Goal: Task Accomplishment & Management: Manage account settings

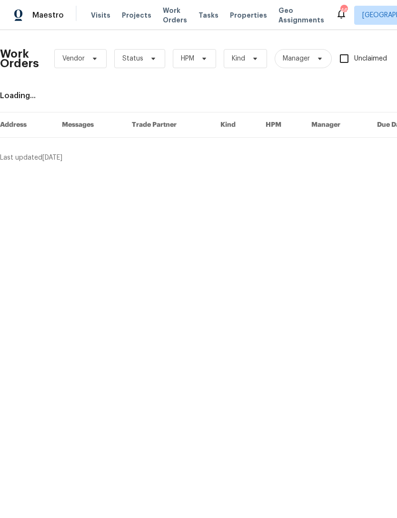
click at [234, 8] on div "Visits Projects Work Orders Tasks Properties Geo Assignments" at bounding box center [213, 15] width 245 height 19
click at [239, 18] on span "Properties" at bounding box center [248, 15] width 37 height 10
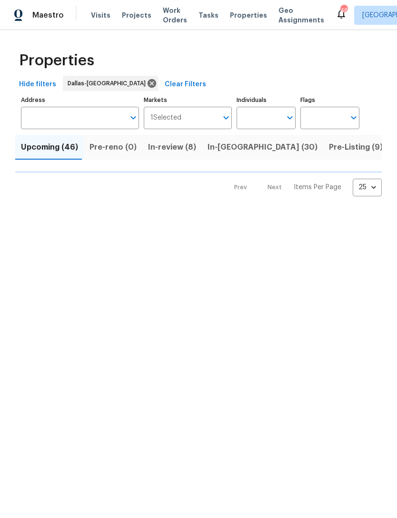
click at [288, 112] on icon "Open" at bounding box center [289, 117] width 11 height 11
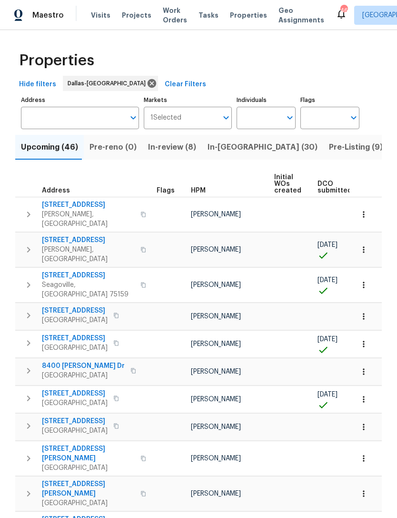
click at [272, 111] on input "Individuals" at bounding box center [259, 118] width 45 height 22
type input "alicia"
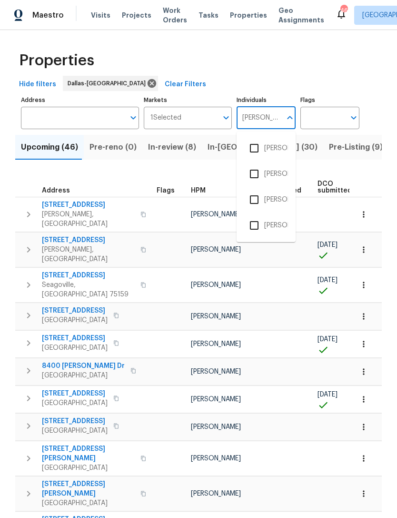
click at [281, 145] on li "[PERSON_NAME]" at bounding box center [266, 148] width 44 height 20
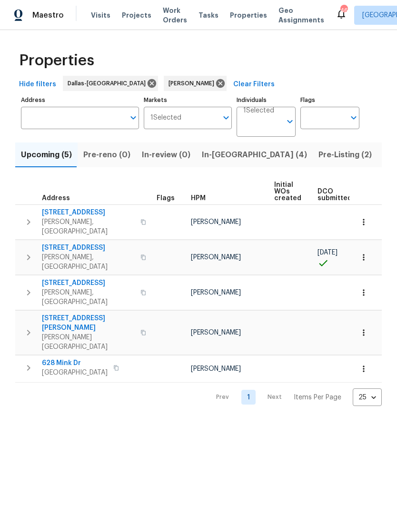
click at [83, 243] on span "3405 Pinecone Dr" at bounding box center [88, 248] width 93 height 10
click at [229, 158] on span "In-reno (4)" at bounding box center [254, 154] width 105 height 13
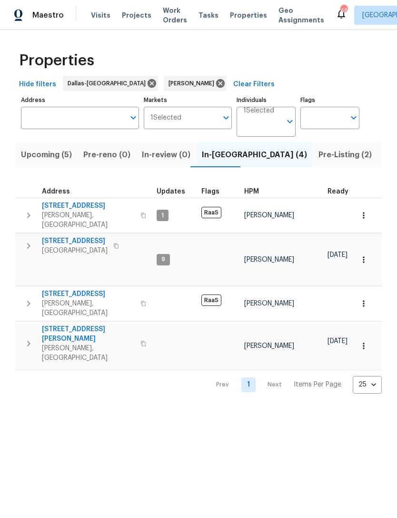
click at [75, 324] on span "240 Priscilla Cir" at bounding box center [88, 333] width 93 height 19
click at [105, 14] on span "Visits" at bounding box center [101, 15] width 20 height 10
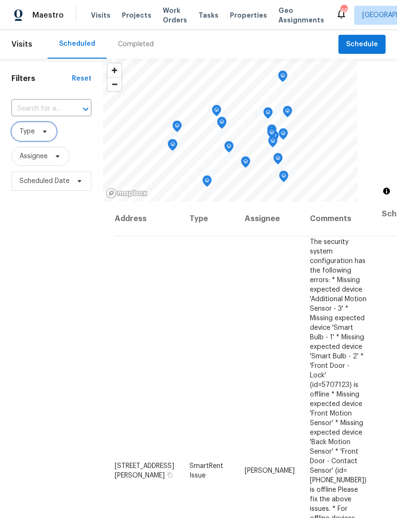
click at [34, 134] on span "Type" at bounding box center [27, 132] width 15 height 10
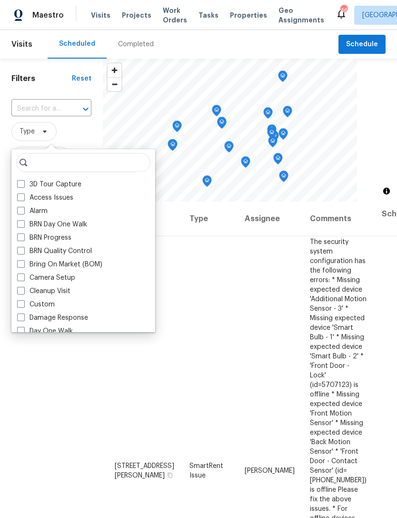
click at [86, 127] on span "Type" at bounding box center [51, 131] width 80 height 19
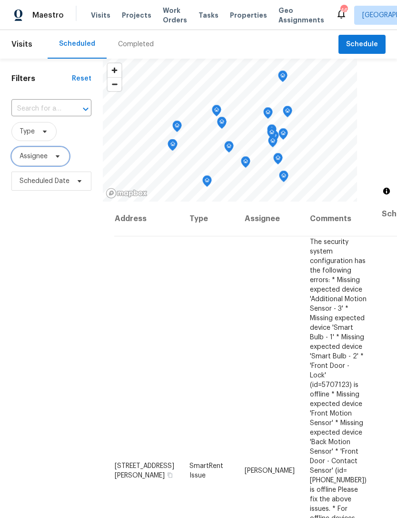
click at [40, 160] on span "Assignee" at bounding box center [34, 156] width 28 height 10
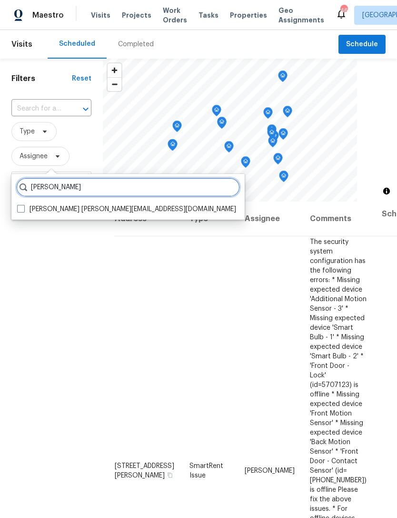
type input "Alicia anices"
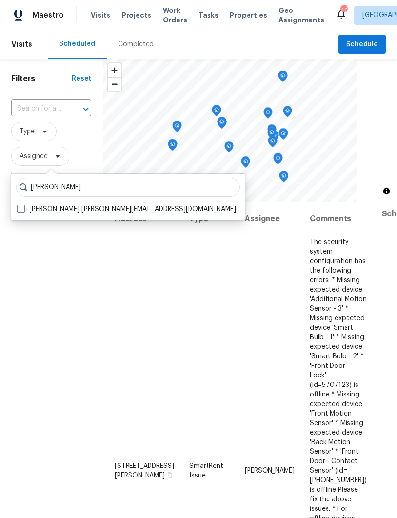
click at [90, 207] on label "Alicia Anices alicia.anices@opendoor.com" at bounding box center [126, 209] width 219 height 10
click at [23, 207] on input "Alicia Anices alicia.anices@opendoor.com" at bounding box center [20, 207] width 6 height 6
checkbox input "true"
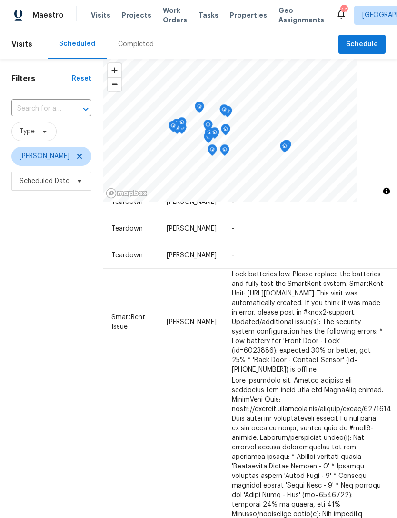
scroll to position [219, 78]
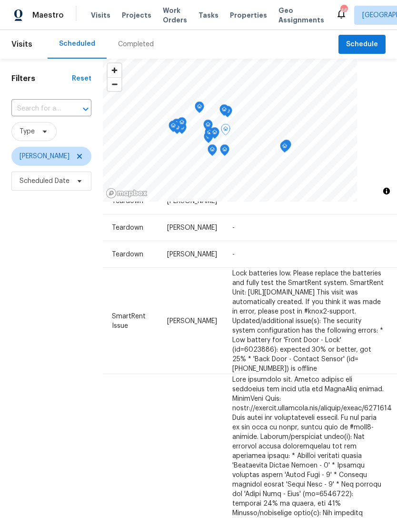
click at [0, 0] on icon at bounding box center [0, 0] width 0 height 0
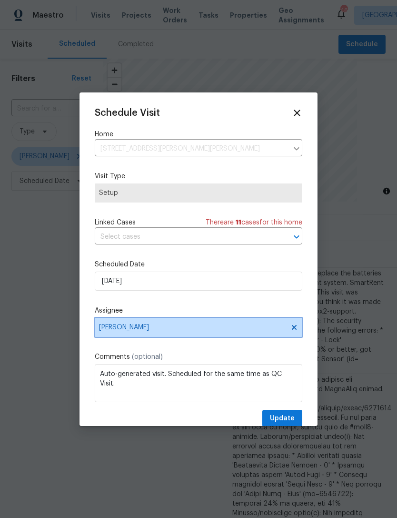
click at [151, 330] on span "[PERSON_NAME]" at bounding box center [192, 327] width 187 height 8
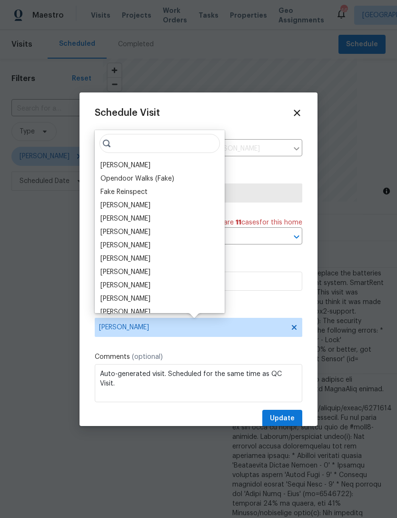
click at [151, 286] on div "RonDerrick Jackson" at bounding box center [125, 286] width 50 height 10
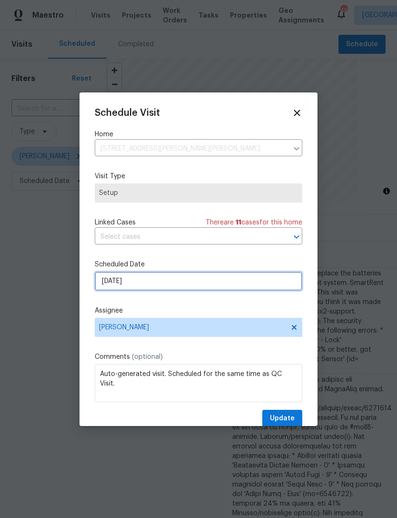
click at [182, 283] on input "10/10/2025" at bounding box center [199, 280] width 208 height 19
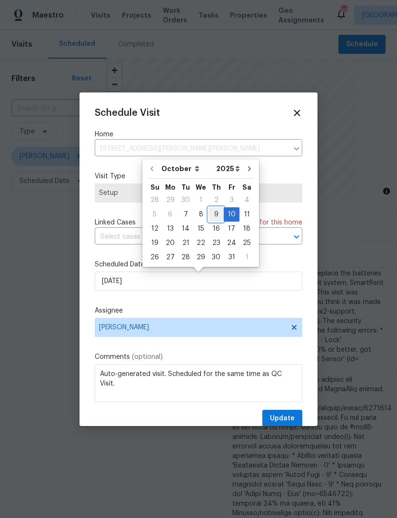
click at [218, 215] on div "9" at bounding box center [216, 214] width 15 height 13
type input "[DATE]"
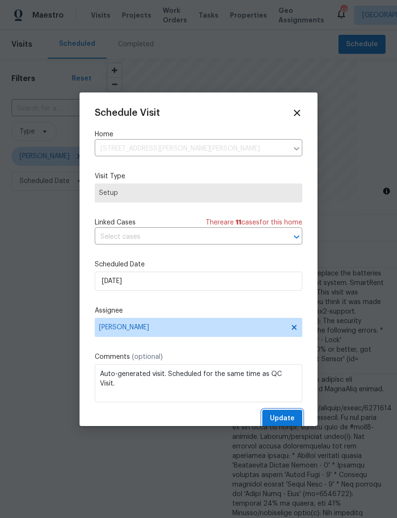
click at [285, 417] on span "Update" at bounding box center [282, 418] width 25 height 12
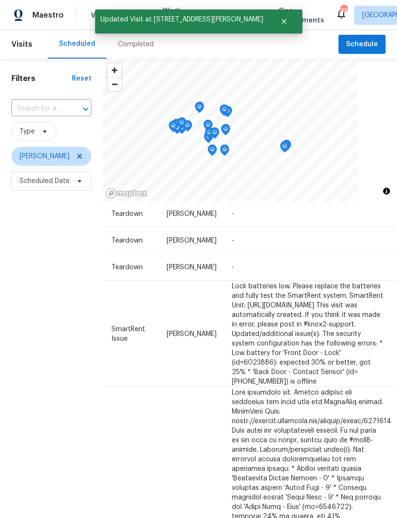
scroll to position [176, 78]
click at [0, 0] on icon at bounding box center [0, 0] width 0 height 0
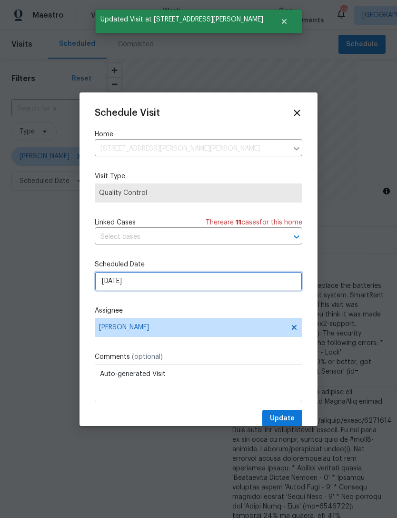
click at [154, 289] on input "10/10/2025" at bounding box center [199, 280] width 208 height 19
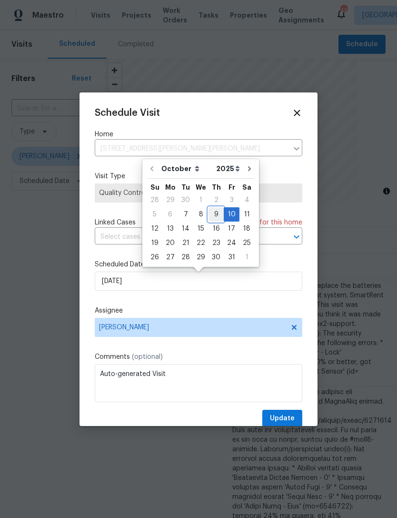
click at [215, 213] on div "9" at bounding box center [216, 214] width 15 height 13
type input "[DATE]"
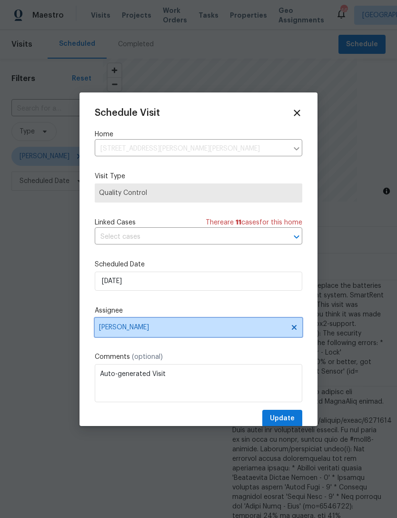
click at [177, 333] on span "[PERSON_NAME]" at bounding box center [199, 327] width 208 height 19
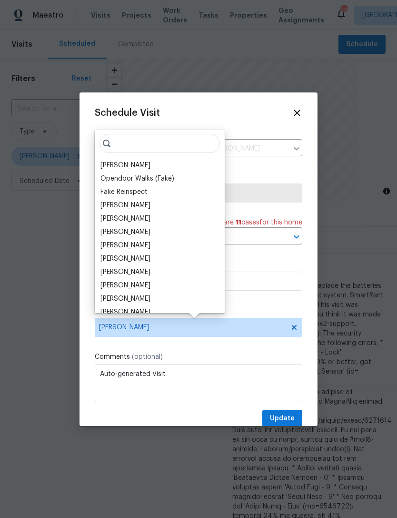
click at [151, 288] on div "RonDerrick Jackson" at bounding box center [125, 286] width 50 height 10
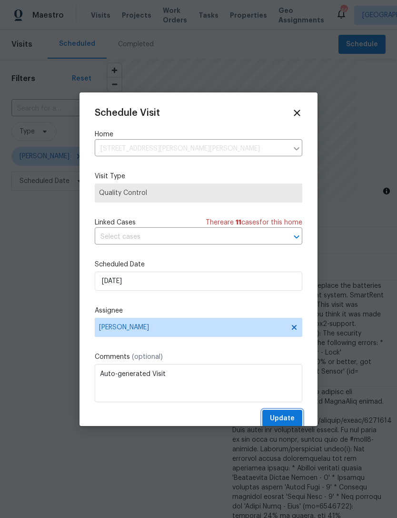
click at [276, 419] on span "Update" at bounding box center [282, 418] width 25 height 12
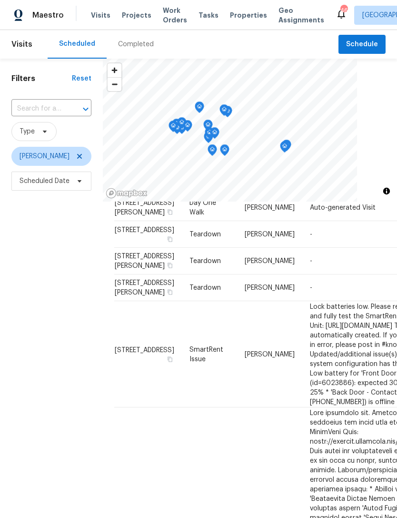
scroll to position [125, 0]
click at [76, 159] on icon at bounding box center [80, 156] width 8 height 8
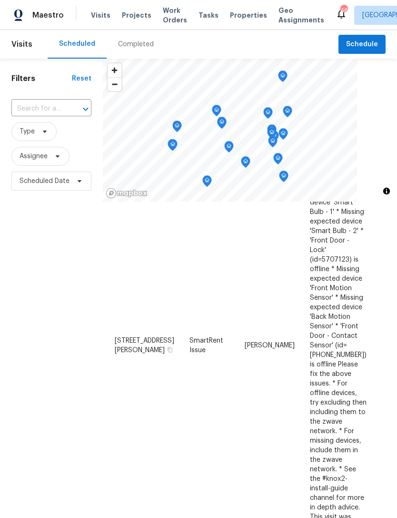
click at [61, 108] on input "text" at bounding box center [37, 108] width 53 height 15
type input "240 pr"
click at [68, 134] on li "240 Priscilla Cir, McKinney, TX 75071" at bounding box center [51, 141] width 80 height 36
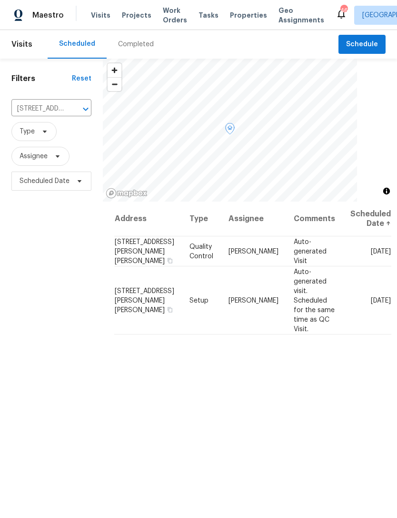
click at [0, 0] on icon at bounding box center [0, 0] width 0 height 0
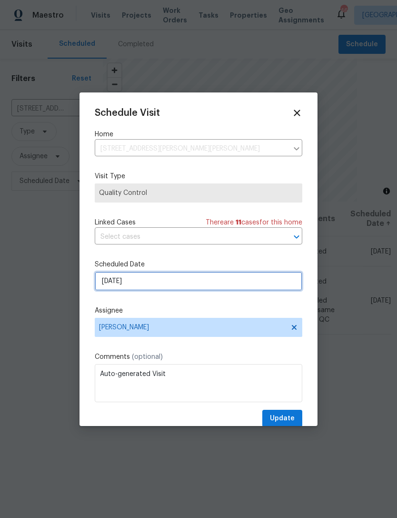
click at [150, 286] on input "[DATE]" at bounding box center [199, 280] width 208 height 19
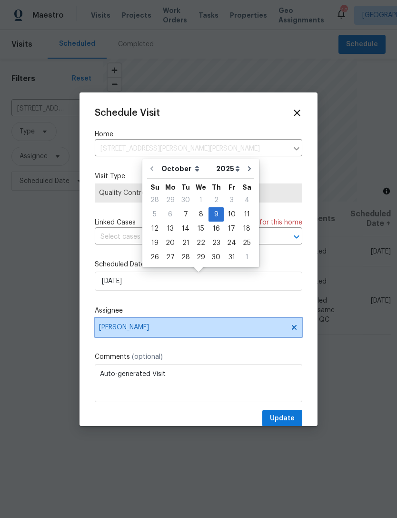
click at [189, 320] on span "RonDerrick Jackson" at bounding box center [199, 327] width 208 height 19
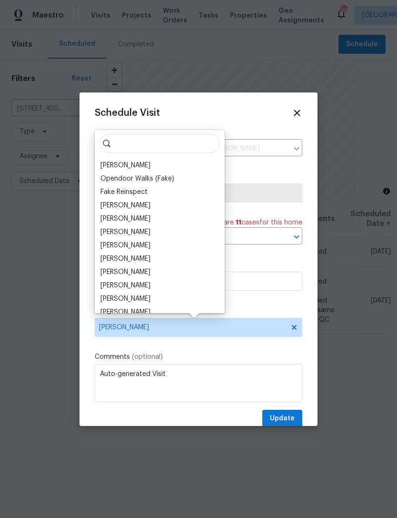
click at [130, 159] on div "[PERSON_NAME]" at bounding box center [160, 165] width 124 height 13
click at [291, 419] on span "Update" at bounding box center [282, 418] width 25 height 12
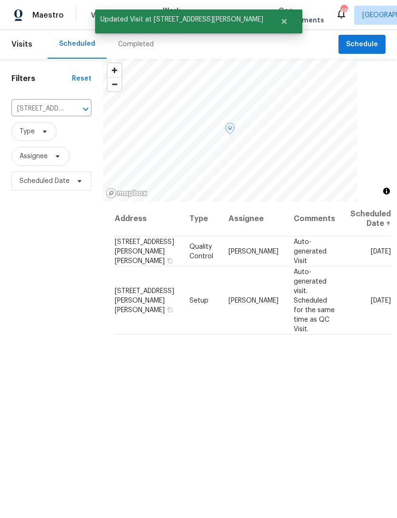
click at [0, 0] on icon at bounding box center [0, 0] width 0 height 0
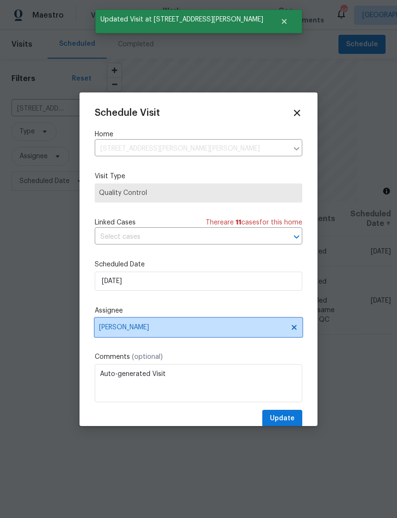
click at [147, 326] on span "RonDerrick Jackson" at bounding box center [192, 327] width 187 height 8
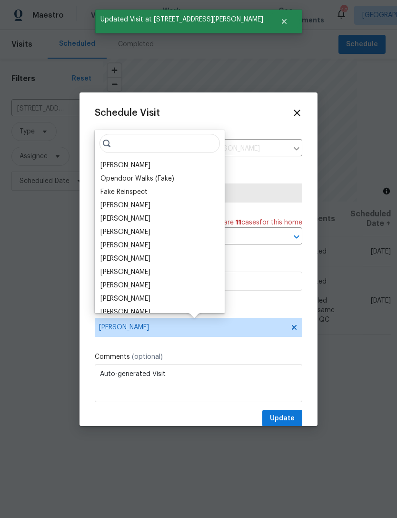
click at [123, 164] on div "[PERSON_NAME]" at bounding box center [125, 166] width 50 height 10
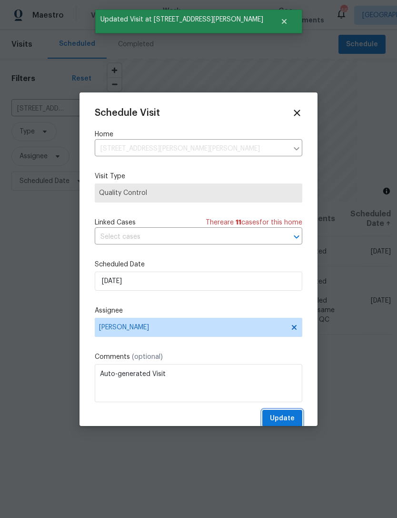
click at [285, 413] on button "Update" at bounding box center [282, 419] width 40 height 18
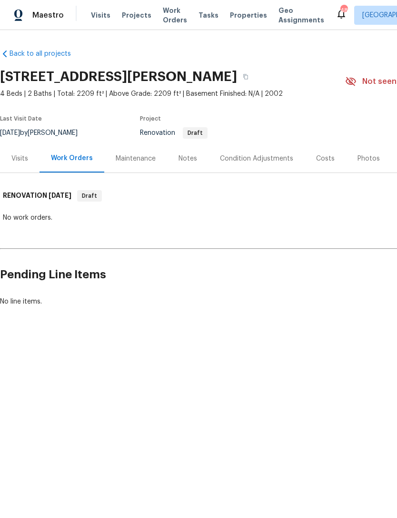
click at [12, 159] on div "Visits" at bounding box center [19, 159] width 17 height 10
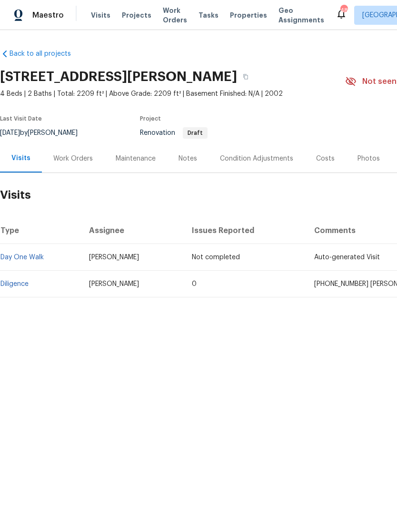
click at [274, 163] on div "Condition Adjustments" at bounding box center [256, 159] width 73 height 10
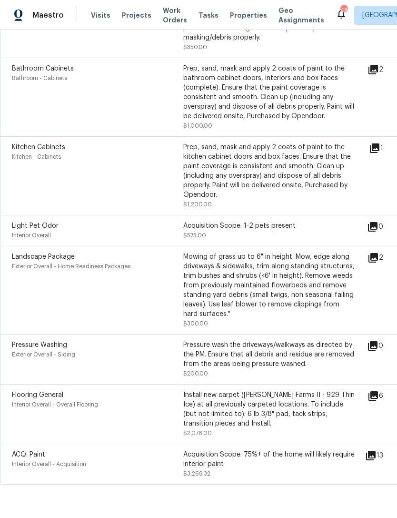
scroll to position [458, 0]
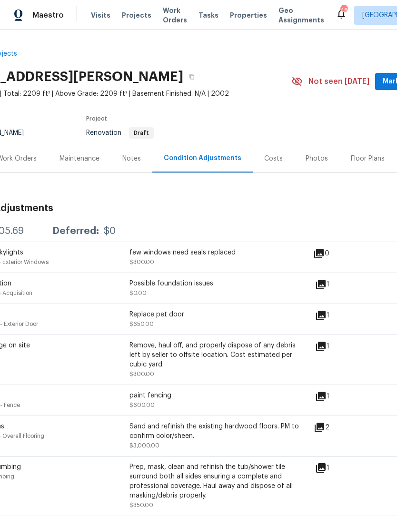
click at [115, 15] on div "Visits Projects Work Orders Tasks Properties Geo Assignments" at bounding box center [213, 15] width 245 height 19
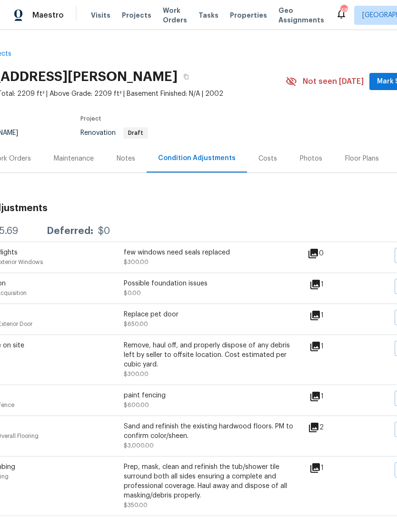
click at [115, 15] on div "Visits Projects Work Orders Tasks Properties Geo Assignments" at bounding box center [213, 15] width 245 height 19
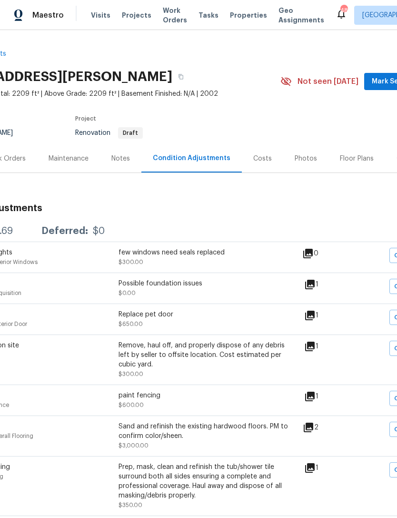
scroll to position [0, 66]
click at [106, 17] on span "Visits" at bounding box center [101, 15] width 20 height 10
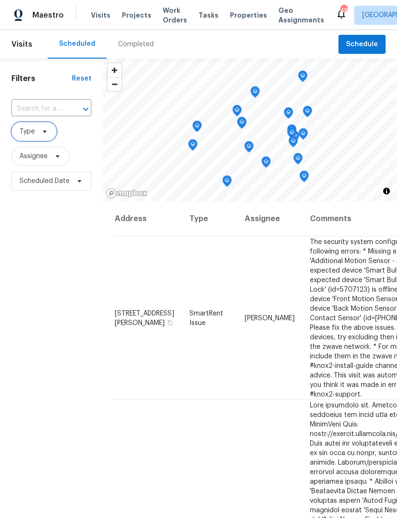
click at [44, 131] on icon at bounding box center [45, 132] width 8 height 8
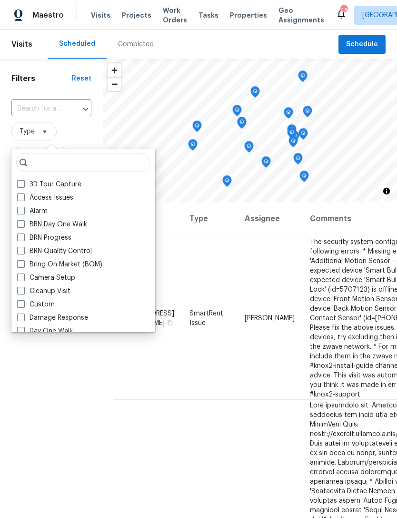
click at [82, 130] on span "Type" at bounding box center [51, 131] width 80 height 19
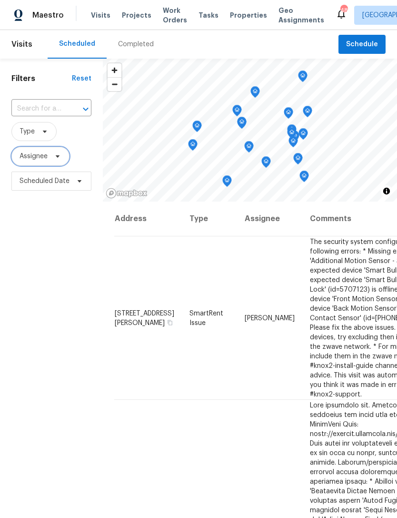
click at [53, 155] on span at bounding box center [56, 156] width 10 height 8
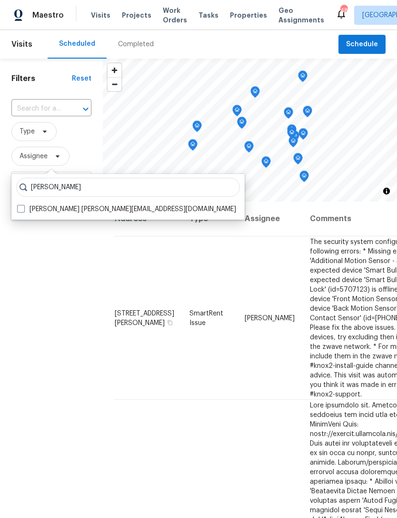
type input "Alicia anices"
click at [43, 207] on label "Alicia Anices alicia.anices@opendoor.com" at bounding box center [126, 209] width 219 height 10
click at [23, 207] on input "Alicia Anices alicia.anices@opendoor.com" at bounding box center [20, 207] width 6 height 6
checkbox input "true"
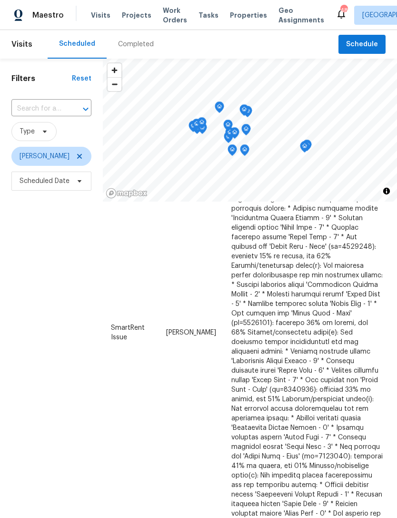
scroll to position [382, 78]
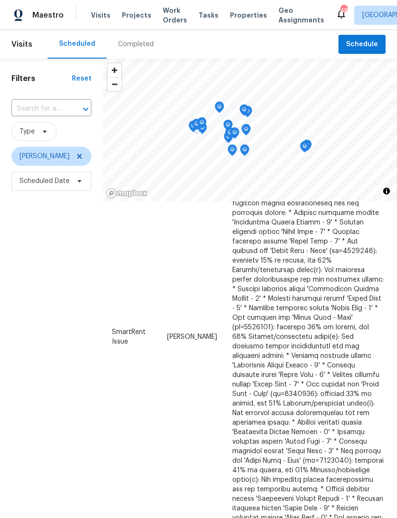
click at [0, 0] on icon at bounding box center [0, 0] width 0 height 0
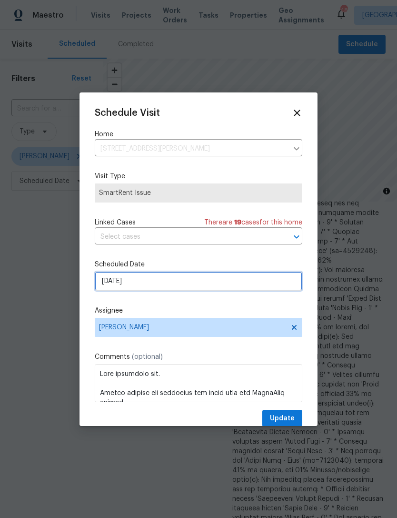
click at [170, 286] on input "10/5/2025" at bounding box center [199, 280] width 208 height 19
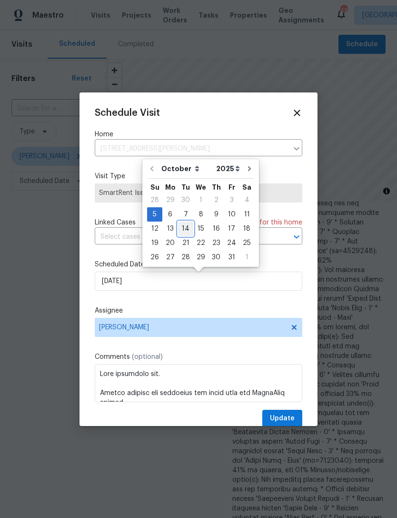
click at [182, 228] on div "14" at bounding box center [185, 228] width 15 height 13
type input "10/14/2025"
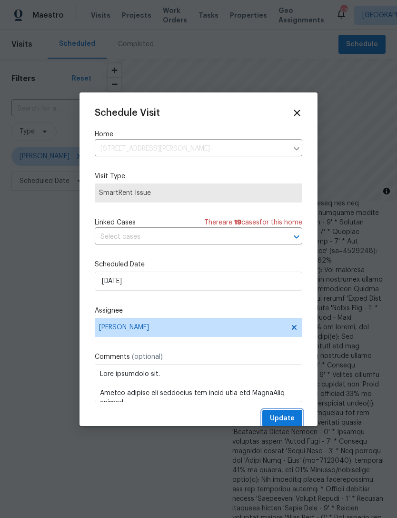
click at [282, 415] on span "Update" at bounding box center [282, 418] width 25 height 12
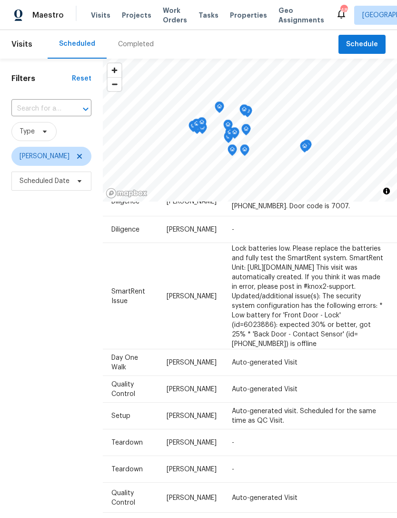
scroll to position [77, 78]
click at [0, 0] on icon at bounding box center [0, 0] width 0 height 0
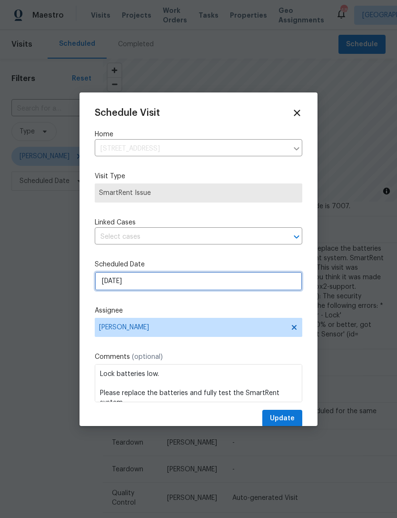
click at [195, 281] on input "[DATE]" at bounding box center [199, 280] width 208 height 19
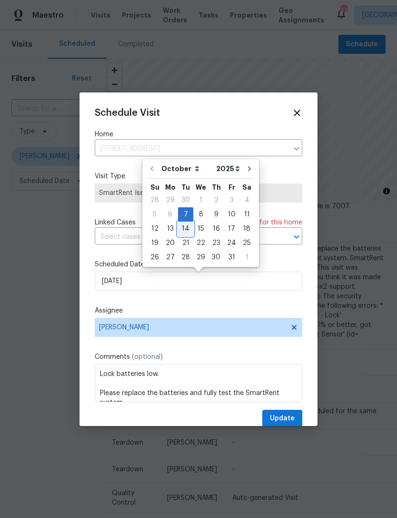
click at [189, 228] on div "14" at bounding box center [185, 228] width 15 height 13
type input "10/14/2025"
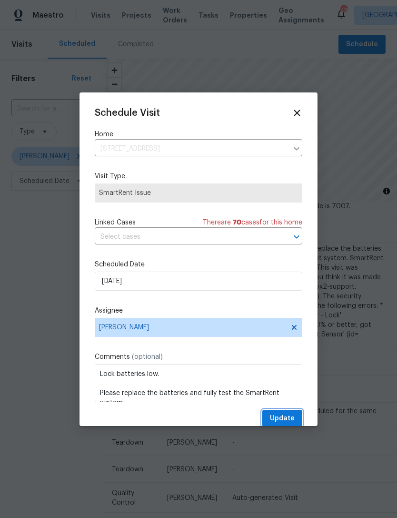
click at [294, 417] on span "Update" at bounding box center [282, 418] width 25 height 12
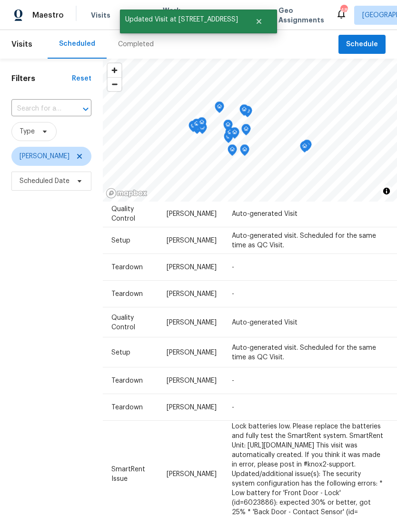
scroll to position [146, 78]
click at [0, 0] on icon at bounding box center [0, 0] width 0 height 0
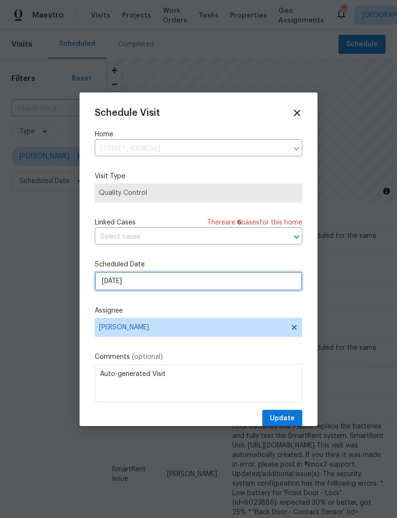
click at [166, 282] on input "[DATE]" at bounding box center [199, 280] width 208 height 19
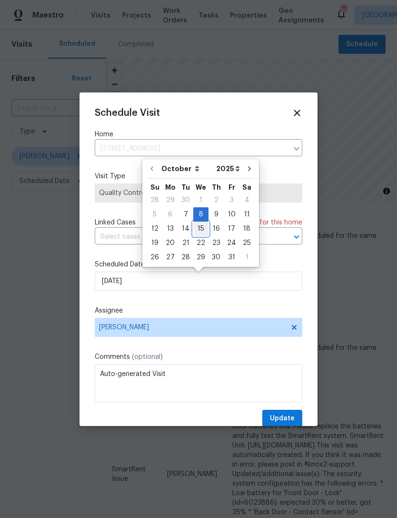
click at [203, 228] on div "15" at bounding box center [200, 228] width 15 height 13
type input "10/15/2025"
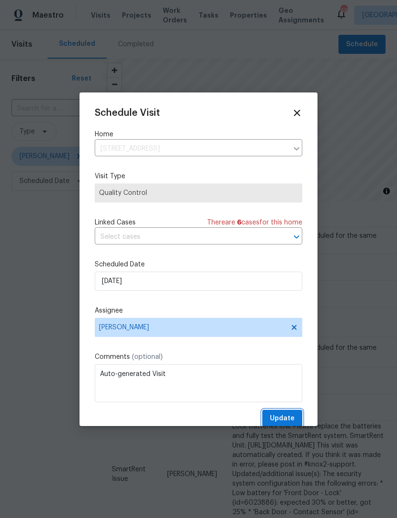
click at [290, 421] on span "Update" at bounding box center [282, 418] width 25 height 12
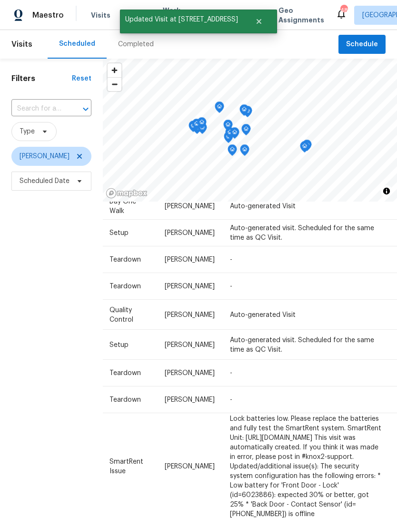
scroll to position [123, 78]
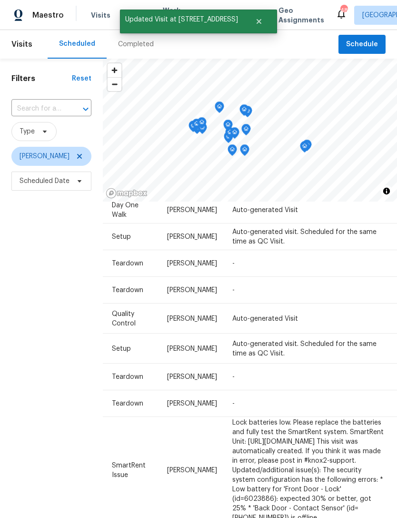
click at [0, 0] on icon at bounding box center [0, 0] width 0 height 0
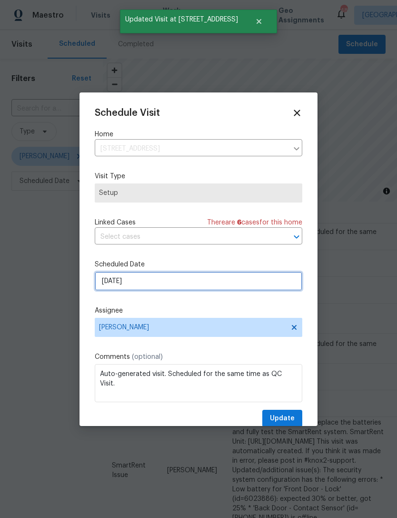
click at [171, 288] on input "[DATE]" at bounding box center [199, 280] width 208 height 19
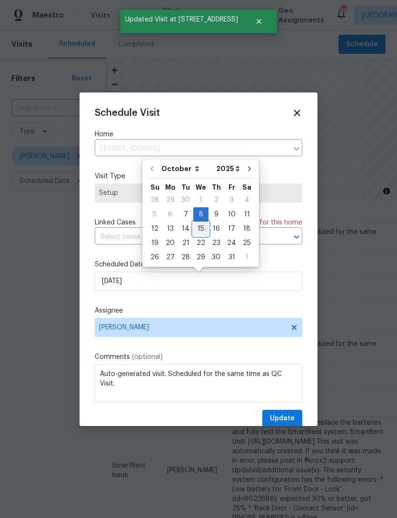
click at [205, 231] on div "15" at bounding box center [200, 228] width 15 height 13
type input "10/15/2025"
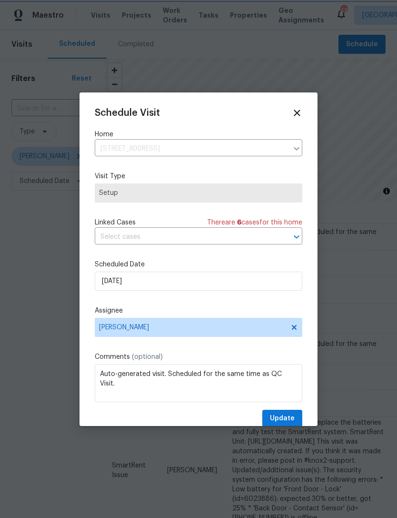
click at [292, 421] on span "Update" at bounding box center [282, 418] width 25 height 12
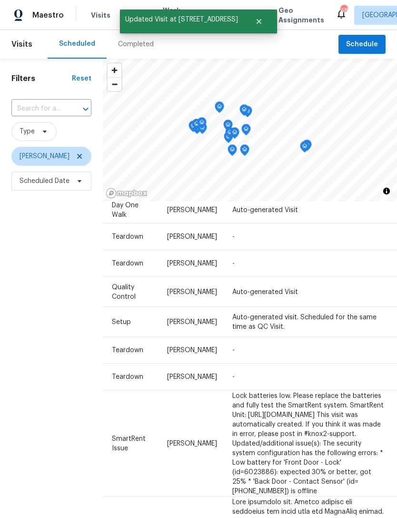
click at [63, 227] on div "Filters Reset ​ Type Alicia Anices Scheduled Date" at bounding box center [51, 337] width 103 height 557
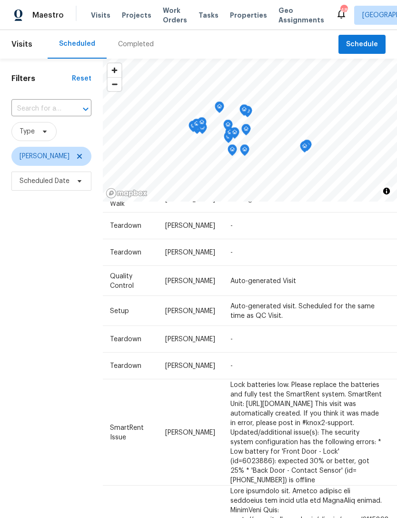
scroll to position [134, 78]
click at [0, 0] on icon at bounding box center [0, 0] width 0 height 0
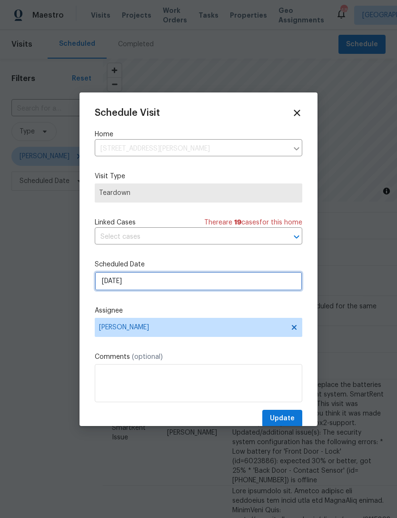
click at [151, 284] on input "[DATE]" at bounding box center [199, 280] width 208 height 19
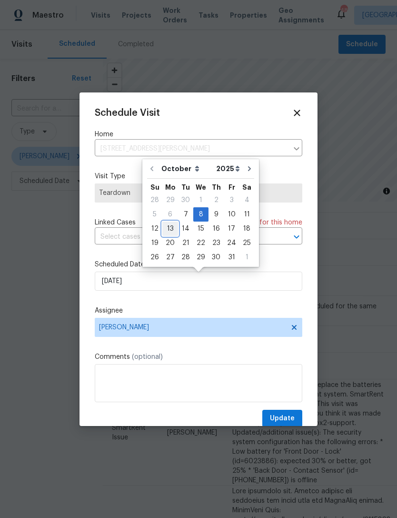
click at [170, 229] on div "13" at bounding box center [170, 228] width 16 height 13
type input "[DATE]"
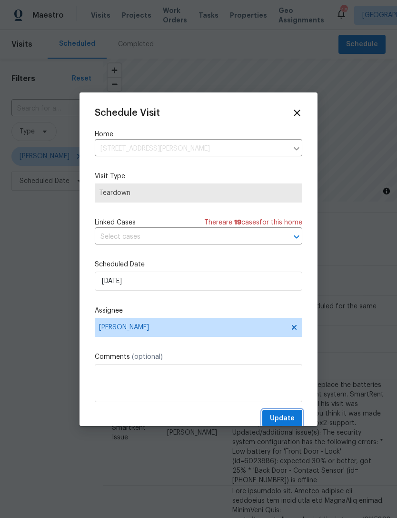
click at [284, 416] on span "Update" at bounding box center [282, 418] width 25 height 12
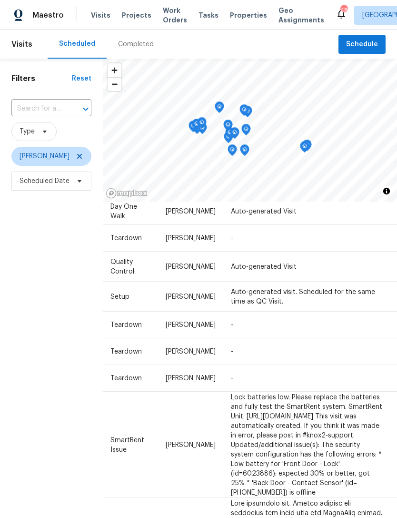
scroll to position [121, 78]
click at [0, 0] on icon at bounding box center [0, 0] width 0 height 0
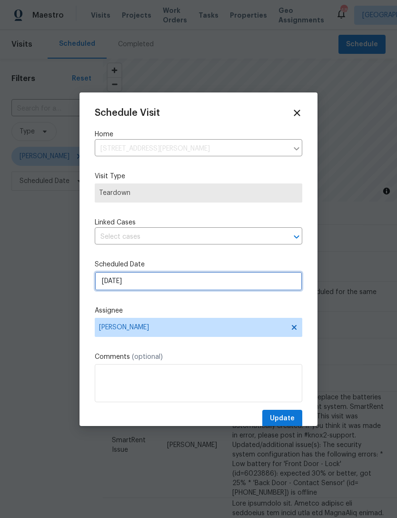
click at [155, 285] on input "[DATE]" at bounding box center [199, 280] width 208 height 19
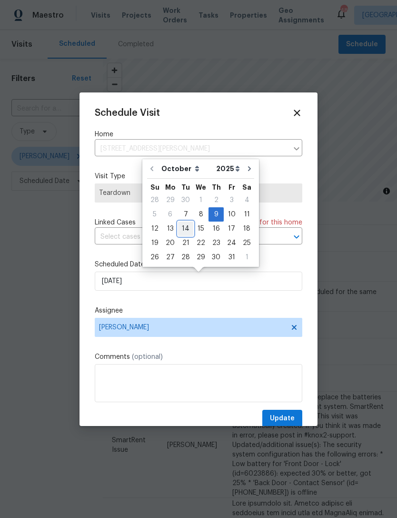
click at [186, 228] on div "14" at bounding box center [185, 228] width 15 height 13
type input "10/14/2025"
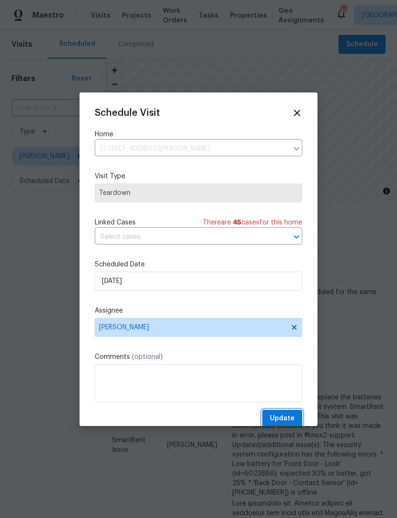
click at [291, 415] on span "Update" at bounding box center [282, 418] width 25 height 12
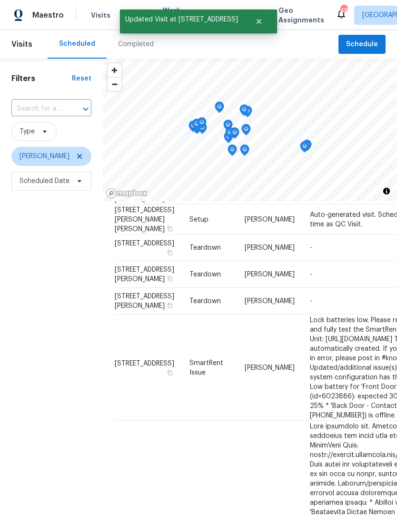
scroll to position [173, 0]
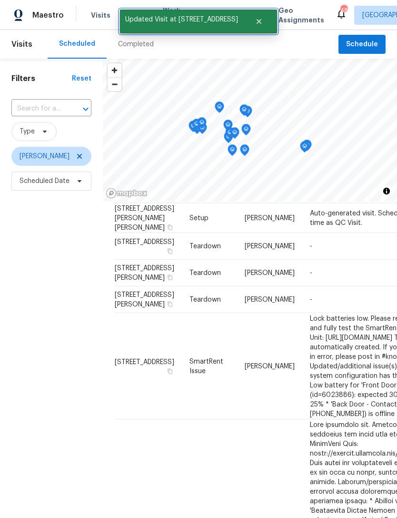
click at [257, 21] on icon "Close" at bounding box center [259, 21] width 5 height 5
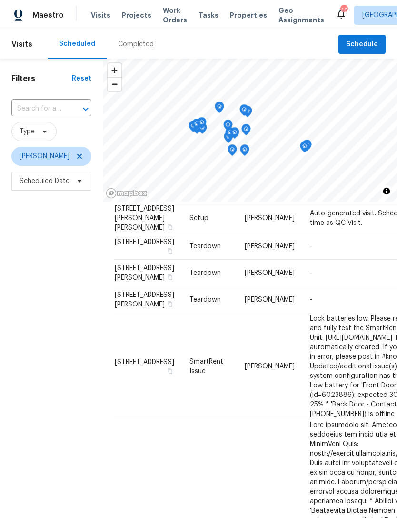
click at [236, 15] on span "Properties" at bounding box center [248, 15] width 37 height 10
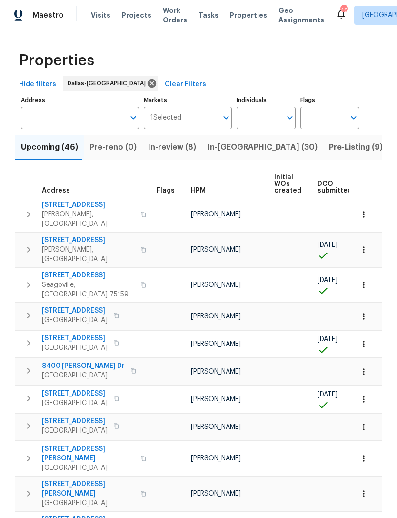
click at [120, 2] on div "Maestro Visits Projects Work Orders Tasks Properties Geo Assignments 48 Dallas …" at bounding box center [198, 15] width 397 height 30
click at [164, 16] on span "Work Orders" at bounding box center [175, 15] width 24 height 19
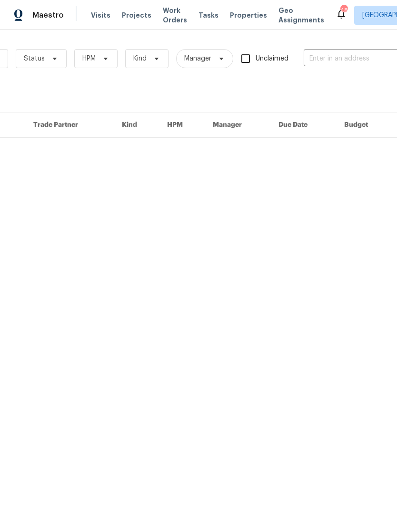
scroll to position [0, 138]
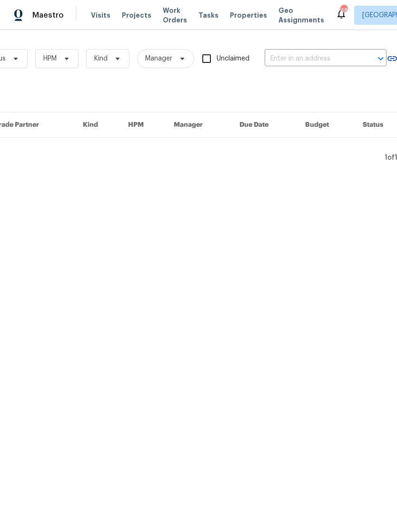
click at [358, 61] on input "text" at bounding box center [312, 58] width 95 height 15
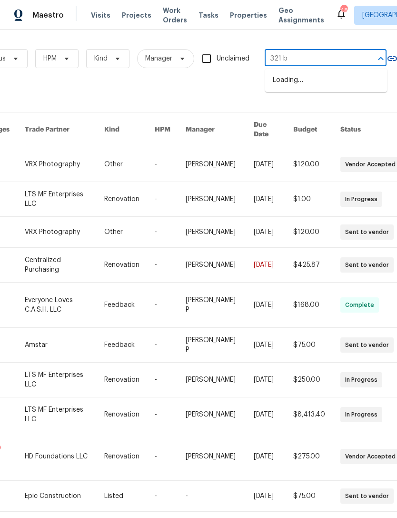
type input "321 be"
click at [325, 109] on li "321 Beacon Hill Dr, Allen, TX 75013" at bounding box center [326, 106] width 122 height 16
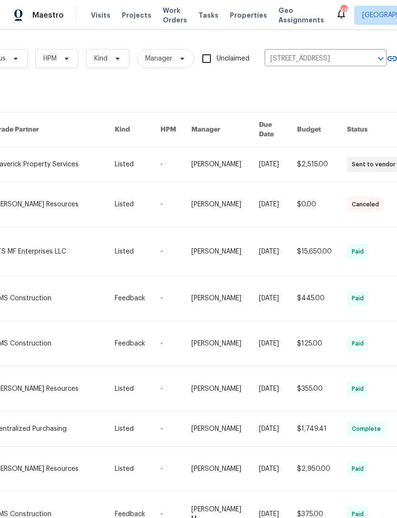
click at [60, 162] on link at bounding box center [54, 164] width 121 height 34
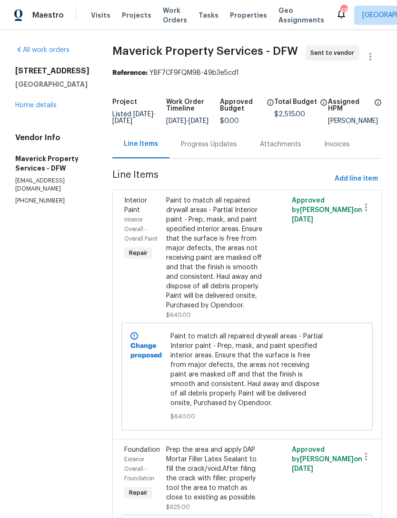
click at [222, 158] on div "Progress Updates" at bounding box center [209, 144] width 79 height 28
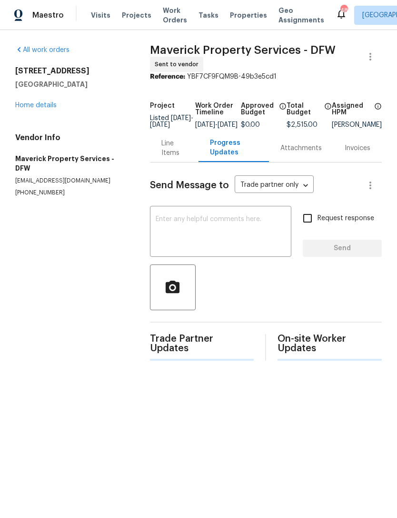
click at [267, 234] on textarea at bounding box center [221, 232] width 130 height 33
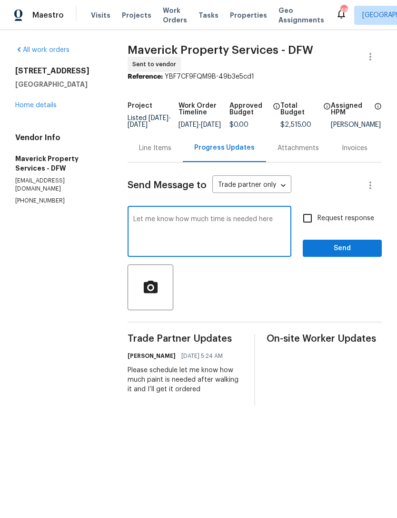
type textarea "Let me know how much time is needed here"
click at [368, 254] on span "Send" at bounding box center [343, 248] width 64 height 12
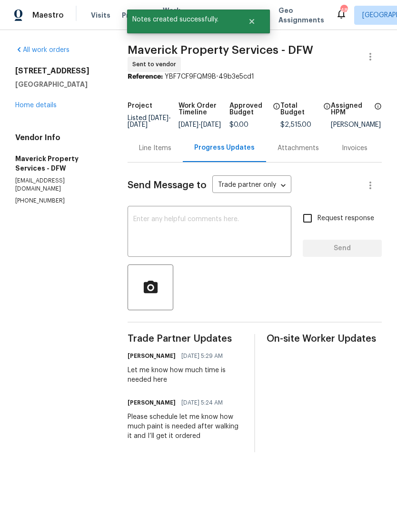
click at [43, 108] on link "Home details" at bounding box center [35, 105] width 41 height 7
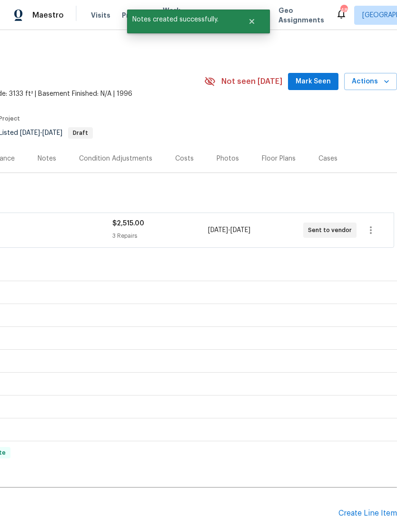
scroll to position [0, 141]
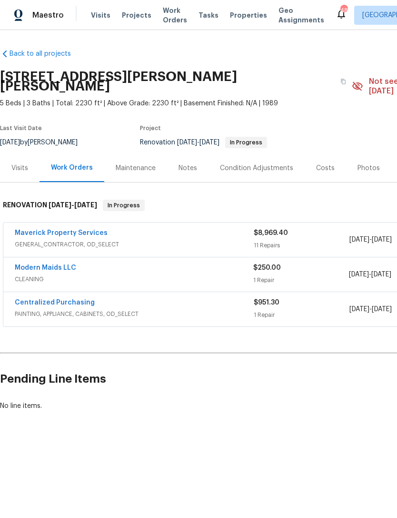
click at [60, 264] on link "Modern Maids LLC" at bounding box center [45, 267] width 61 height 7
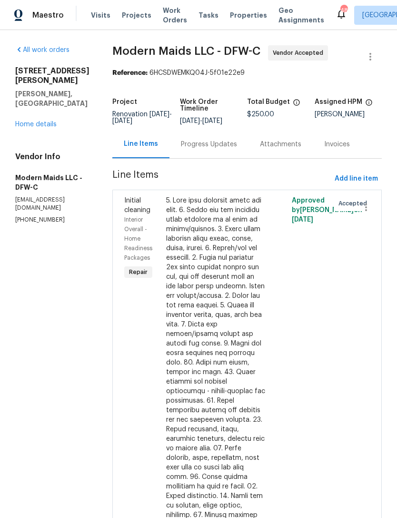
click at [196, 149] on div "Progress Updates" at bounding box center [209, 145] width 56 height 10
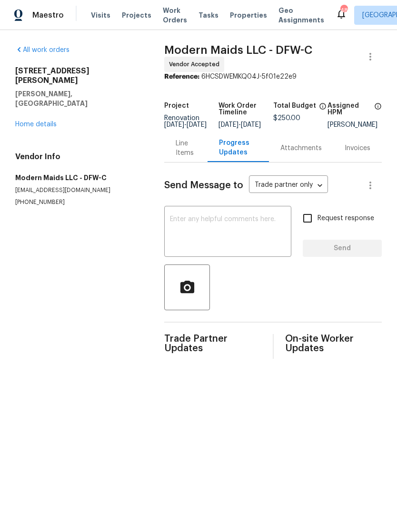
click at [249, 241] on textarea at bounding box center [228, 232] width 116 height 33
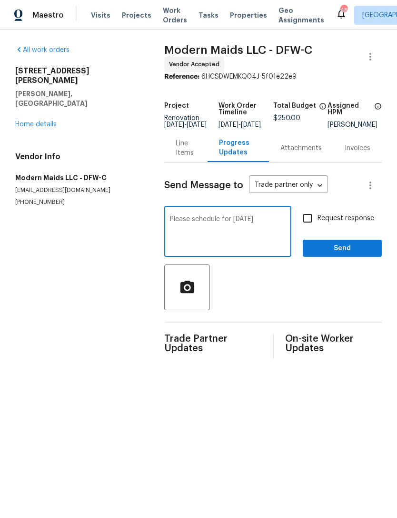
type textarea "Please schedule for tomorrow"
click at [351, 254] on span "Send" at bounding box center [343, 248] width 64 height 12
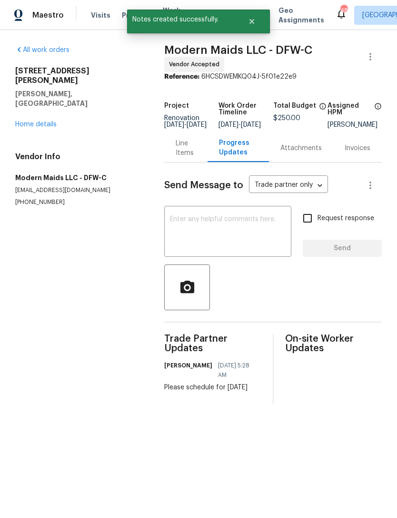
click at [52, 121] on link "Home details" at bounding box center [35, 124] width 41 height 7
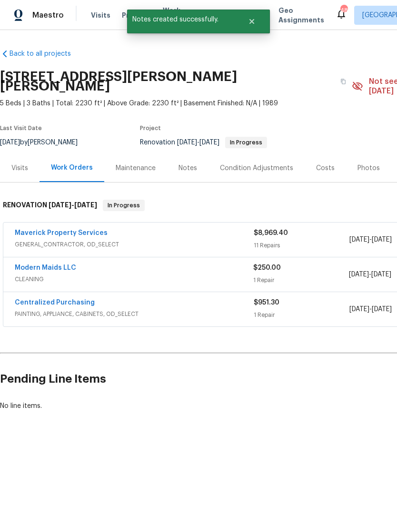
click at [85, 230] on link "Maverick Property Services" at bounding box center [61, 233] width 93 height 7
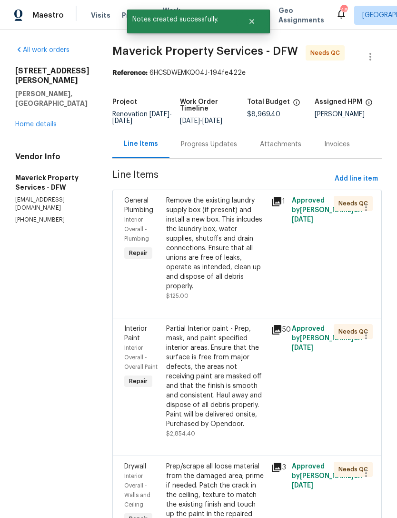
click at [228, 149] on div "Progress Updates" at bounding box center [209, 145] width 56 height 10
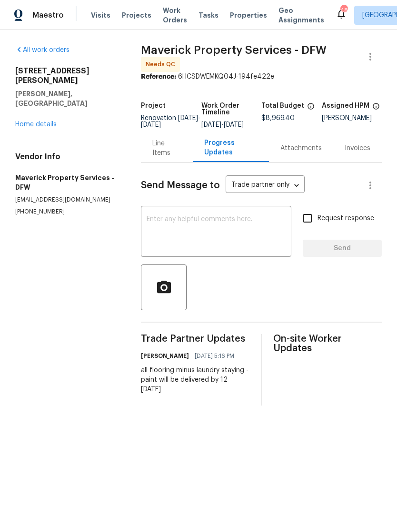
click at [52, 121] on link "Home details" at bounding box center [35, 124] width 41 height 7
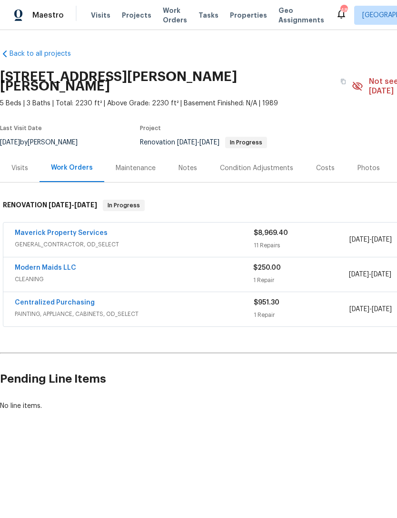
click at [58, 230] on link "Maverick Property Services" at bounding box center [61, 233] width 93 height 7
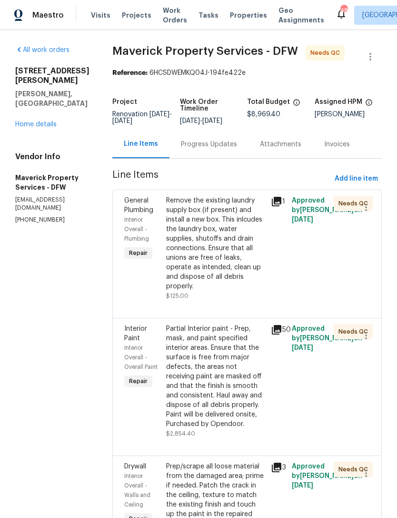
click at [47, 121] on link "Home details" at bounding box center [35, 124] width 41 height 7
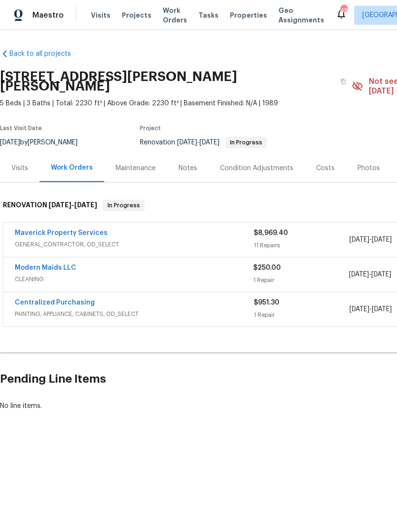
click at [167, 158] on div "Notes" at bounding box center [187, 168] width 41 height 28
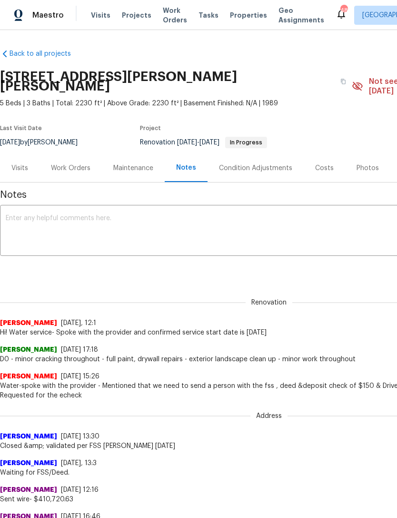
click at [199, 228] on textarea at bounding box center [269, 231] width 527 height 33
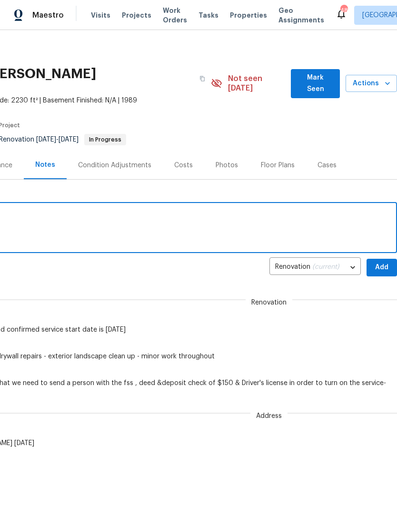
scroll to position [3, 141]
type textarea "Clean scheduled for tomorrow"
click at [381, 261] on span "Add" at bounding box center [381, 267] width 15 height 12
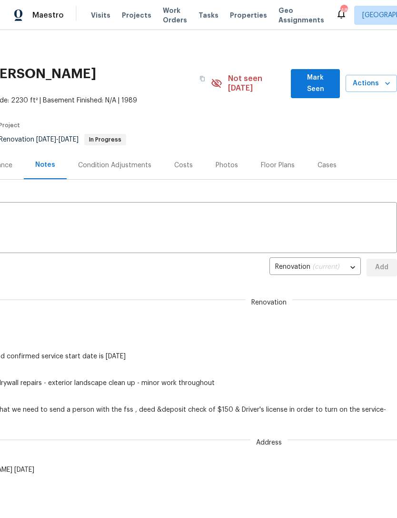
click at [320, 81] on span "Mark Seen" at bounding box center [316, 83] width 34 height 23
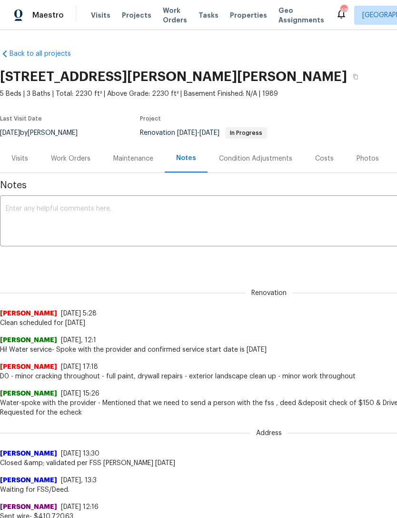
scroll to position [0, 0]
click at [27, 156] on div "Visits" at bounding box center [19, 159] width 17 height 10
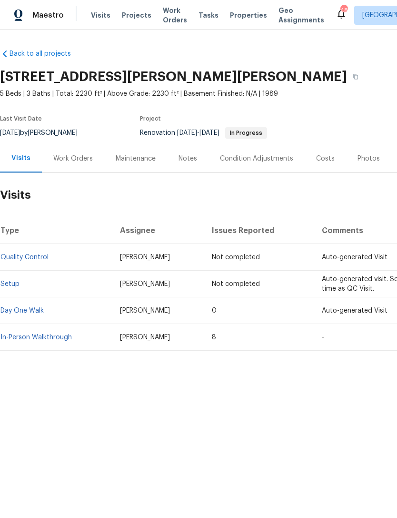
click at [40, 257] on link "Quality Control" at bounding box center [24, 257] width 48 height 7
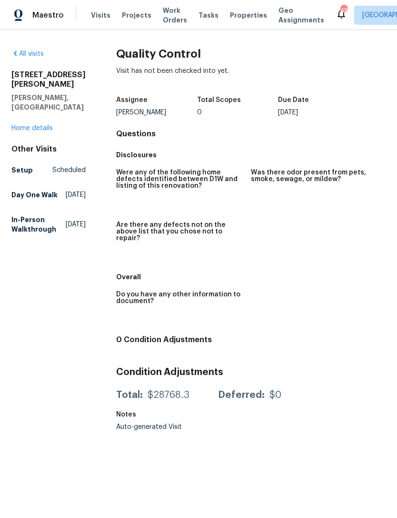
click at [41, 125] on link "Home details" at bounding box center [31, 128] width 41 height 7
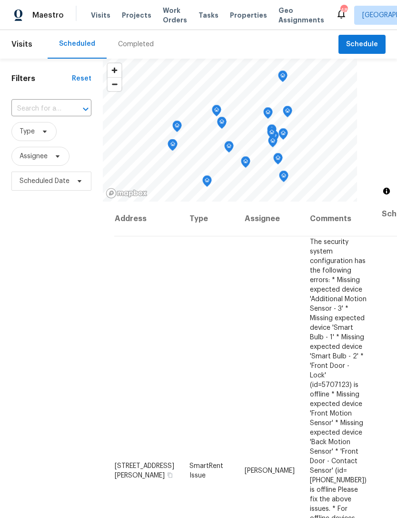
click at [47, 108] on input "text" at bounding box center [37, 108] width 53 height 15
type input "240 p"
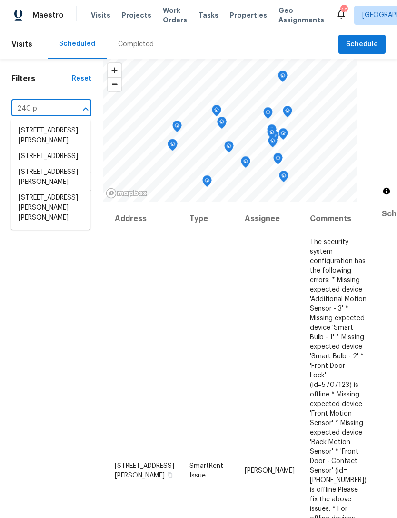
click at [58, 226] on li "[STREET_ADDRESS][PERSON_NAME][PERSON_NAME]" at bounding box center [51, 208] width 80 height 36
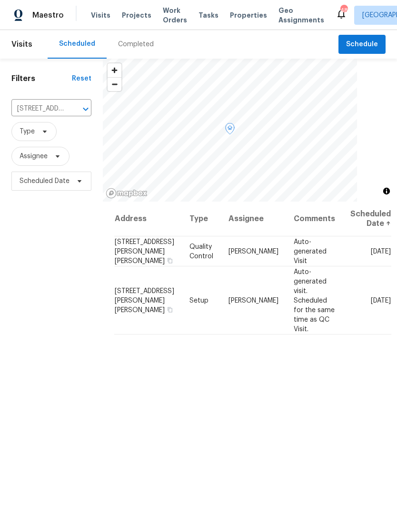
click at [0, 0] on icon at bounding box center [0, 0] width 0 height 0
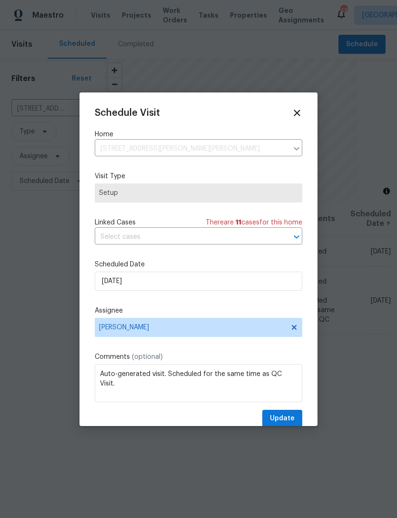
click at [164, 310] on label "Assignee" at bounding box center [199, 311] width 208 height 10
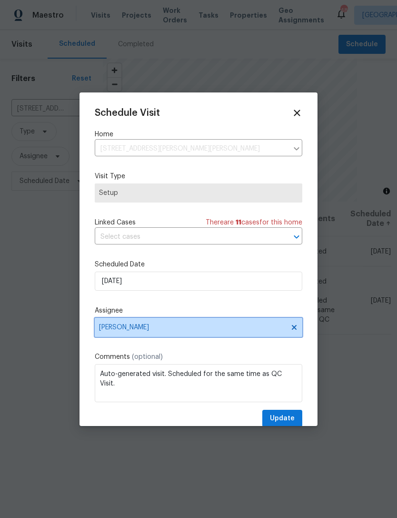
click at [172, 330] on span "[PERSON_NAME]" at bounding box center [192, 327] width 187 height 8
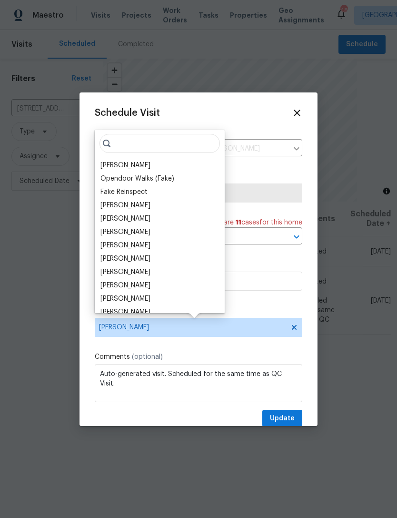
click at [151, 288] on div "[PERSON_NAME]" at bounding box center [125, 286] width 50 height 10
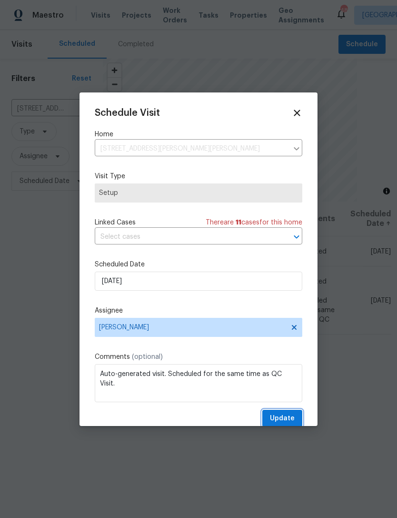
click at [284, 420] on span "Update" at bounding box center [282, 418] width 25 height 12
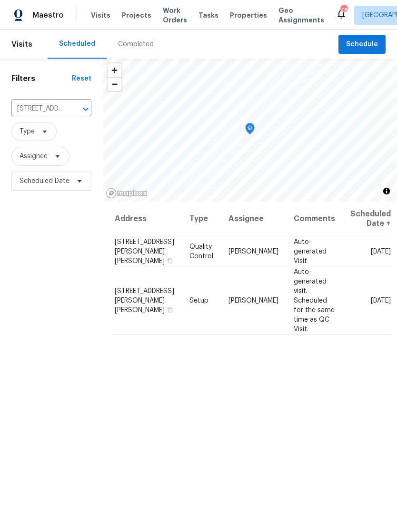
click at [170, 17] on span "Work Orders" at bounding box center [175, 15] width 24 height 19
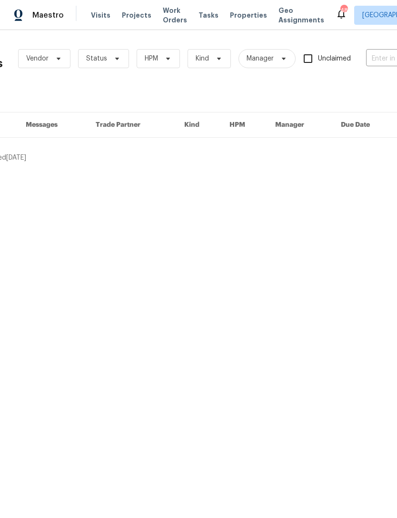
scroll to position [0, 49]
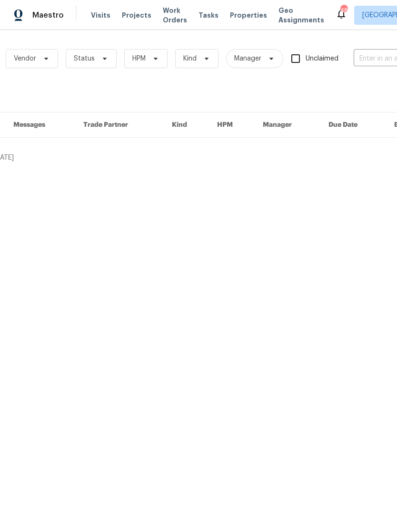
click at [380, 66] on input "text" at bounding box center [401, 58] width 95 height 15
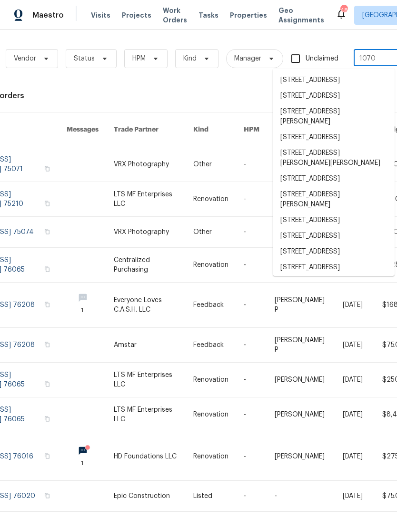
type input "1070 k"
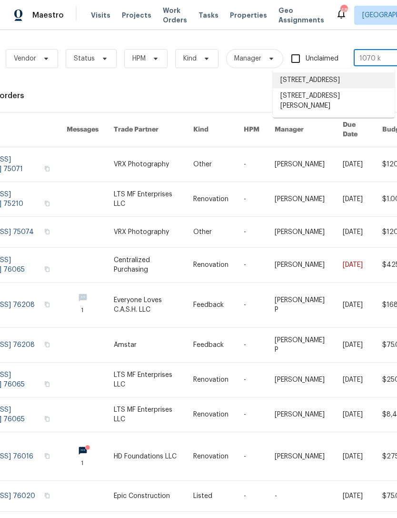
click at [357, 85] on li "1070 Kent Dr, Prosper, TX 75078" at bounding box center [334, 80] width 122 height 16
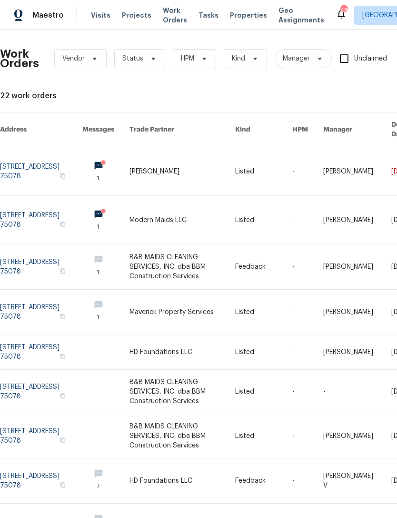
click at [175, 161] on link at bounding box center [183, 171] width 106 height 48
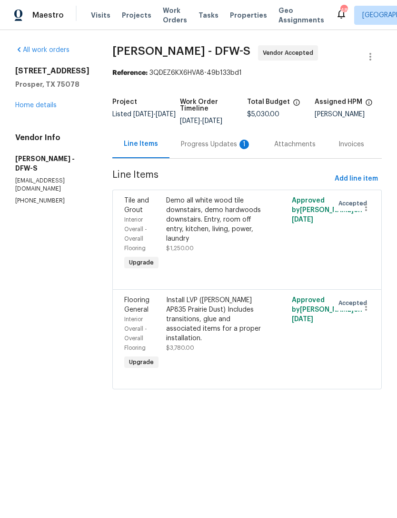
click at [210, 150] on div "Progress Updates 1" at bounding box center [216, 144] width 93 height 28
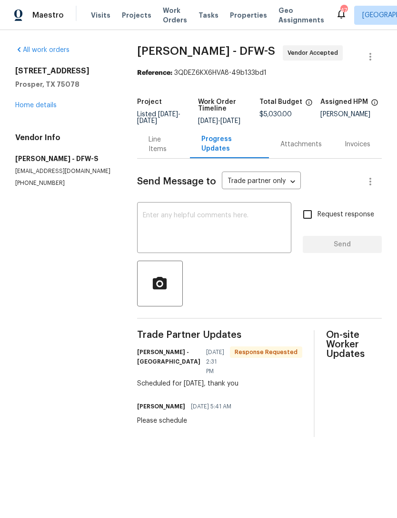
click at [47, 108] on link "Home details" at bounding box center [35, 105] width 41 height 7
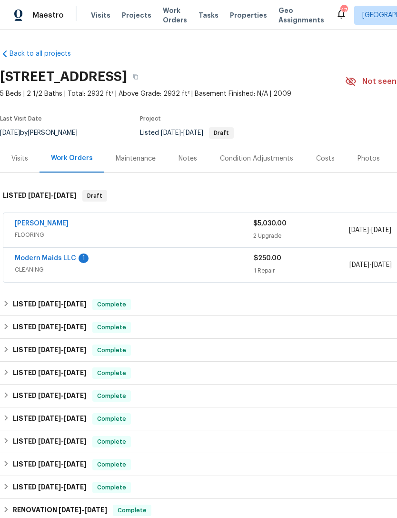
click at [79, 260] on div "1" at bounding box center [84, 258] width 10 height 10
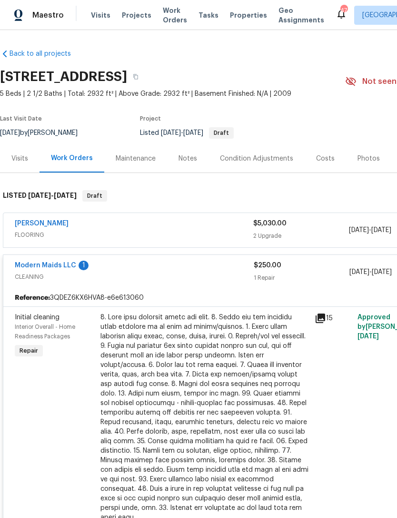
click at [57, 267] on link "Modern Maids LLC" at bounding box center [45, 265] width 61 height 7
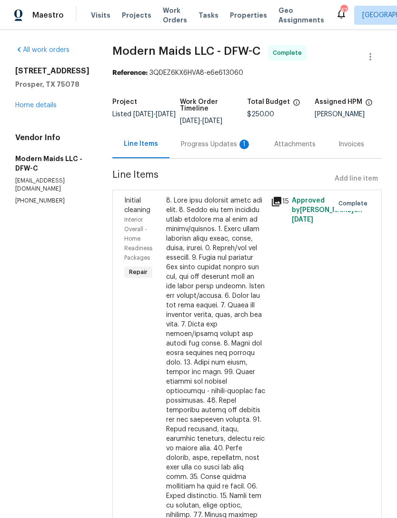
click at [218, 158] on div "Progress Updates 1" at bounding box center [216, 144] width 93 height 28
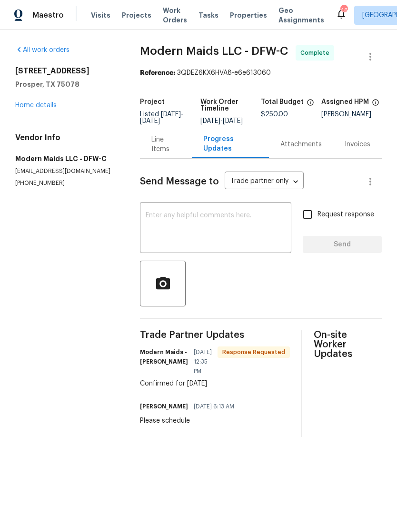
click at [51, 96] on div "1070 Kent Dr Prosper, TX 75078 Home details" at bounding box center [66, 88] width 102 height 44
click at [53, 102] on link "Home details" at bounding box center [35, 105] width 41 height 7
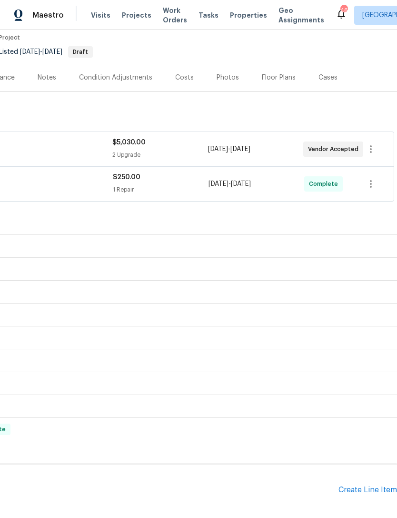
scroll to position [81, 141]
click at [365, 489] on div "Create Line Item" at bounding box center [368, 489] width 59 height 9
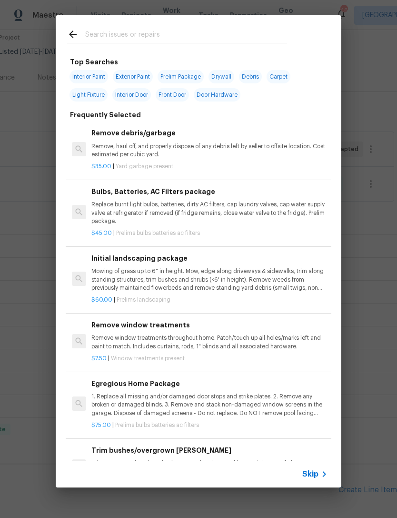
click at [197, 39] on input "text" at bounding box center [186, 36] width 202 height 14
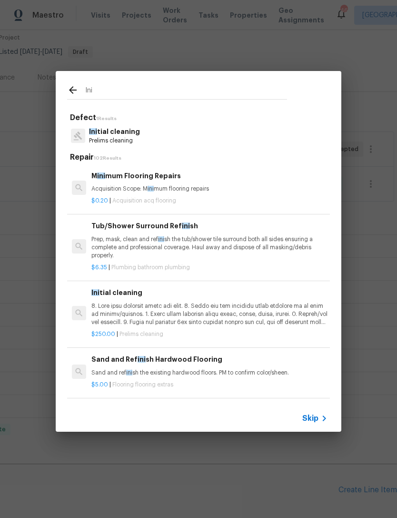
type input "Ini"
click at [169, 137] on div "Ini tial cleaning Prelims cleaning" at bounding box center [198, 136] width 263 height 26
click at [130, 140] on p "Prelims cleaning" at bounding box center [114, 141] width 51 height 8
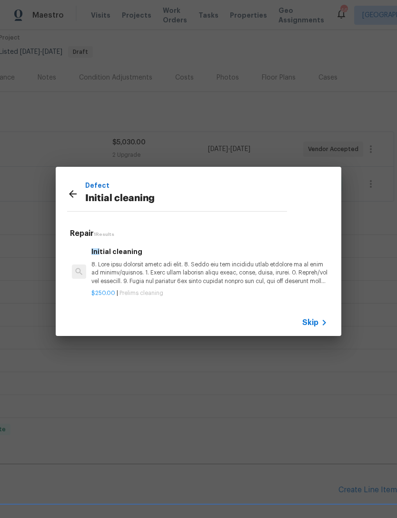
click at [171, 267] on p at bounding box center [209, 273] width 236 height 24
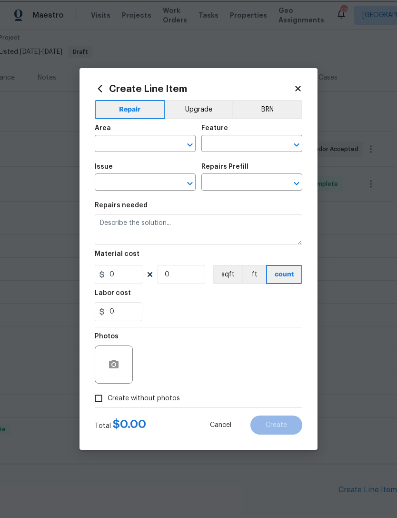
type input "Home Readiness Packages"
type input "Initial cleaning"
type input "Initial cleaning $250.00"
type textarea "1. Wipe down exterior doors and trim. 2. Clean out all exterior light fixtures …"
type input "250"
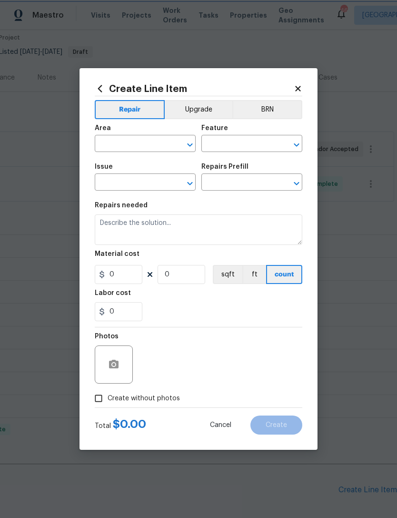
type input "1"
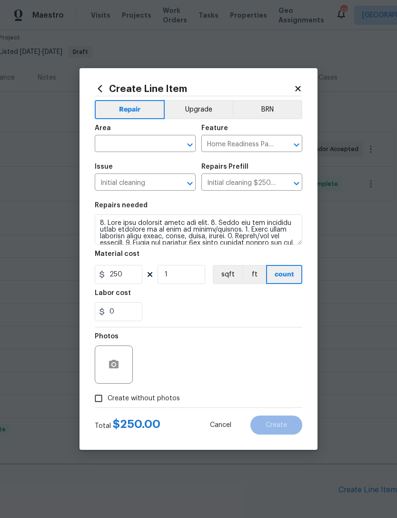
click at [149, 141] on input "text" at bounding box center [132, 144] width 74 height 15
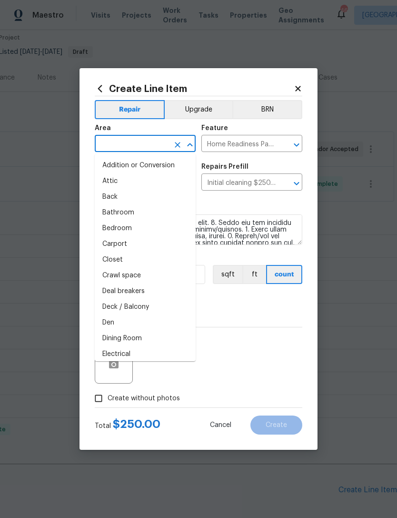
type input "n"
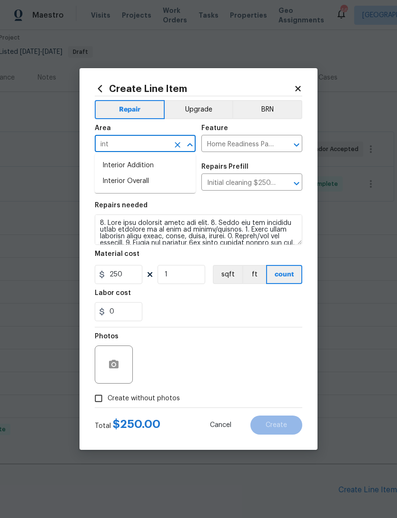
click at [175, 178] on li "Interior Overall" at bounding box center [145, 181] width 101 height 16
type input "Interior Overall"
click at [224, 341] on div "Photos" at bounding box center [199, 358] width 208 height 62
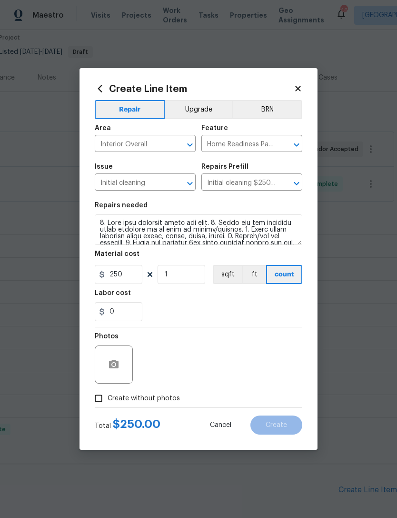
click at [152, 407] on label "Create without photos" at bounding box center [135, 398] width 90 height 18
click at [108, 407] on input "Create without photos" at bounding box center [99, 398] width 18 height 18
click at [167, 402] on span "Create without photos" at bounding box center [144, 398] width 72 height 10
click at [108, 402] on input "Create without photos" at bounding box center [99, 398] width 18 height 18
click at [170, 398] on span "Create without photos" at bounding box center [144, 398] width 72 height 10
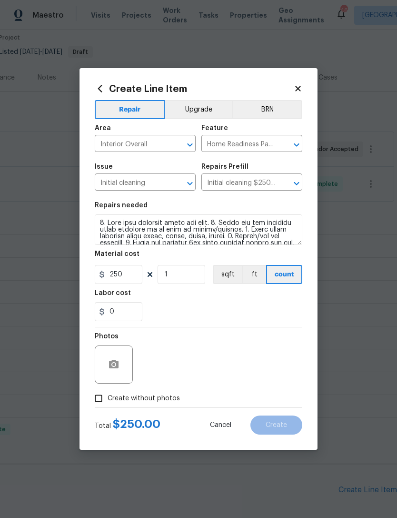
click at [108, 398] on input "Create without photos" at bounding box center [99, 398] width 18 height 18
checkbox input "true"
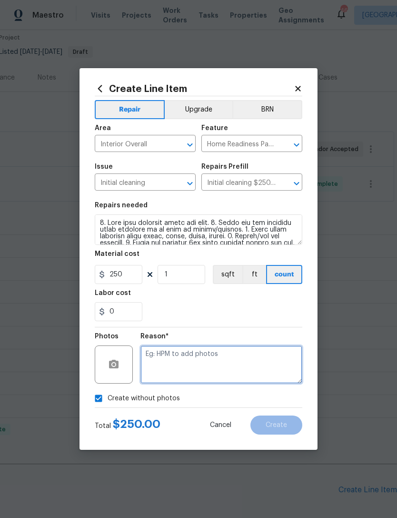
click at [196, 358] on textarea at bounding box center [222, 364] width 162 height 38
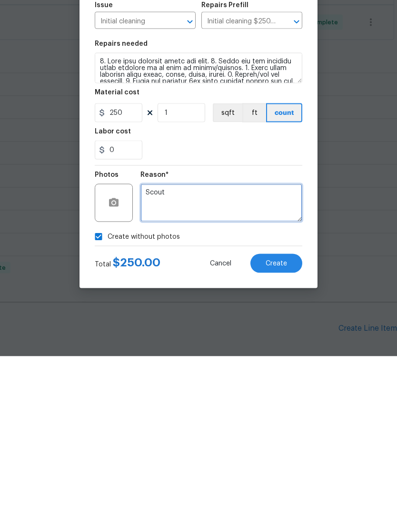
type textarea "Scout"
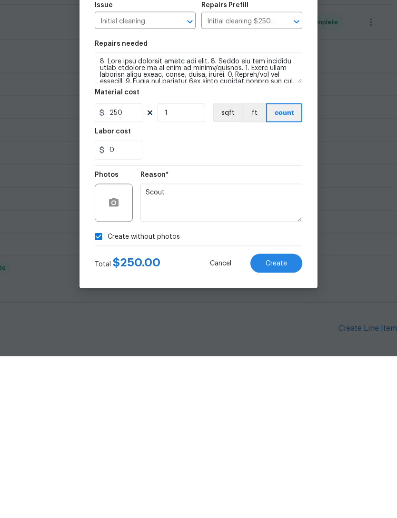
click at [281, 422] on span "Create" at bounding box center [276, 425] width 21 height 7
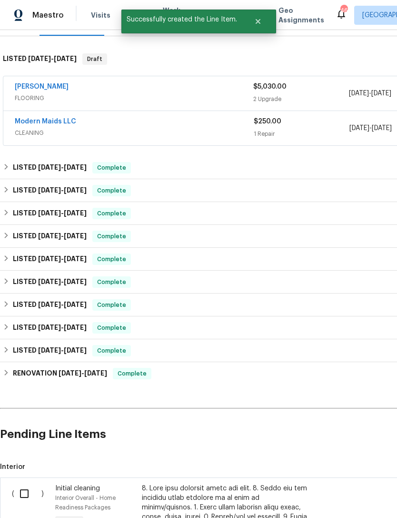
scroll to position [137, 0]
click at [27, 483] on input "checkbox" at bounding box center [27, 493] width 27 height 20
checkbox input "true"
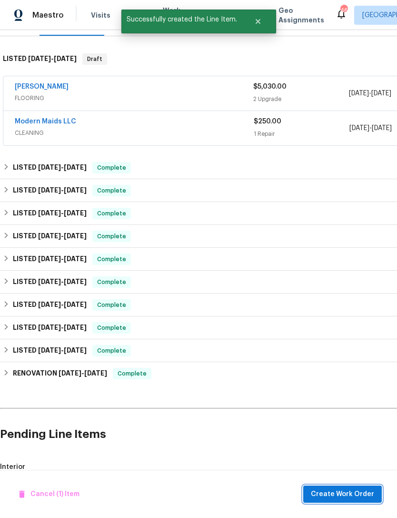
click at [344, 487] on button "Create Work Order" at bounding box center [342, 494] width 79 height 18
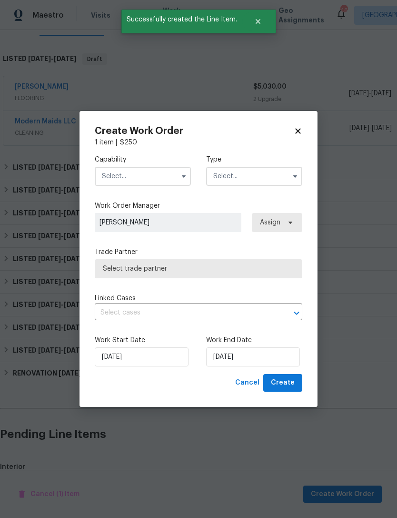
click at [150, 176] on input "text" at bounding box center [143, 176] width 96 height 19
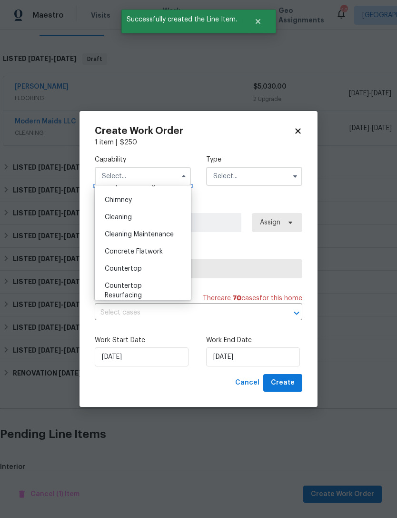
scroll to position [116, 0]
click at [152, 215] on div "Cleaning" at bounding box center [142, 217] width 91 height 17
type input "Cleaning"
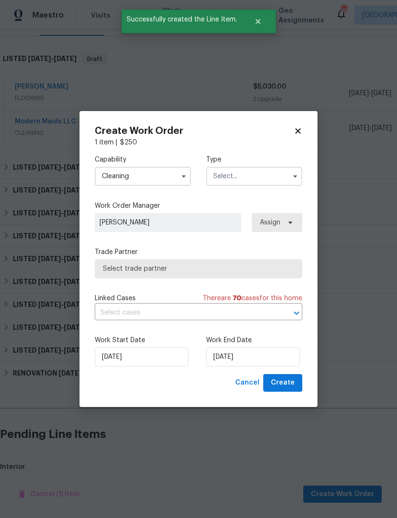
click at [254, 176] on input "text" at bounding box center [254, 176] width 96 height 19
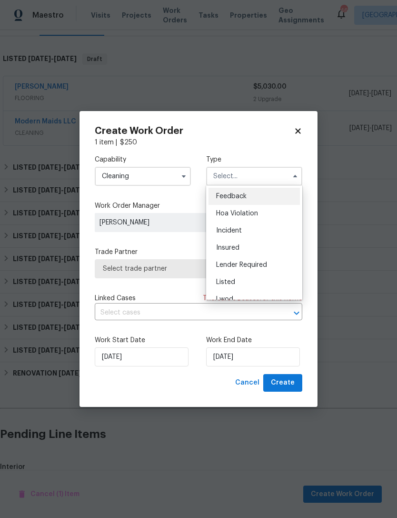
click at [253, 281] on div "Listed" at bounding box center [254, 281] width 91 height 17
type input "Listed"
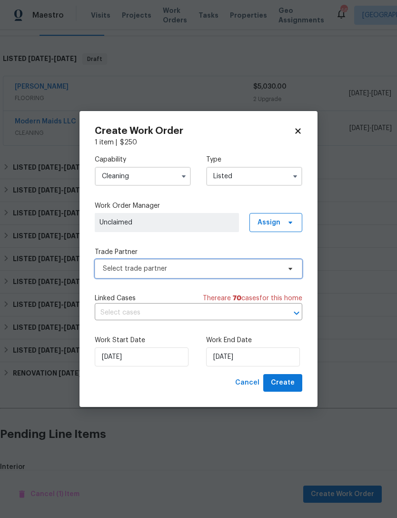
click at [256, 268] on span "Select trade partner" at bounding box center [192, 269] width 178 height 10
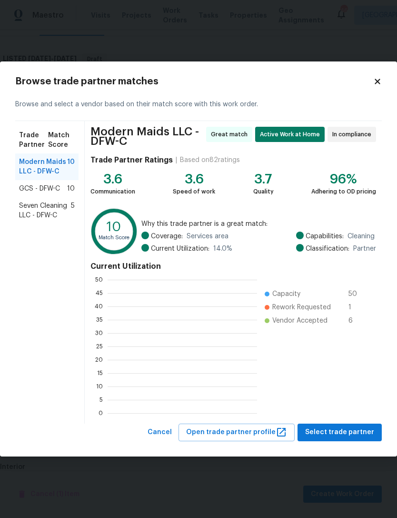
scroll to position [133, 150]
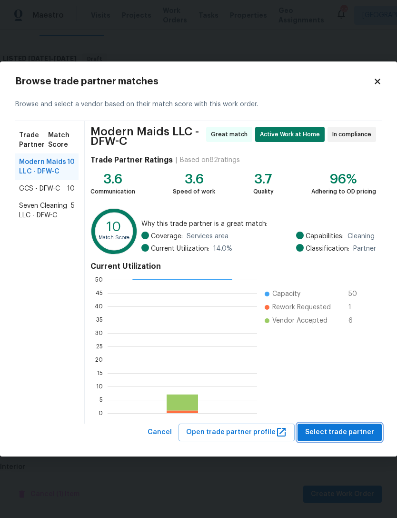
click at [347, 429] on span "Select trade partner" at bounding box center [339, 432] width 69 height 12
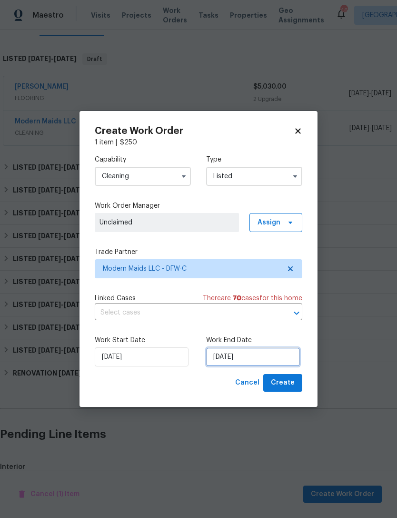
click at [259, 355] on input "[DATE]" at bounding box center [253, 356] width 94 height 19
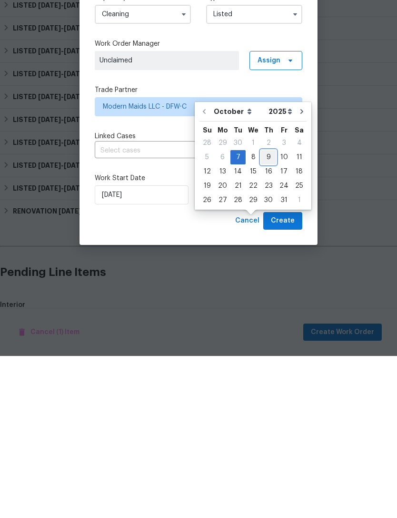
click at [267, 312] on div "9" at bounding box center [268, 318] width 15 height 13
type input "[DATE]"
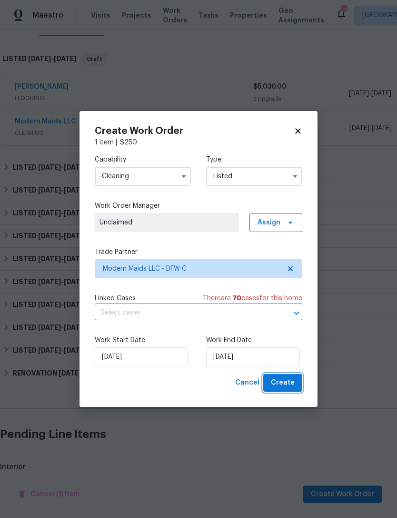
click at [292, 377] on button "Create" at bounding box center [282, 383] width 39 height 18
checkbox input "false"
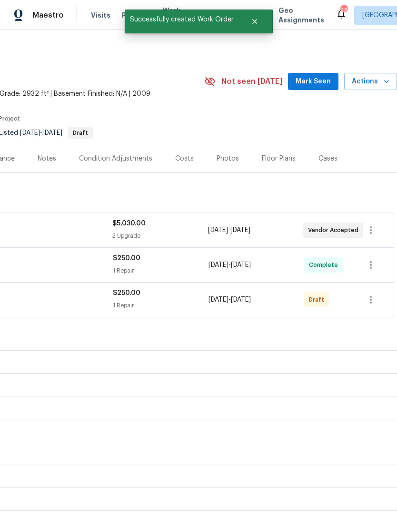
scroll to position [0, 141]
click at [373, 294] on icon "button" at bounding box center [370, 299] width 11 height 11
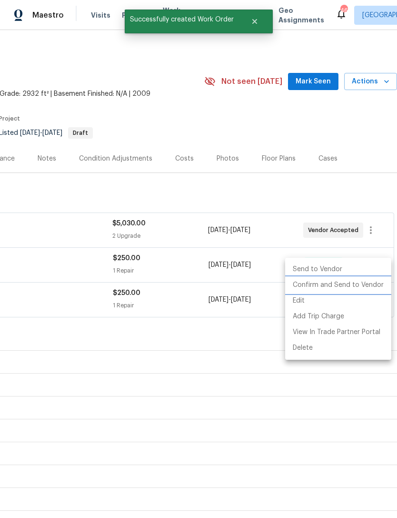
click at [356, 283] on li "Confirm and Send to Vendor" at bounding box center [338, 285] width 106 height 16
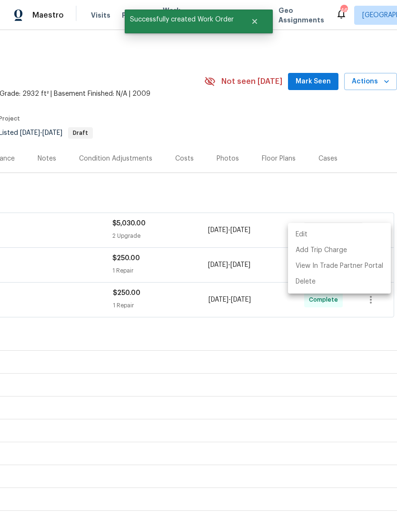
click at [224, 313] on div at bounding box center [198, 259] width 397 height 518
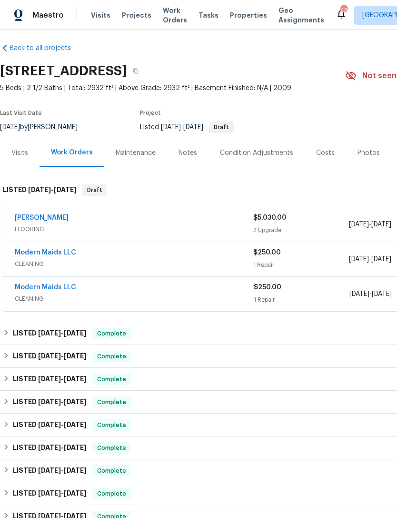
scroll to position [6, 0]
click at [65, 284] on link "Modern Maids LLC" at bounding box center [45, 287] width 61 height 7
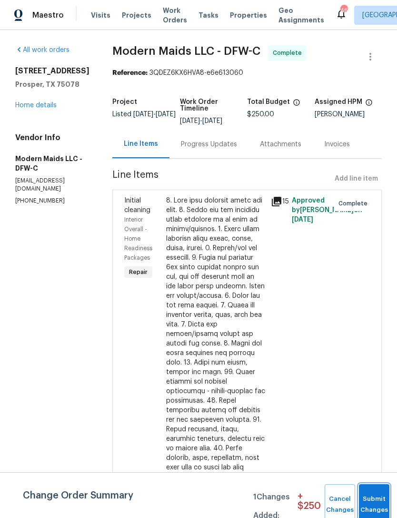
click at [374, 497] on button "Submit Changes" at bounding box center [374, 504] width 30 height 41
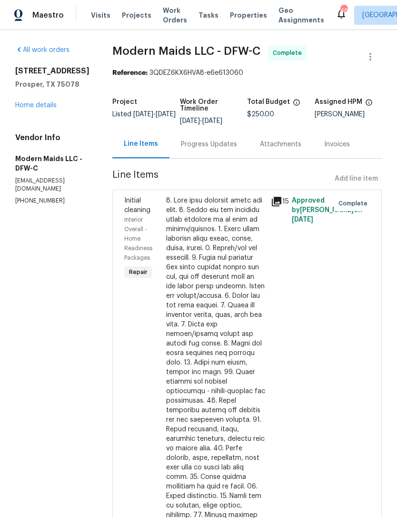
click at [48, 105] on link "Home details" at bounding box center [35, 105] width 41 height 7
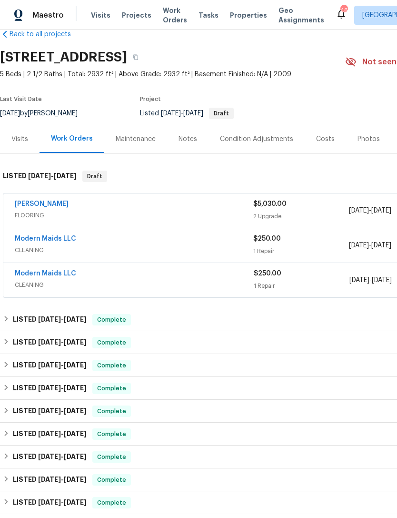
scroll to position [20, 0]
click at [64, 236] on link "Modern Maids LLC" at bounding box center [45, 238] width 61 height 7
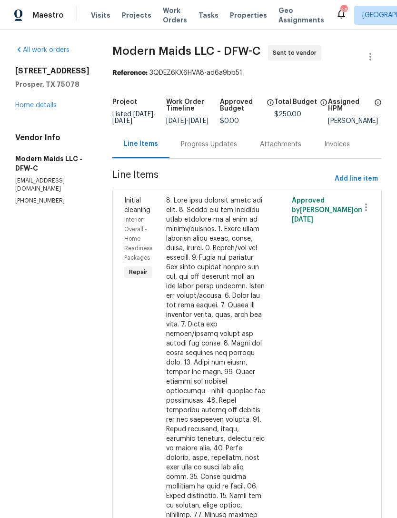
click at [209, 149] on div "Progress Updates" at bounding box center [209, 145] width 56 height 10
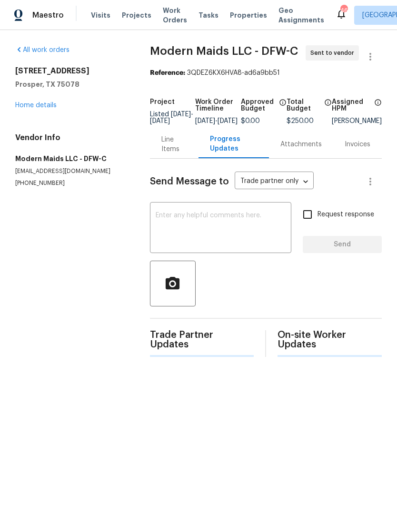
click at [258, 232] on textarea at bounding box center [221, 228] width 130 height 33
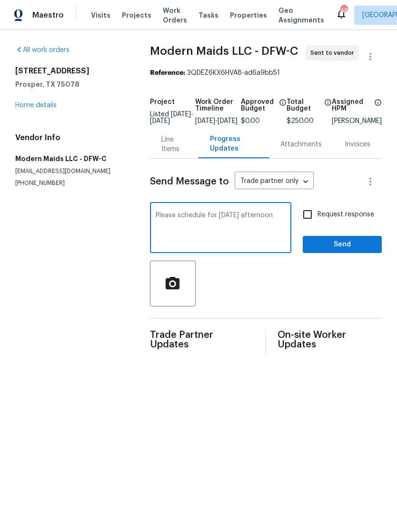
type textarea "Please schedule for Wednesday afternoon"
click at [337, 253] on button "Send" at bounding box center [342, 245] width 79 height 18
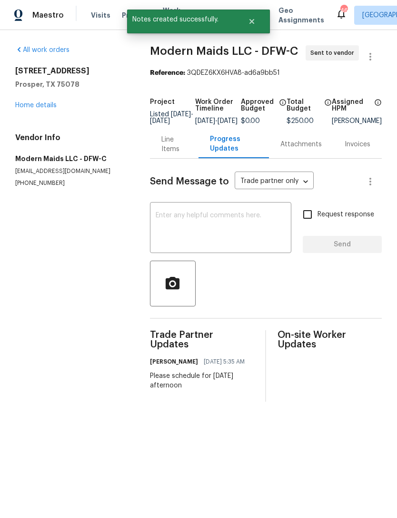
click at [55, 108] on link "Home details" at bounding box center [35, 105] width 41 height 7
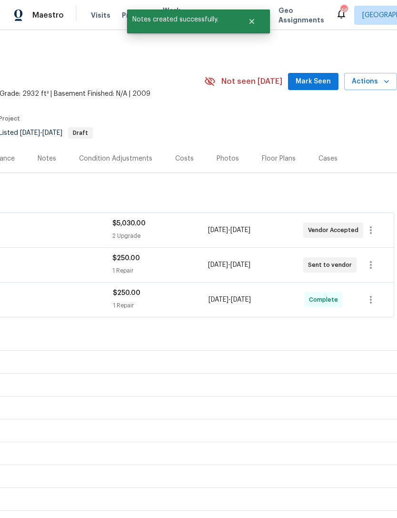
scroll to position [0, 141]
click at [385, 86] on icon "button" at bounding box center [387, 82] width 10 height 10
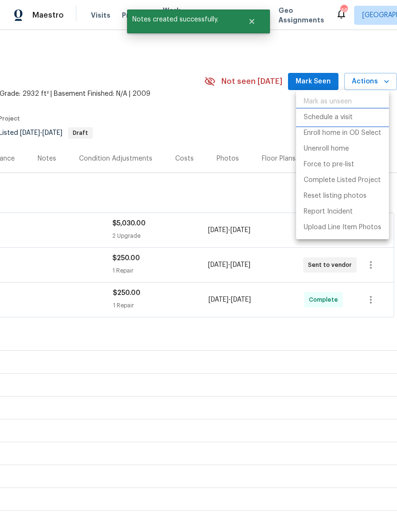
click at [340, 121] on p "Schedule a visit" at bounding box center [328, 117] width 49 height 10
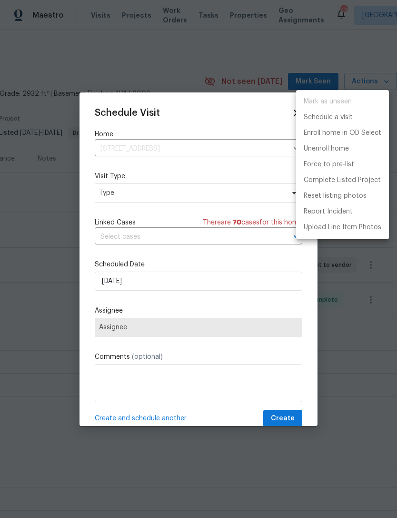
click at [158, 288] on div at bounding box center [198, 259] width 397 height 518
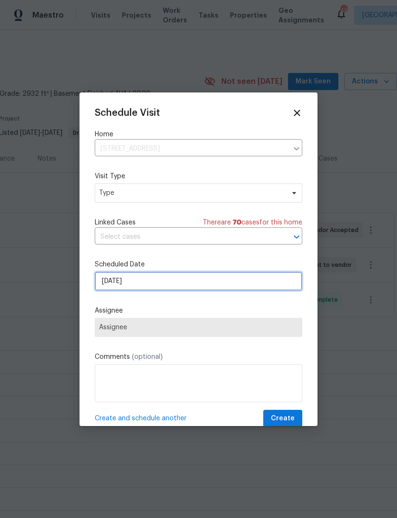
click at [197, 291] on input "[DATE]" at bounding box center [199, 280] width 208 height 19
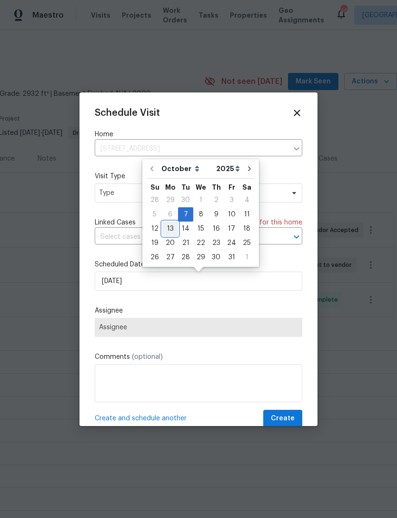
click at [169, 225] on div "13" at bounding box center [170, 228] width 16 height 13
type input "[DATE]"
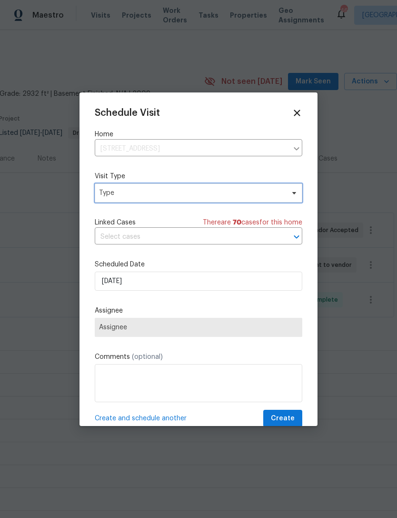
click at [222, 199] on span "Type" at bounding box center [199, 192] width 208 height 19
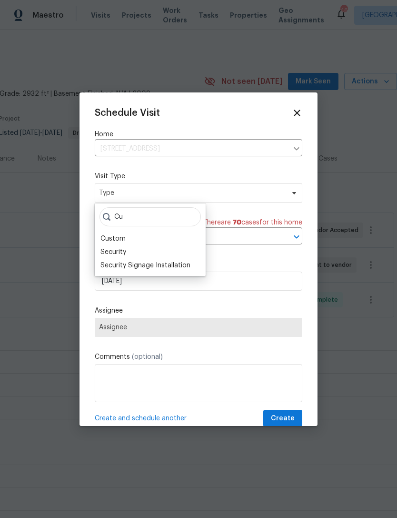
type input "Cu"
click at [127, 235] on div "Custom" at bounding box center [150, 238] width 105 height 13
click at [114, 240] on div "Custom" at bounding box center [112, 239] width 25 height 10
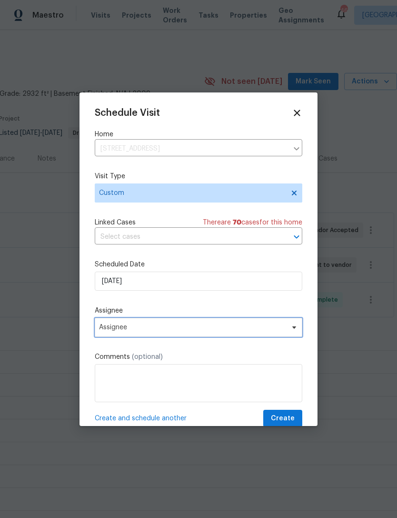
click at [144, 331] on span "Assignee" at bounding box center [192, 327] width 187 height 8
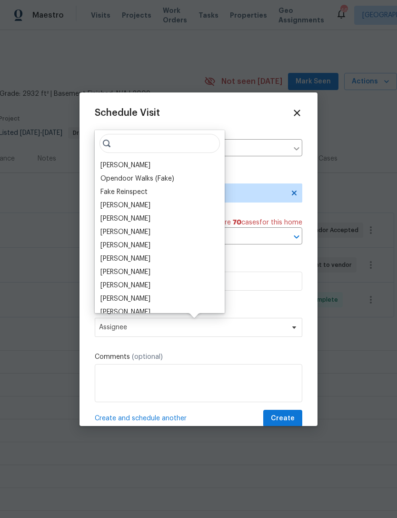
click at [128, 165] on div "[PERSON_NAME]" at bounding box center [125, 166] width 50 height 10
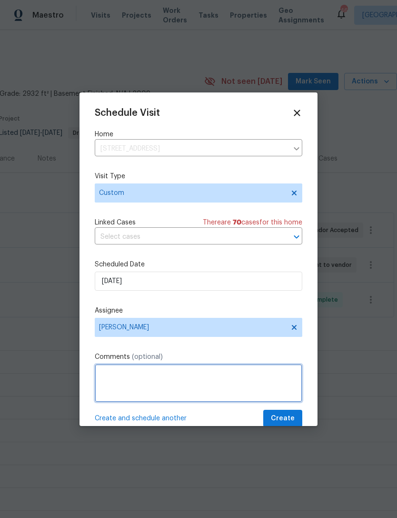
click at [222, 382] on textarea at bounding box center [199, 383] width 208 height 38
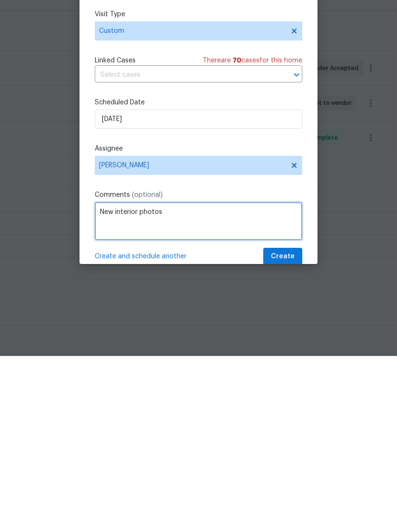
type textarea "New interior photos"
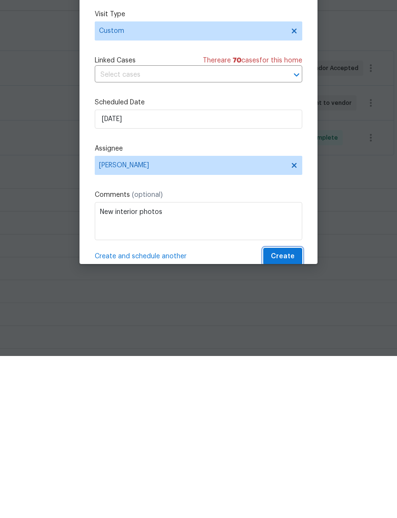
click at [289, 412] on span "Create" at bounding box center [283, 418] width 24 height 12
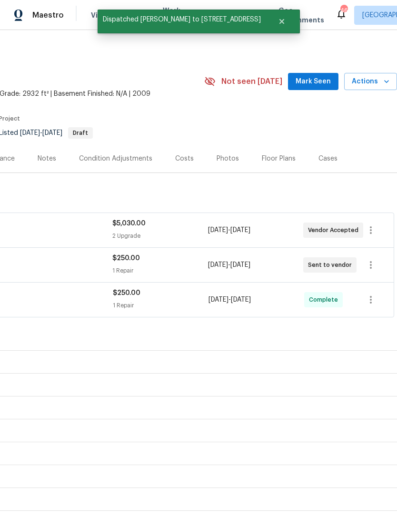
scroll to position [0, 0]
click at [278, 18] on icon "Close" at bounding box center [282, 22] width 8 height 8
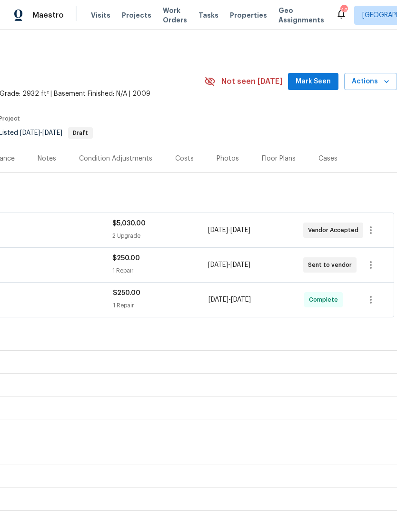
click at [163, 22] on span "Work Orders" at bounding box center [175, 15] width 24 height 19
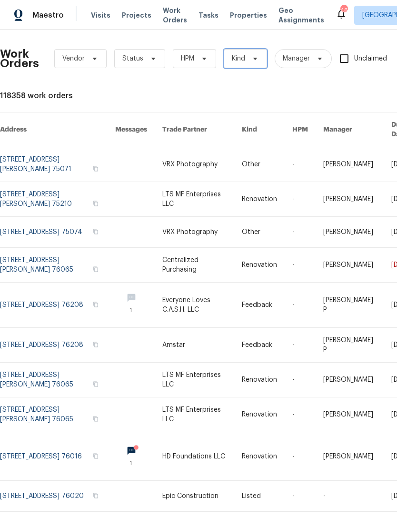
click at [244, 60] on span "Kind" at bounding box center [238, 59] width 13 height 10
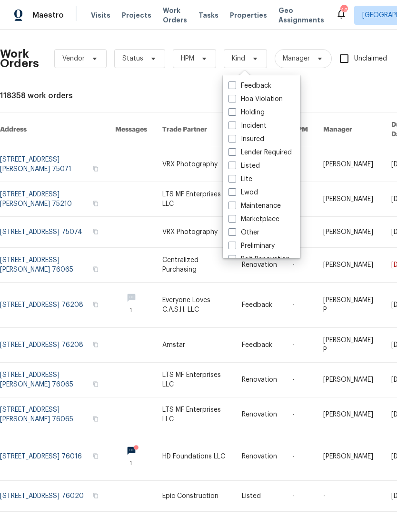
click at [260, 164] on label "Listed" at bounding box center [244, 166] width 31 height 10
click at [235, 164] on input "Listed" at bounding box center [232, 164] width 6 height 6
checkbox input "true"
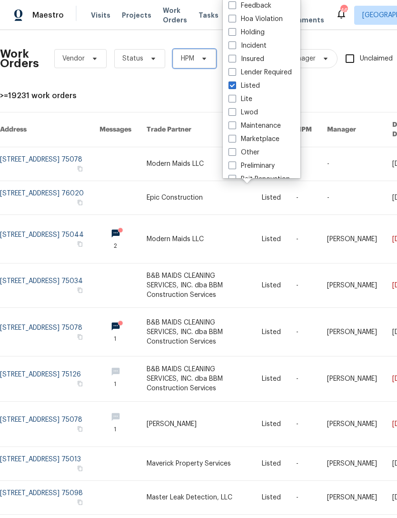
click at [205, 66] on span "HPM" at bounding box center [194, 58] width 43 height 19
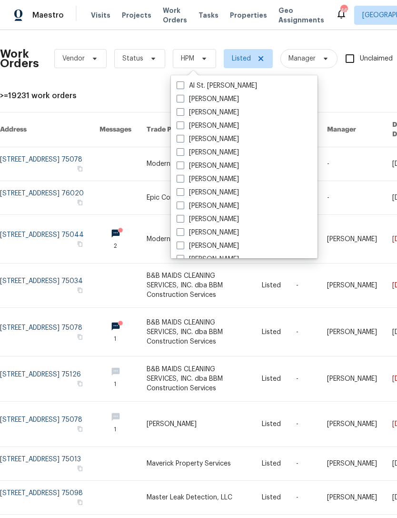
click at [220, 113] on label "[PERSON_NAME]" at bounding box center [208, 113] width 62 height 10
click at [183, 113] on input "[PERSON_NAME]" at bounding box center [180, 111] width 6 height 6
checkbox input "true"
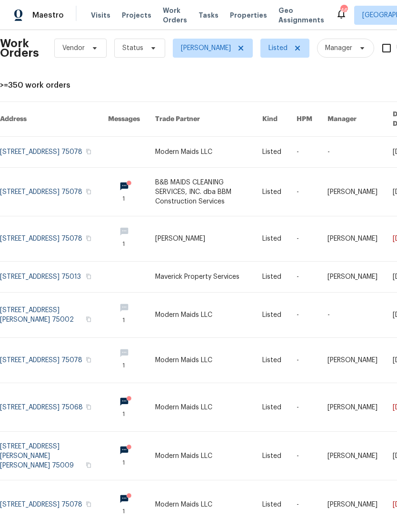
scroll to position [10, 0]
click at [181, 186] on link at bounding box center [209, 192] width 108 height 48
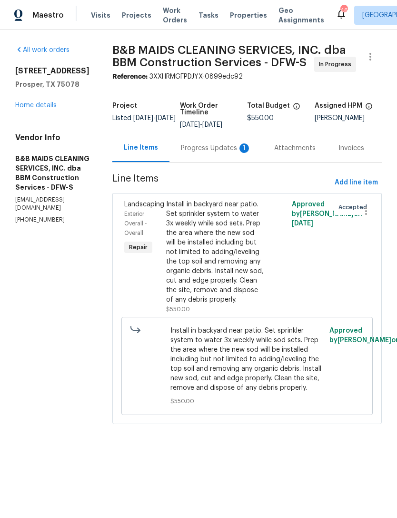
click at [222, 153] on div "Progress Updates 1" at bounding box center [216, 148] width 70 height 10
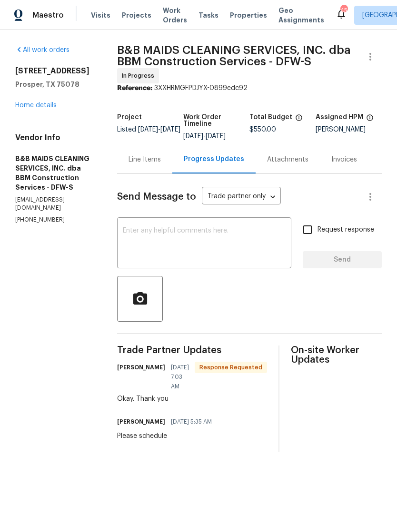
click at [45, 99] on div "16305 Toledo Bend Ct Prosper, TX 75078 Home details" at bounding box center [54, 88] width 79 height 44
click at [163, 18] on span "Work Orders" at bounding box center [175, 15] width 24 height 19
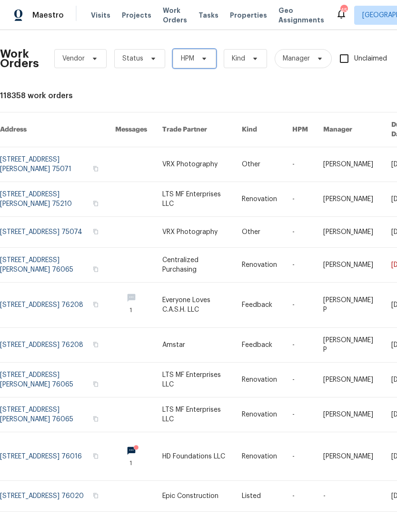
click at [190, 60] on span "HPM" at bounding box center [187, 59] width 13 height 10
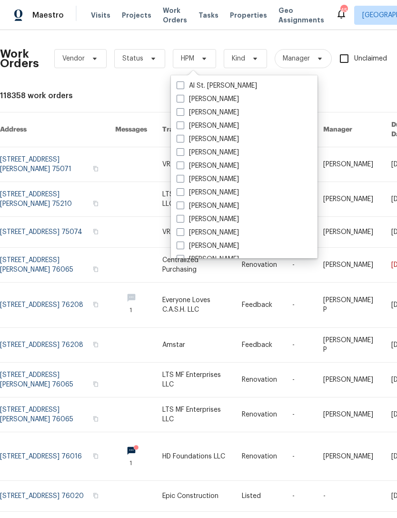
click at [208, 116] on label "[PERSON_NAME]" at bounding box center [208, 113] width 62 height 10
click at [183, 114] on input "[PERSON_NAME]" at bounding box center [180, 111] width 6 height 6
checkbox input "true"
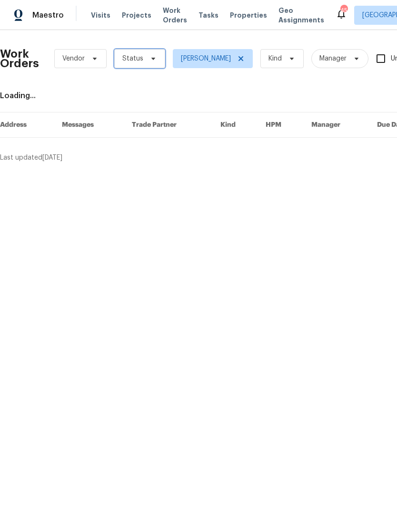
click at [139, 59] on span "Status" at bounding box center [132, 59] width 21 height 10
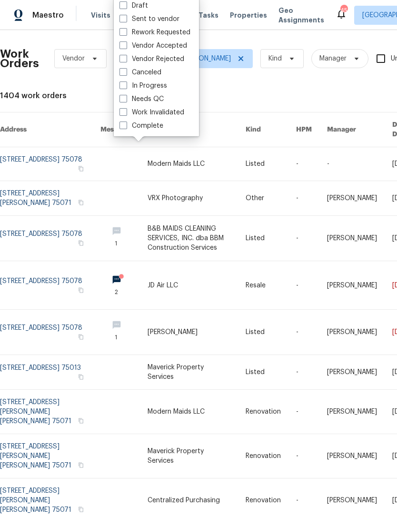
click at [153, 100] on label "Needs QC" at bounding box center [142, 99] width 44 height 10
click at [126, 100] on input "Needs QC" at bounding box center [123, 97] width 6 height 6
checkbox input "true"
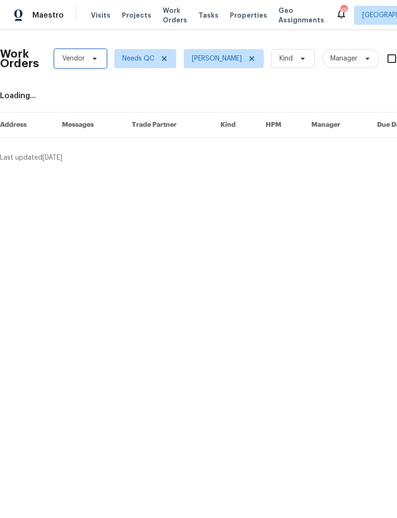
click at [84, 55] on span "Vendor" at bounding box center [80, 58] width 52 height 19
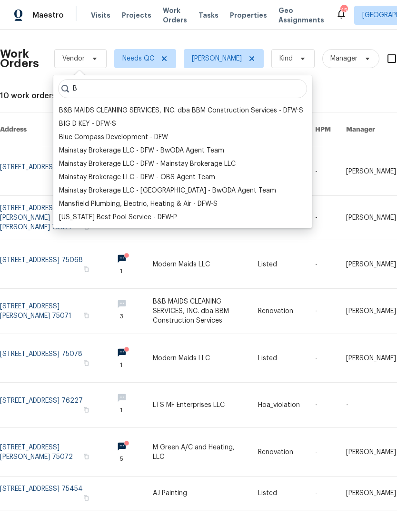
type input "B"
click at [149, 111] on div "B&B MAIDS CLEANING SERVICES, INC. dba BBM Construction Services - DFW-S" at bounding box center [181, 111] width 244 height 10
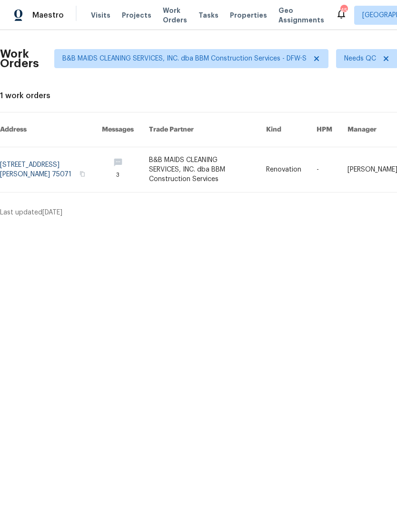
click at [198, 161] on link at bounding box center [207, 169] width 117 height 45
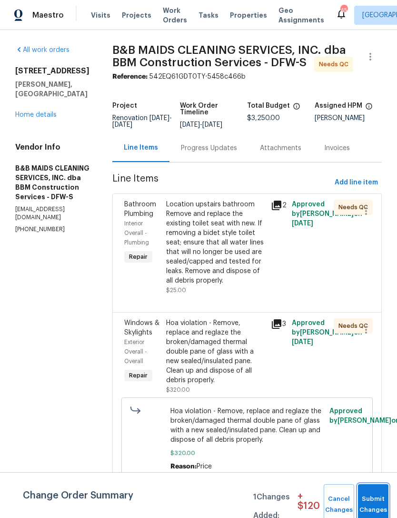
click at [368, 496] on button "Submit Changes" at bounding box center [373, 504] width 30 height 41
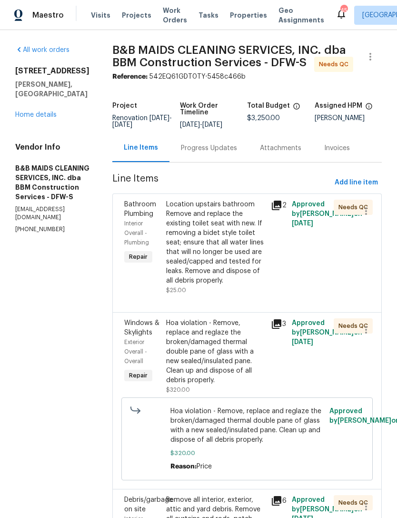
click at [242, 285] on div "Location upstairs bathroom Remove and replace the existing toilet seat with new…" at bounding box center [215, 243] width 99 height 86
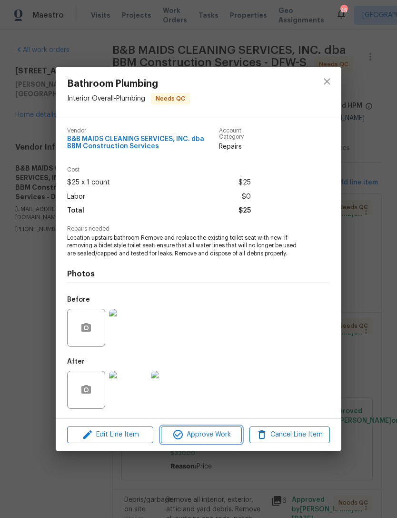
click at [220, 436] on span "Approve Work" at bounding box center [201, 435] width 75 height 12
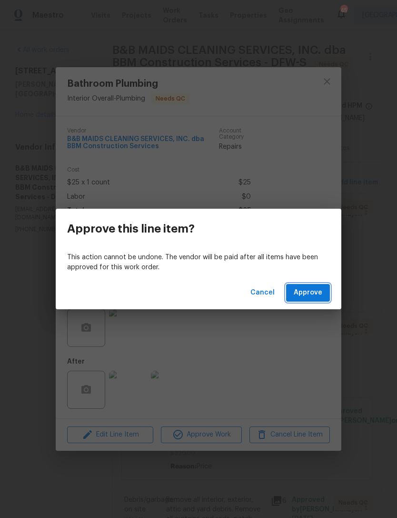
click at [315, 295] on span "Approve" at bounding box center [308, 293] width 29 height 12
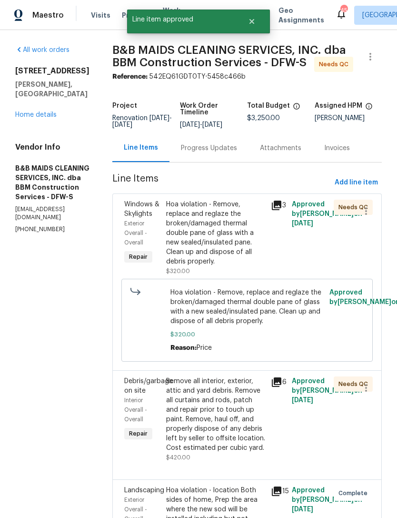
click at [235, 266] on div "Hoa violation - Remove, replace and reglaze the broken/damaged thermal double p…" at bounding box center [215, 233] width 99 height 67
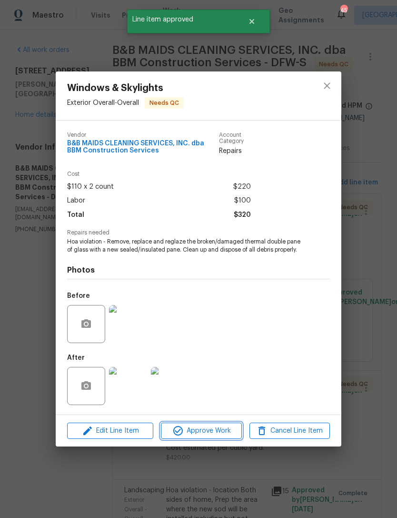
click at [217, 431] on span "Approve Work" at bounding box center [201, 431] width 75 height 12
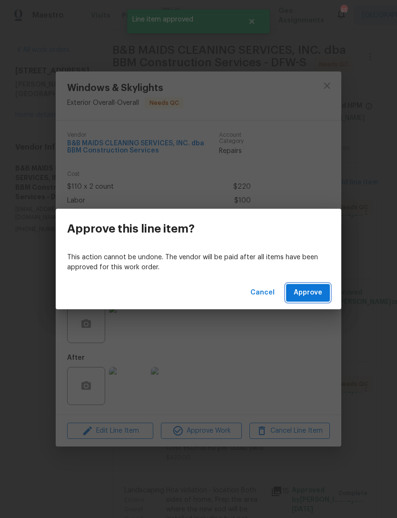
click at [316, 298] on span "Approve" at bounding box center [308, 293] width 29 height 12
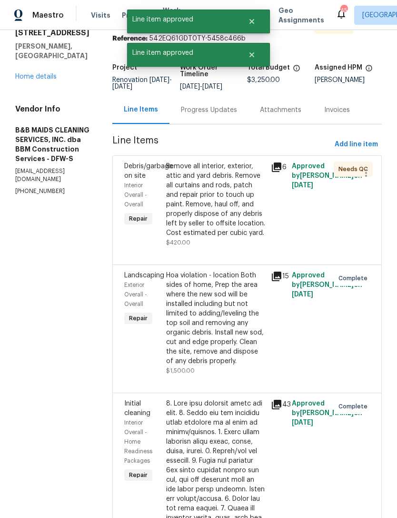
scroll to position [44, 0]
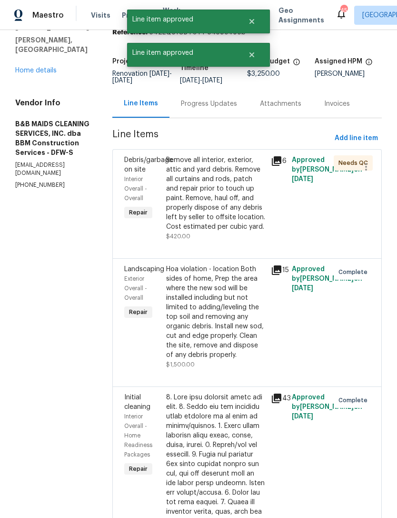
click at [246, 231] on div "Remove all interior, exterior, attic and yard debris. Remove all curtains and r…" at bounding box center [215, 193] width 99 height 76
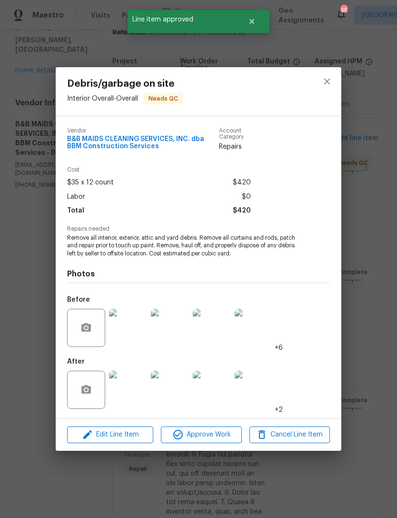
click at [231, 436] on span "Approve Work" at bounding box center [201, 435] width 75 height 12
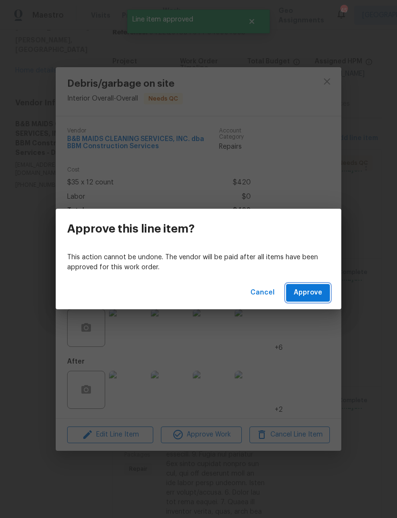
click at [318, 295] on span "Approve" at bounding box center [308, 293] width 29 height 12
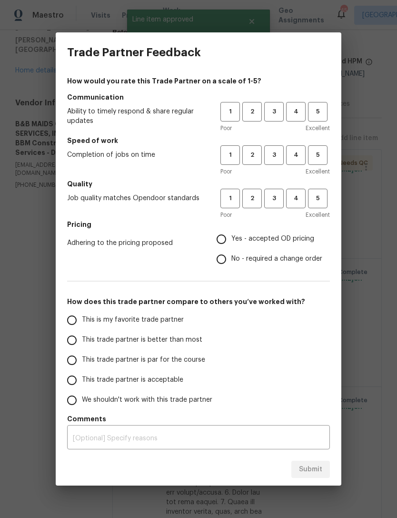
scroll to position [0, 0]
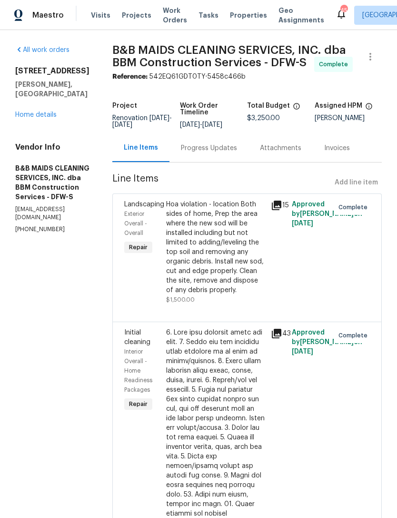
click at [172, 20] on span "Work Orders" at bounding box center [175, 15] width 24 height 19
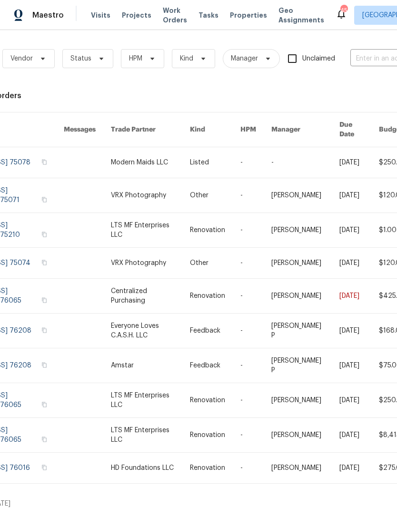
scroll to position [0, 86]
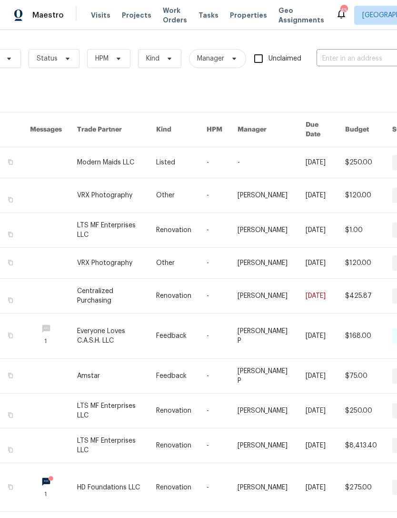
click at [357, 63] on input "text" at bounding box center [364, 58] width 95 height 15
type input "1825 h"
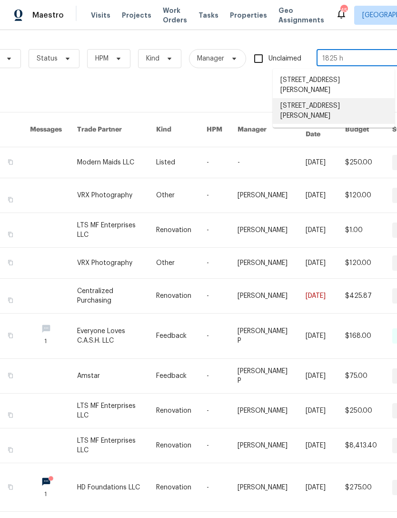
click at [348, 106] on li "[STREET_ADDRESS][PERSON_NAME]" at bounding box center [334, 111] width 122 height 26
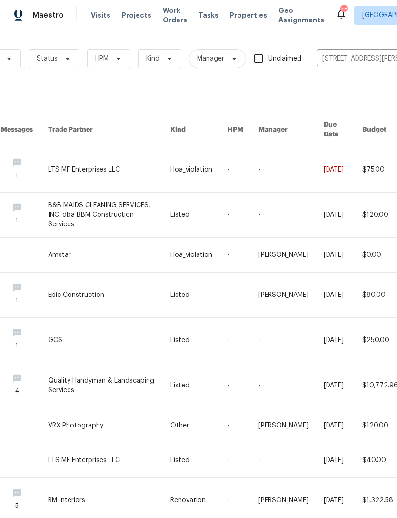
click at [131, 208] on link at bounding box center [109, 214] width 122 height 45
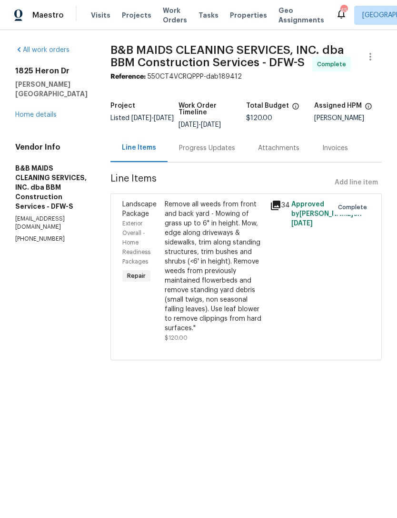
click at [222, 153] on div "Progress Updates" at bounding box center [207, 148] width 56 height 10
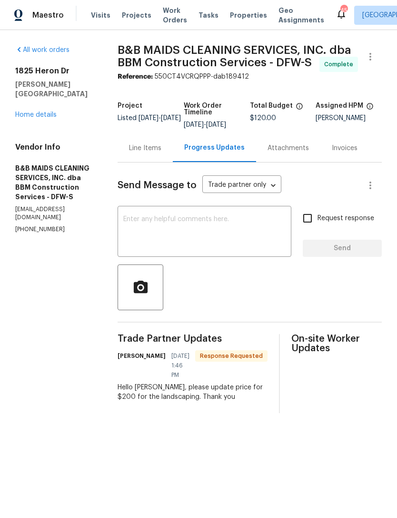
click at [161, 153] on div "Line Items" at bounding box center [145, 148] width 32 height 10
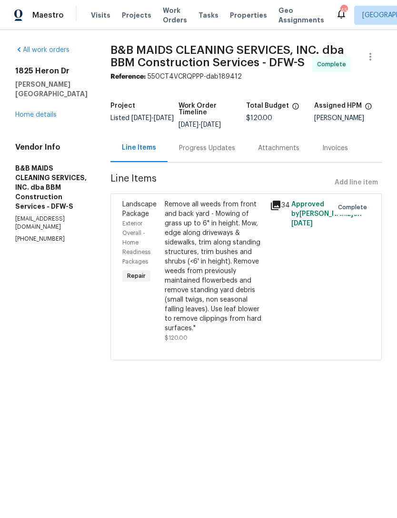
click at [214, 278] on div "Remove all weeds from front and back yard - Mowing of grass up to 6" in height.…" at bounding box center [215, 266] width 100 height 133
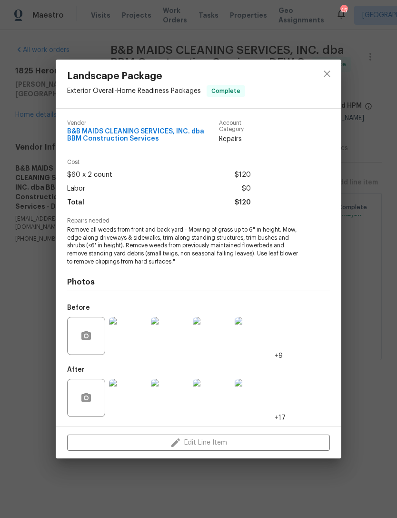
click at [189, 441] on div "Edit Line Item" at bounding box center [199, 443] width 286 height 32
click at [381, 314] on div "Landscape Package Exterior Overall - Home Readiness Packages Complete Vendor B&…" at bounding box center [198, 259] width 397 height 518
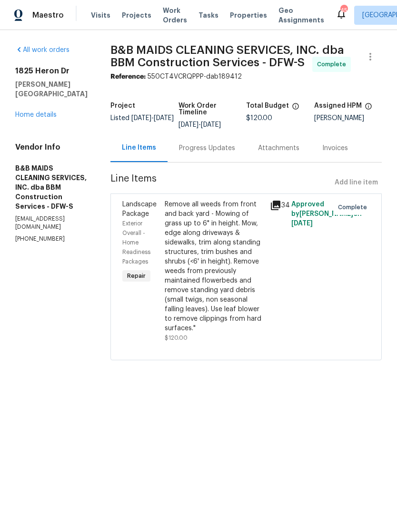
click at [35, 111] on link "Home details" at bounding box center [35, 114] width 41 height 7
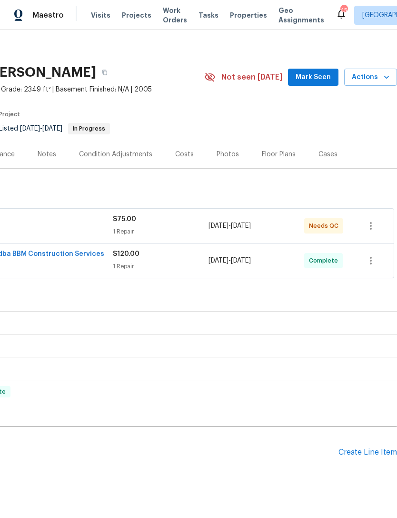
scroll to position [4, 141]
click at [356, 448] on div "Create Line Item" at bounding box center [368, 452] width 59 height 9
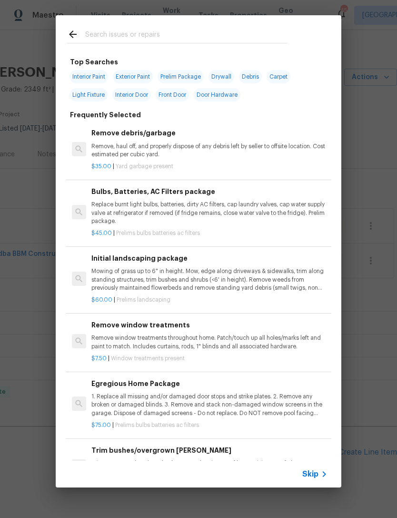
click at [261, 30] on input "text" at bounding box center [186, 36] width 202 height 14
type input "Land"
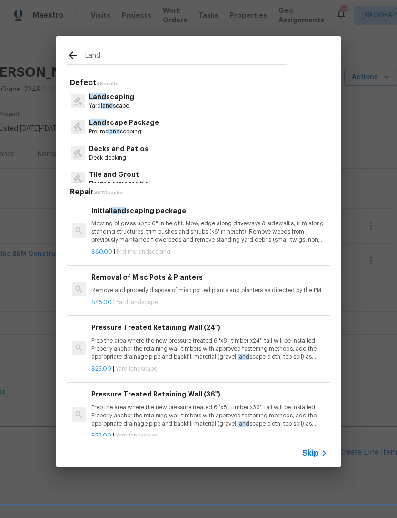
click at [146, 128] on p "Prelims land scaping" at bounding box center [124, 132] width 70 height 8
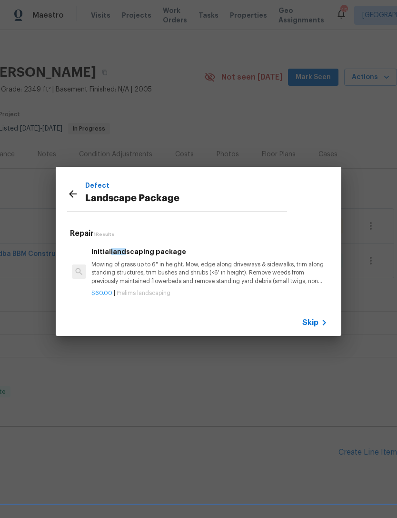
click at [146, 127] on div "Defect Landscape Package Repair 1 Results Initial land scaping package Mowing o…" at bounding box center [198, 251] width 397 height 502
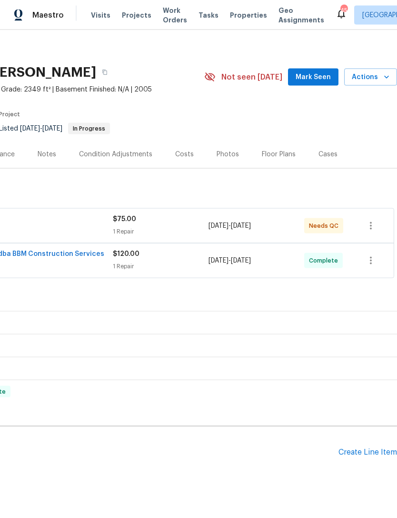
scroll to position [30, 0]
click at [372, 432] on div "Pending Line Items Create Line Item" at bounding box center [128, 452] width 538 height 44
click at [370, 448] on div "Create Line Item" at bounding box center [368, 452] width 59 height 9
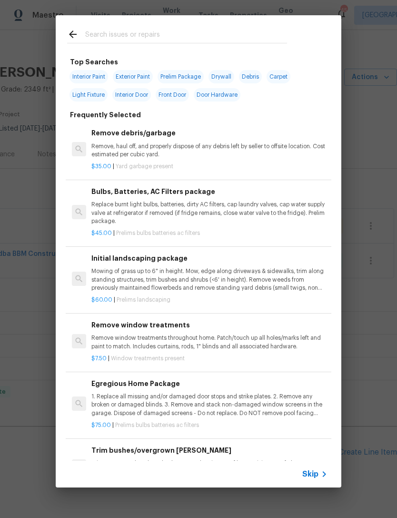
click at [214, 32] on input "text" at bounding box center [186, 36] width 202 height 14
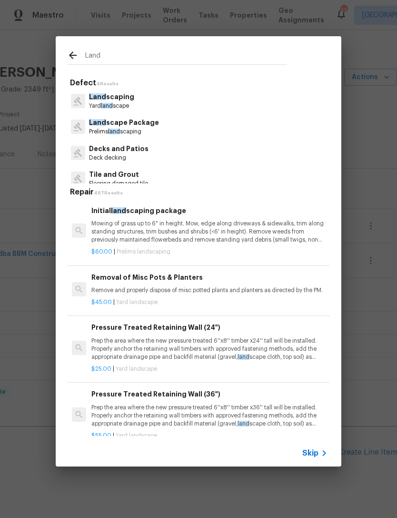
type input "Land"
click at [163, 129] on div "Land scape Package Prelims land scaping" at bounding box center [198, 127] width 263 height 26
click at [139, 124] on p "Land scape Package" at bounding box center [124, 123] width 70 height 10
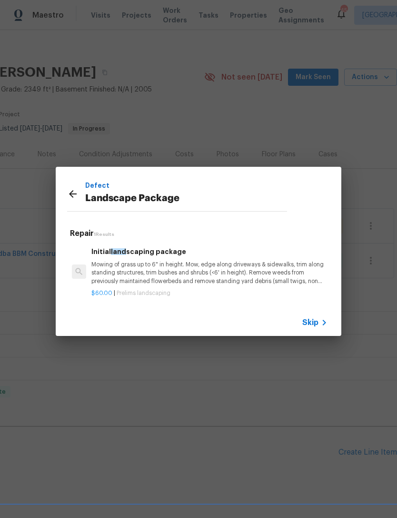
click at [149, 280] on p "Mowing of grass up to 6" in height. Mow, edge along driveways & sidewalks, trim…" at bounding box center [209, 273] width 236 height 24
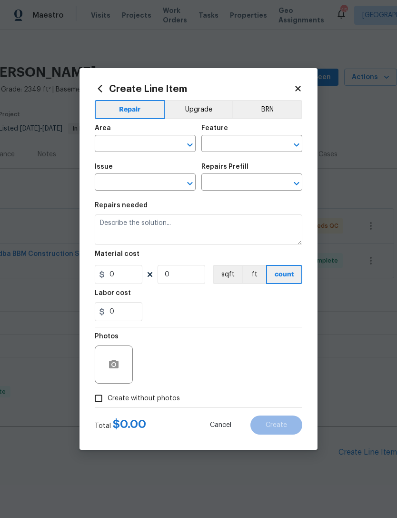
type input "Home Readiness Packages"
type input "Landscape Package"
type input "Initial landscaping package $60.00"
type textarea "Mowing of grass up to 6" in height. Mow, edge along driveways & sidewalks, trim…"
type input "60"
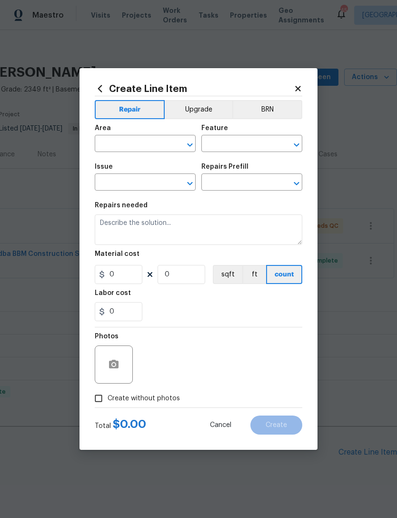
type input "1"
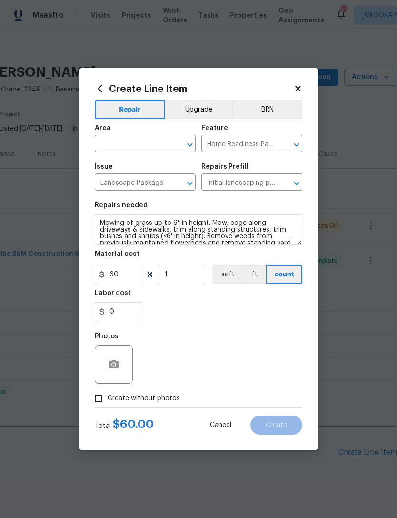
click at [161, 143] on input "text" at bounding box center [132, 144] width 74 height 15
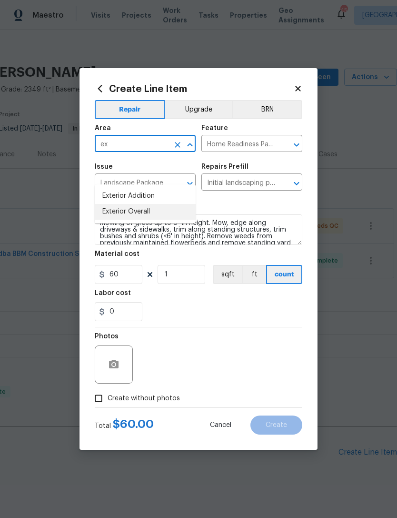
click at [166, 204] on li "Exterior Overall" at bounding box center [145, 212] width 101 height 16
type input "Exterior Overall"
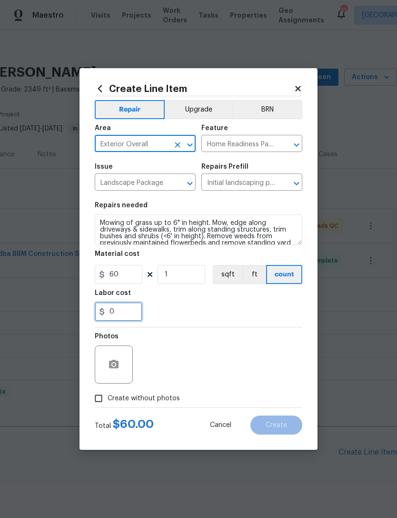
click at [129, 311] on input "0" at bounding box center [119, 311] width 48 height 19
type input "20"
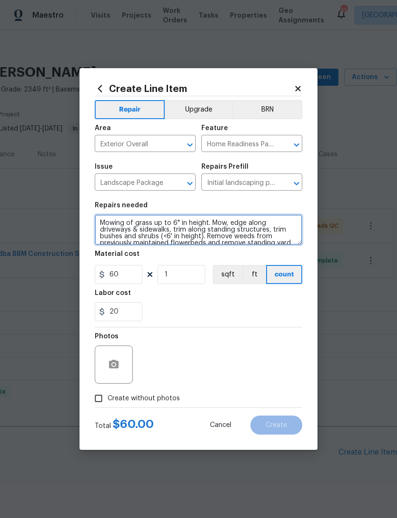
click at [106, 218] on textarea "Mowing of grass up to 6" in height. Mow, edge along driveways & sidewalks, trim…" at bounding box center [199, 229] width 208 height 30
type textarea "** additional funds for closed wo ** Mowing of grass up to 6" in height. Mow, e…"
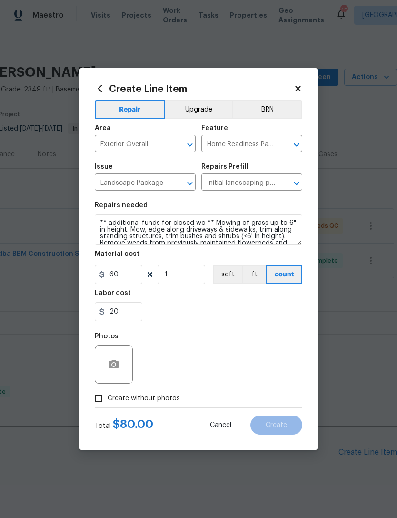
click at [250, 329] on div "Photos" at bounding box center [199, 358] width 208 height 62
click at [156, 407] on label "Create without photos" at bounding box center [135, 398] width 90 height 18
click at [108, 407] on input "Create without photos" at bounding box center [99, 398] width 18 height 18
checkbox input "true"
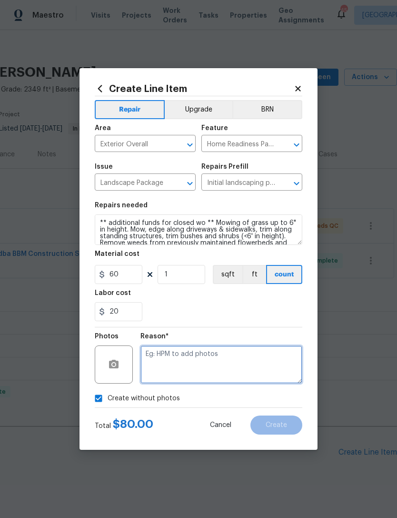
click at [230, 359] on textarea at bounding box center [222, 364] width 162 height 38
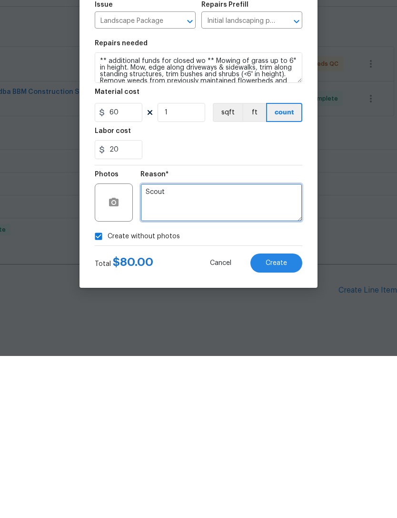
type textarea "Scout"
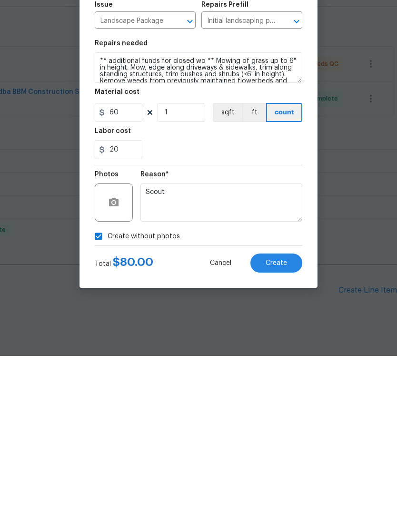
click at [284, 422] on span "Create" at bounding box center [276, 425] width 21 height 7
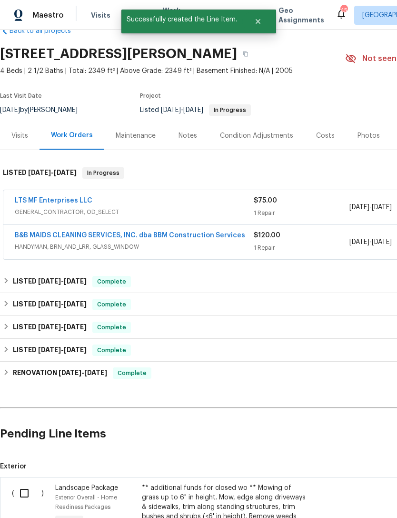
scroll to position [23, 0]
click at [26, 482] on input "checkbox" at bounding box center [27, 492] width 27 height 20
checkbox input "true"
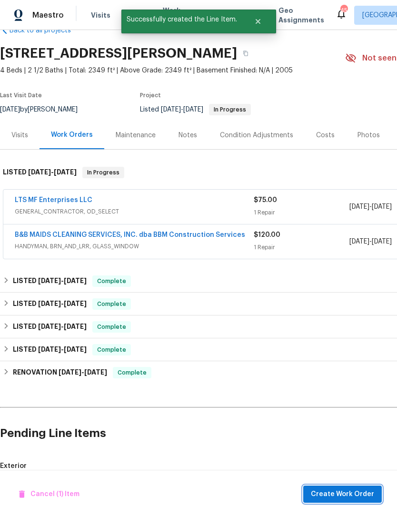
click at [347, 495] on span "Create Work Order" at bounding box center [342, 494] width 63 height 12
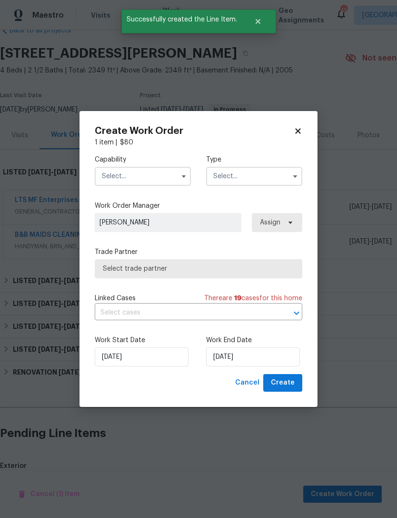
click at [156, 185] on input "text" at bounding box center [143, 176] width 96 height 19
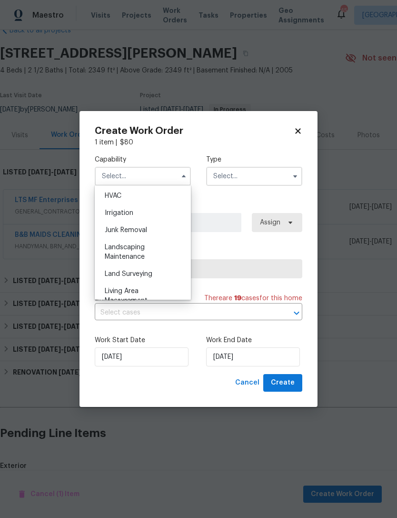
scroll to position [603, 0]
click at [148, 227] on div "Landscaping Maintenance" at bounding box center [142, 224] width 91 height 27
type input "Landscaping Maintenance"
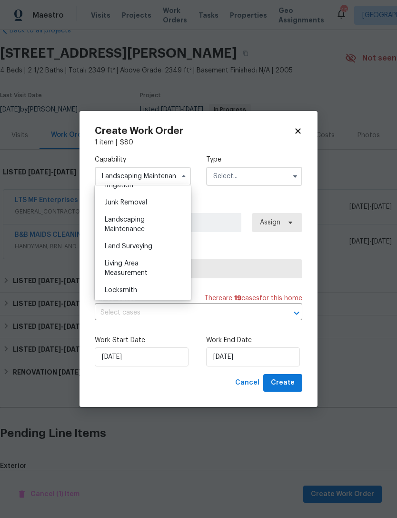
click at [244, 171] on input "text" at bounding box center [254, 176] width 96 height 19
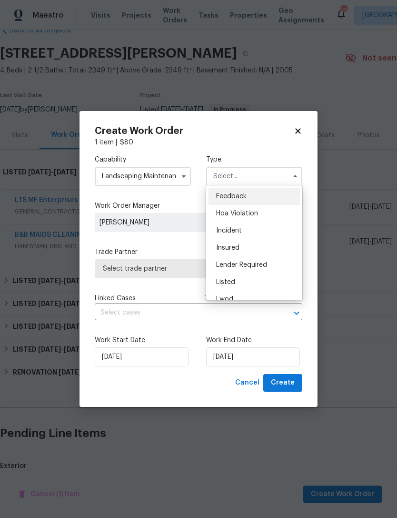
click at [259, 278] on div "Listed" at bounding box center [254, 281] width 91 height 17
type input "Listed"
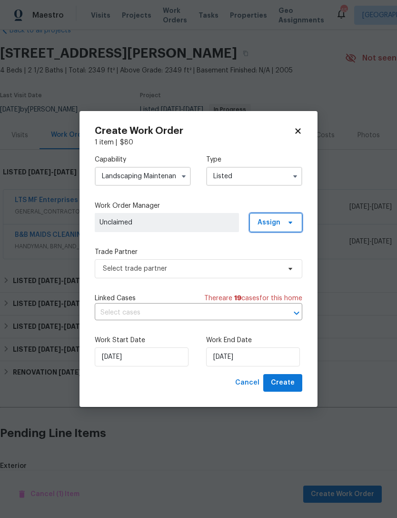
click at [284, 221] on span at bounding box center [289, 223] width 10 height 8
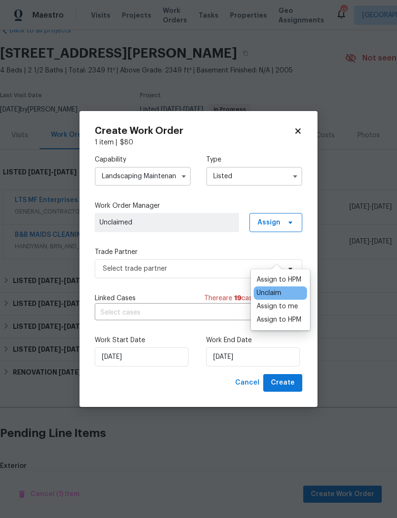
click at [285, 275] on div "Assign to HPM" at bounding box center [279, 280] width 45 height 10
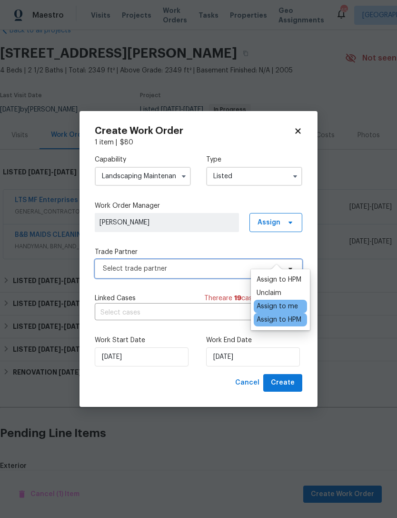
click at [210, 271] on span "Select trade partner" at bounding box center [192, 269] width 178 height 10
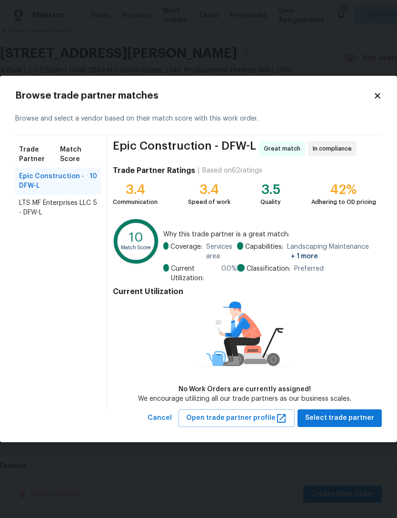
click at [376, 94] on icon at bounding box center [377, 95] width 5 height 5
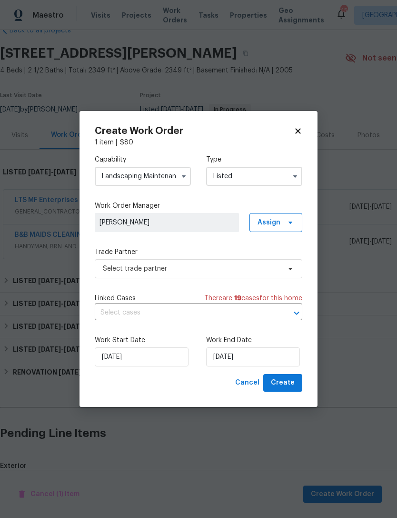
click at [171, 177] on input "Landscaping Maintenance" at bounding box center [143, 176] width 96 height 19
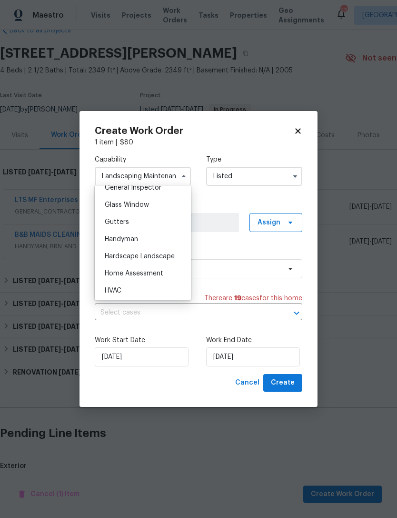
scroll to position [481, 0]
click at [161, 242] on div "Handyman" at bounding box center [142, 239] width 91 height 17
type input "Handyman"
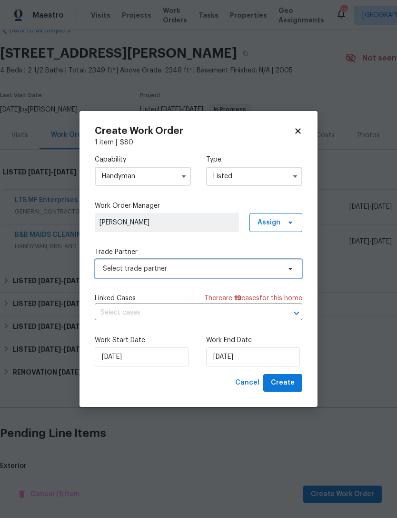
click at [226, 267] on span "Select trade partner" at bounding box center [192, 269] width 178 height 10
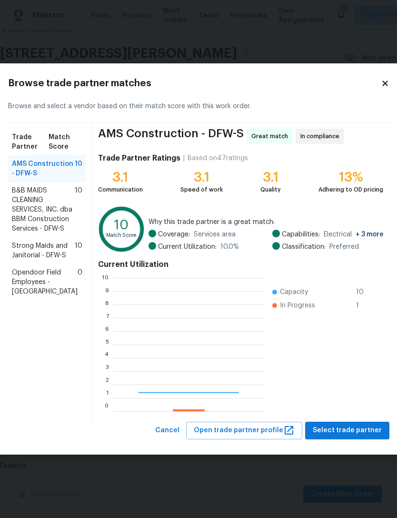
scroll to position [133, 151]
click at [50, 227] on span "B&B MAIDS CLEANING SERVICES, INC. dba BBM Construction Services - DFW-S" at bounding box center [43, 210] width 63 height 48
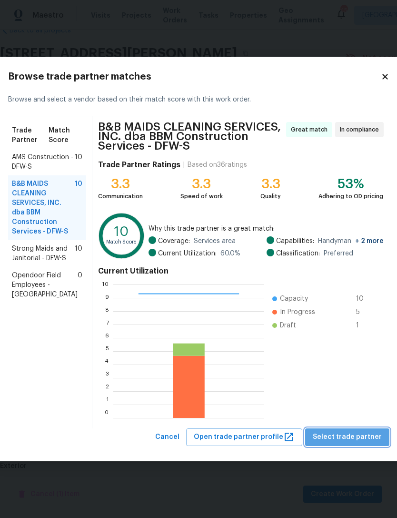
click at [346, 435] on span "Select trade partner" at bounding box center [347, 437] width 69 height 12
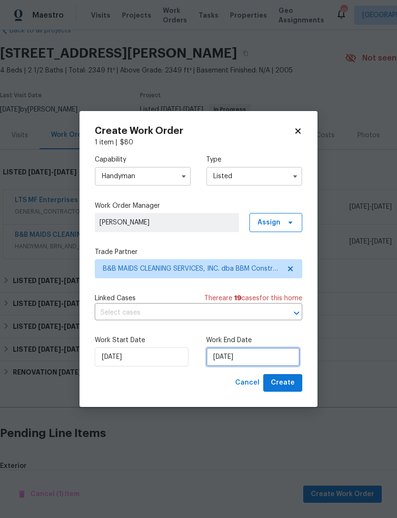
click at [274, 357] on input "[DATE]" at bounding box center [253, 356] width 94 height 19
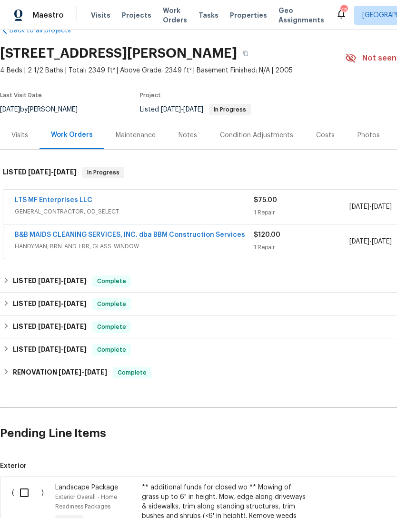
click at [40, 482] on input "checkbox" at bounding box center [27, 492] width 27 height 20
checkbox input "true"
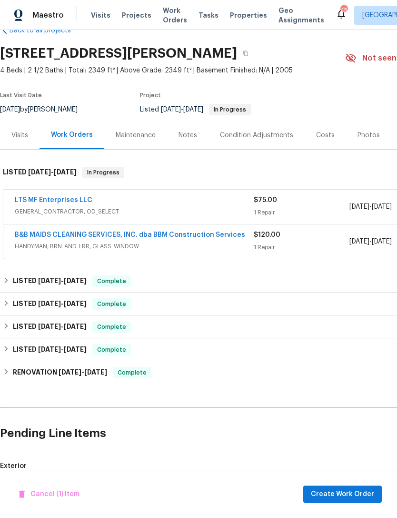
click at [352, 492] on span "Create Work Order" at bounding box center [342, 494] width 63 height 12
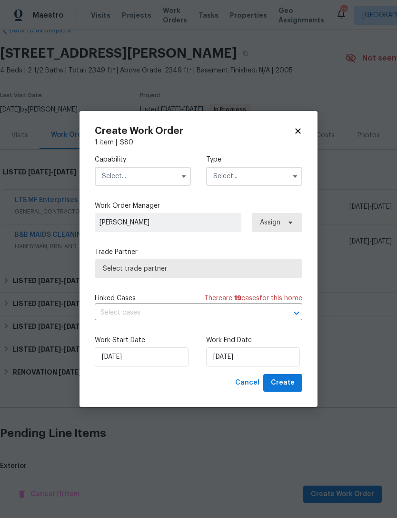
click at [175, 181] on input "text" at bounding box center [143, 176] width 96 height 19
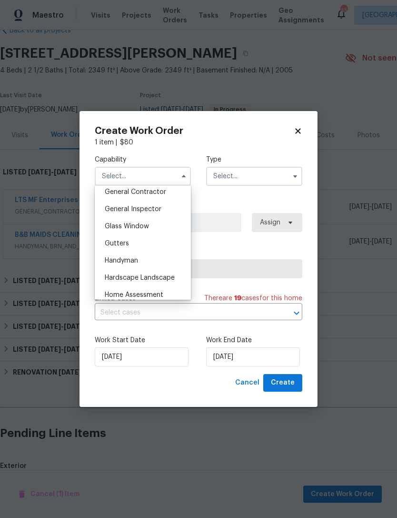
scroll to position [471, 0]
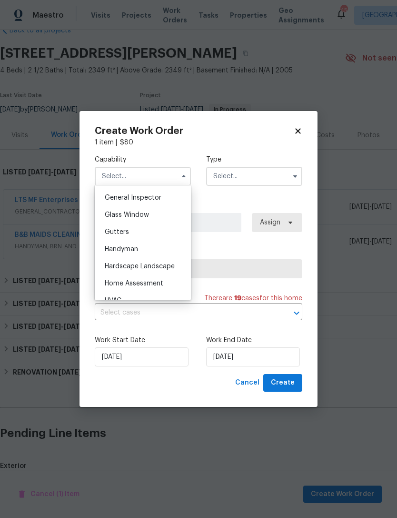
click at [166, 250] on div "Handyman" at bounding box center [142, 249] width 91 height 17
type input "Handyman"
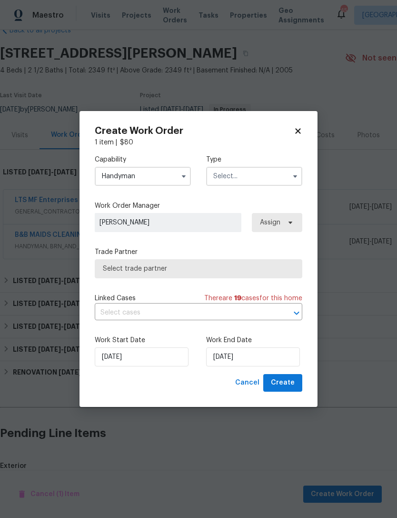
click at [262, 180] on input "text" at bounding box center [254, 176] width 96 height 19
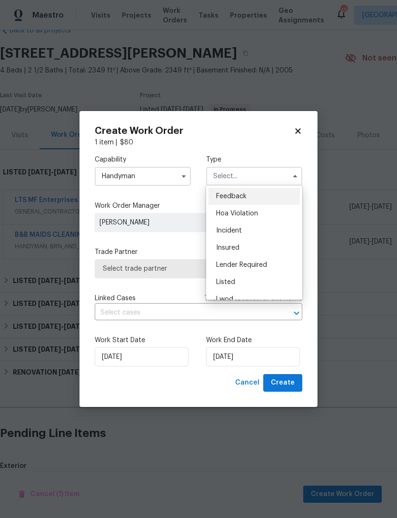
click at [248, 283] on div "Listed" at bounding box center [254, 281] width 91 height 17
type input "Listed"
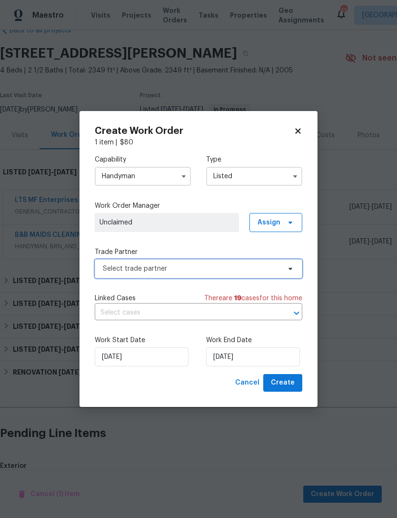
click at [229, 274] on span "Select trade partner" at bounding box center [199, 268] width 208 height 19
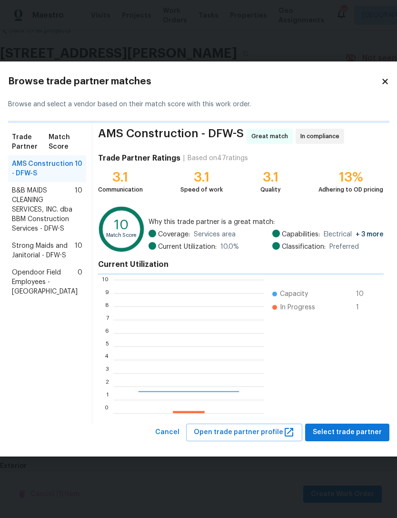
scroll to position [133, 151]
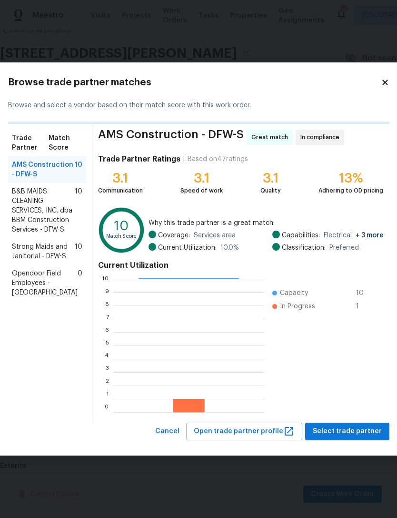
click at [58, 226] on span "B&B MAIDS CLEANING SERVICES, INC. dba BBM Construction Services - DFW-S" at bounding box center [43, 211] width 63 height 48
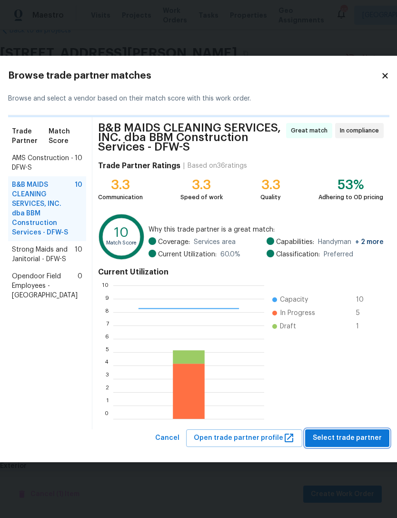
click at [346, 443] on span "Select trade partner" at bounding box center [347, 438] width 69 height 12
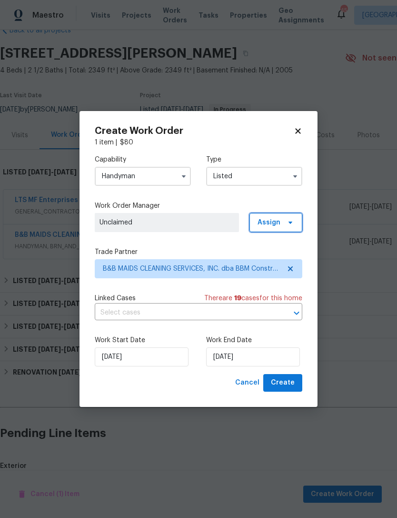
click at [269, 220] on span "Assign" at bounding box center [269, 223] width 23 height 10
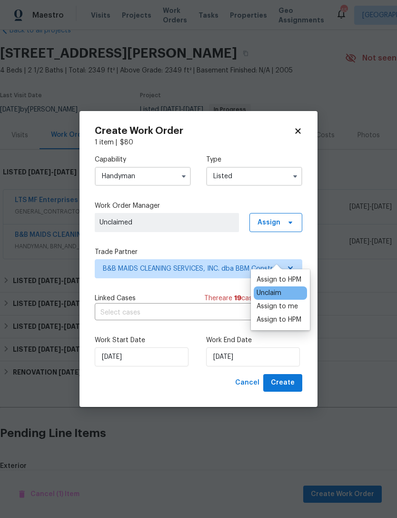
click at [282, 275] on div "Assign to HPM" at bounding box center [279, 280] width 45 height 10
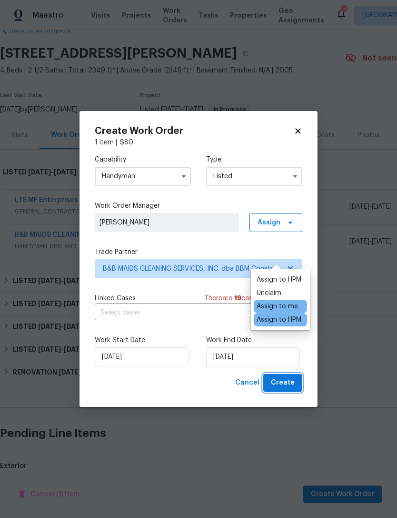
click at [297, 386] on button "Create" at bounding box center [282, 383] width 39 height 18
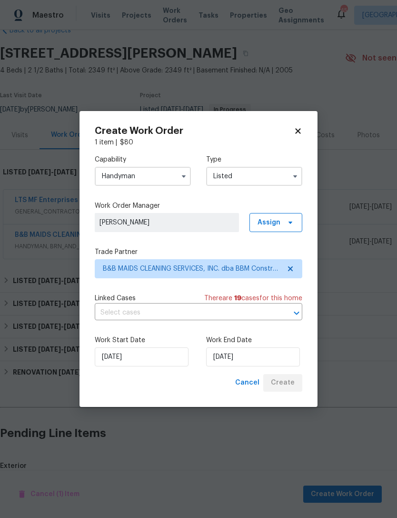
checkbox input "false"
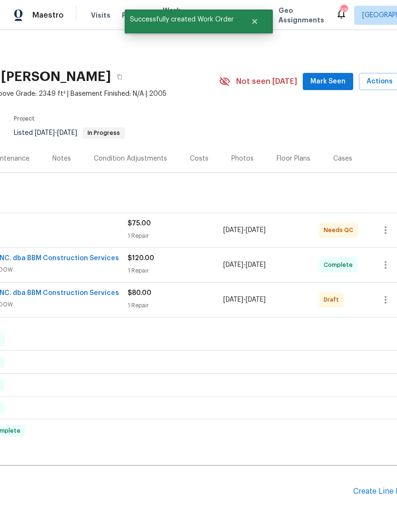
scroll to position [0, 132]
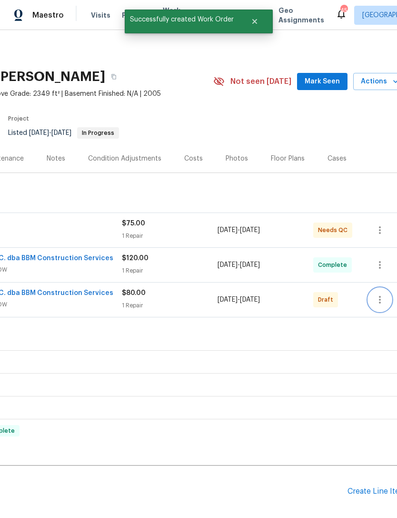
click at [380, 288] on button "button" at bounding box center [380, 299] width 23 height 23
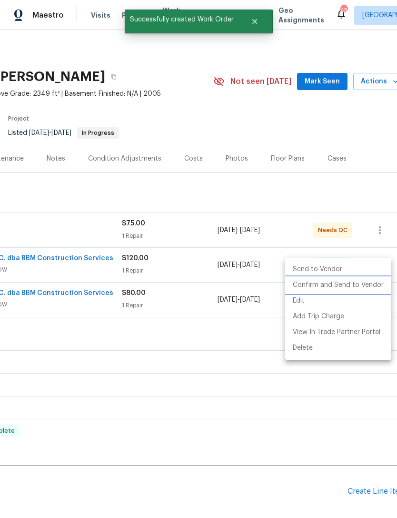
click at [373, 282] on li "Confirm and Send to Vendor" at bounding box center [338, 285] width 106 height 16
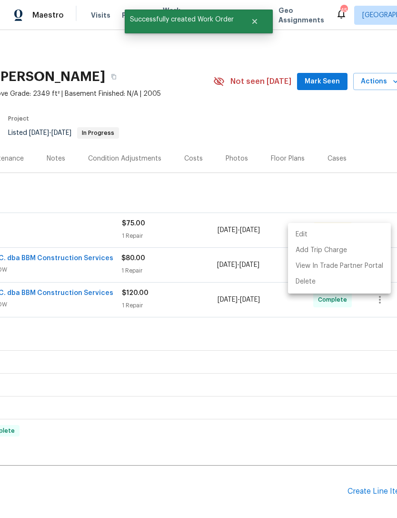
click at [79, 228] on div at bounding box center [198, 259] width 397 height 518
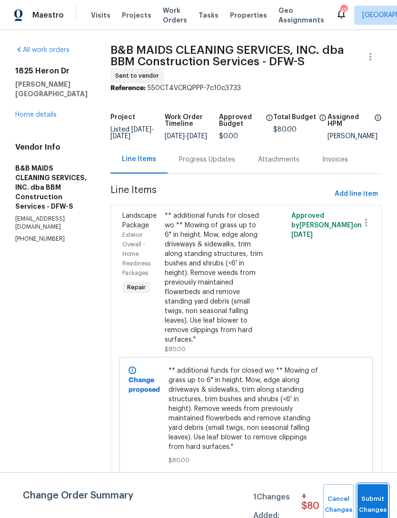
click at [374, 495] on span "Submit Changes" at bounding box center [372, 504] width 21 height 22
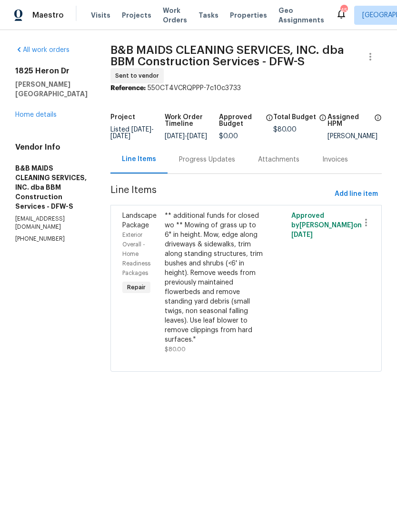
click at [42, 111] on link "Home details" at bounding box center [35, 114] width 41 height 7
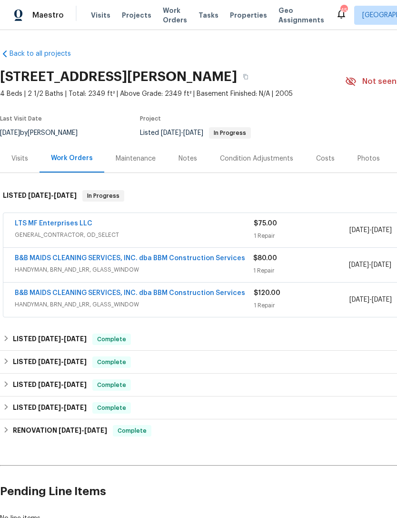
click at [78, 226] on link "LTS MF Enterprises LLC" at bounding box center [54, 223] width 78 height 7
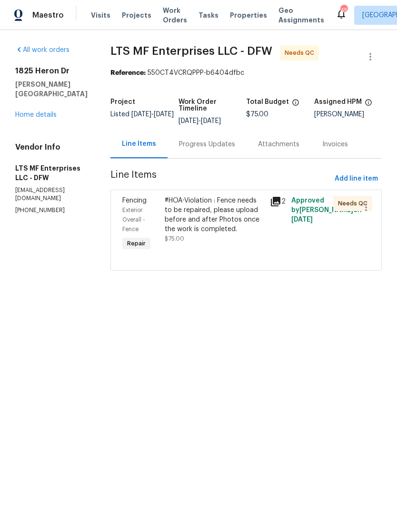
click at [172, 21] on span "Work Orders" at bounding box center [175, 15] width 24 height 19
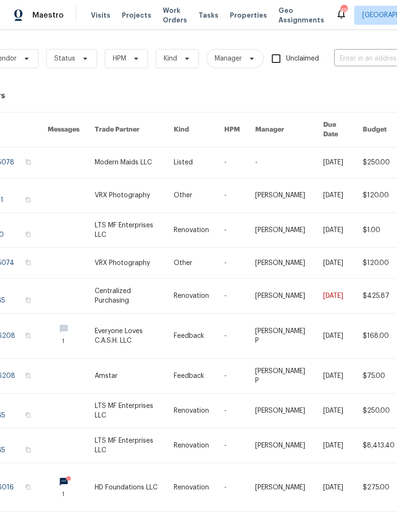
scroll to position [0, 74]
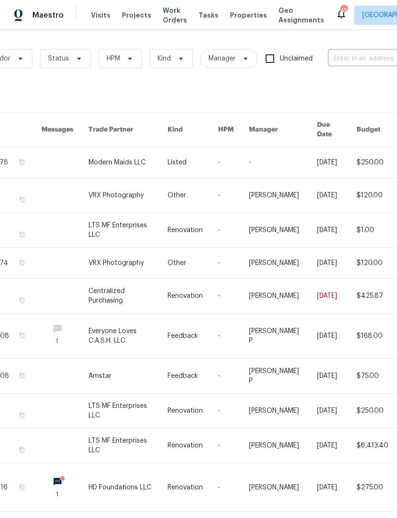
click at [353, 55] on input "text" at bounding box center [375, 58] width 95 height 15
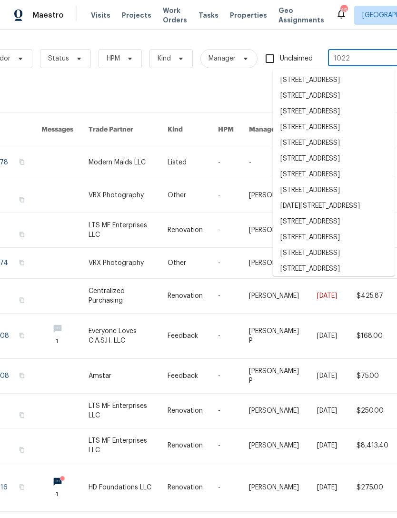
type input "10228"
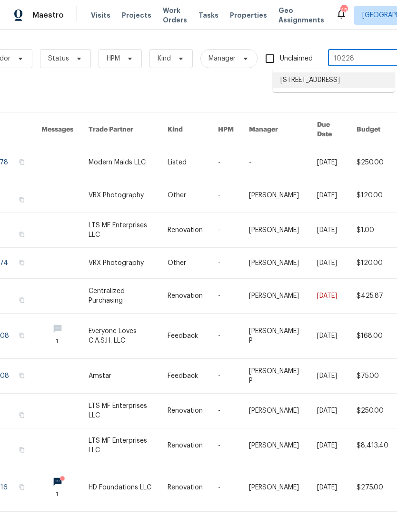
click at [361, 87] on li "[STREET_ADDRESS]" at bounding box center [334, 80] width 122 height 16
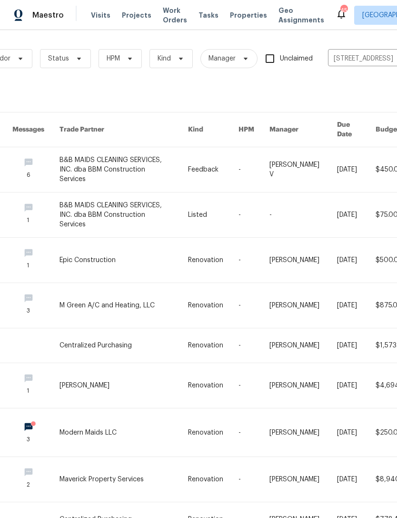
click at [133, 162] on link at bounding box center [124, 169] width 129 height 45
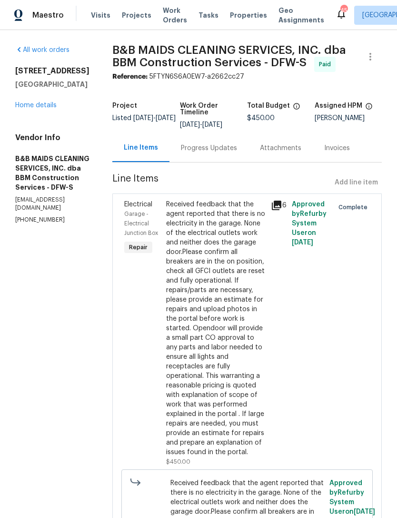
click at [50, 107] on link "Home details" at bounding box center [35, 105] width 41 height 7
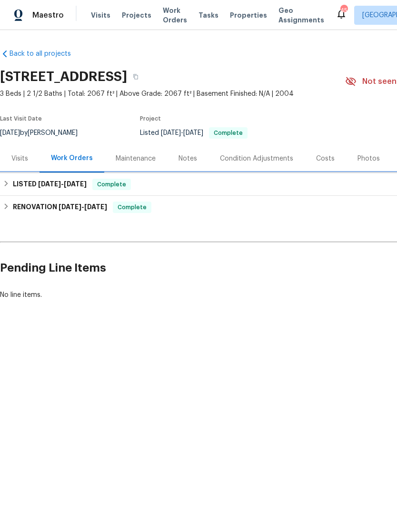
click at [70, 189] on h6 "LISTED 9/16/25 - 9/29/25" at bounding box center [50, 184] width 74 height 11
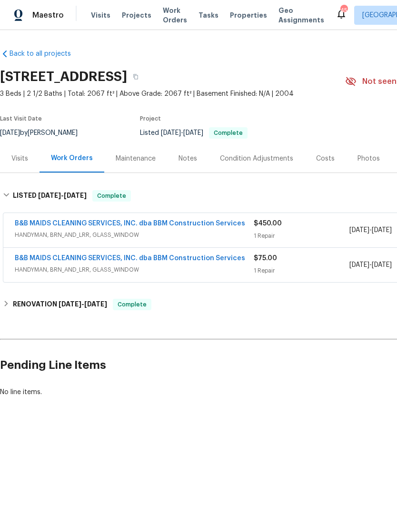
click at [181, 226] on link "B&B MAIDS CLEANING SERVICES, INC. dba BBM Construction Services" at bounding box center [130, 223] width 231 height 7
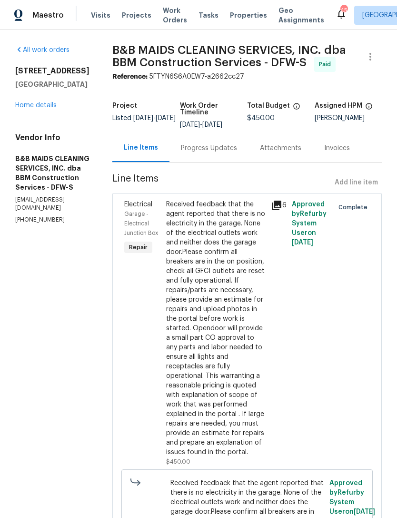
click at [232, 162] on div "Progress Updates" at bounding box center [209, 148] width 79 height 28
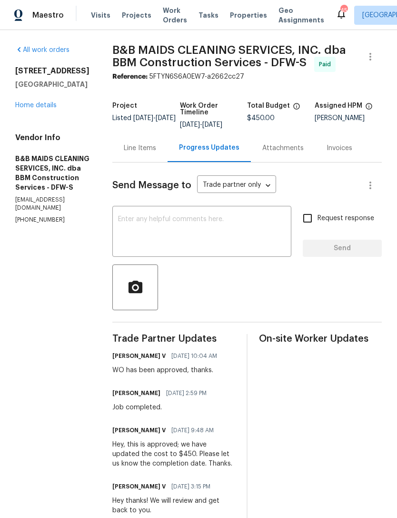
click at [55, 107] on link "Home details" at bounding box center [35, 105] width 41 height 7
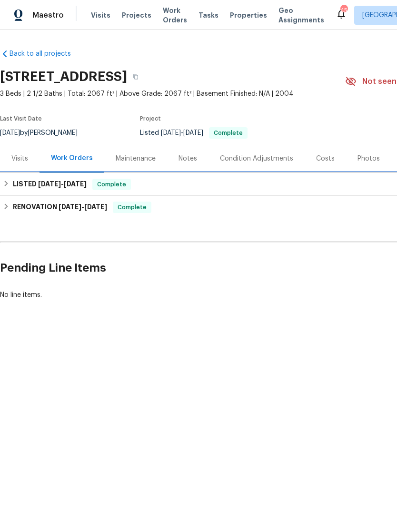
click at [77, 185] on span "[DATE]" at bounding box center [75, 184] width 23 height 7
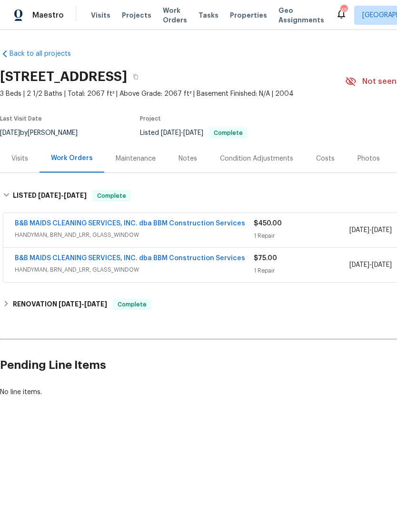
click at [80, 261] on link "B&B MAIDS CLEANING SERVICES, INC. dba BBM Construction Services" at bounding box center [130, 258] width 231 height 7
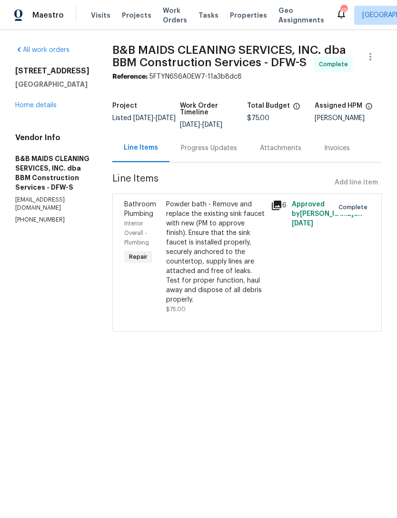
click at [221, 153] on div "Progress Updates" at bounding box center [209, 148] width 56 height 10
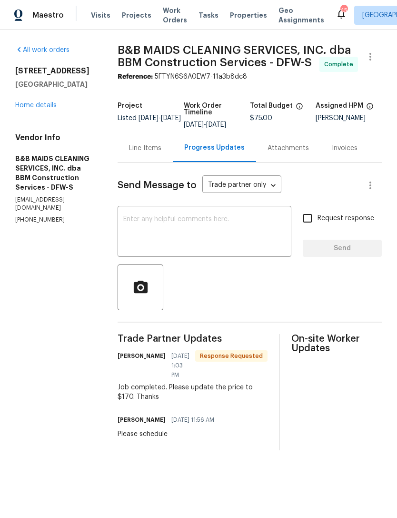
click at [47, 108] on link "Home details" at bounding box center [35, 105] width 41 height 7
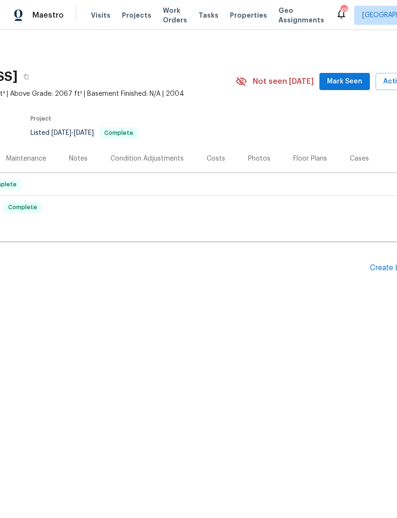
scroll to position [0, 136]
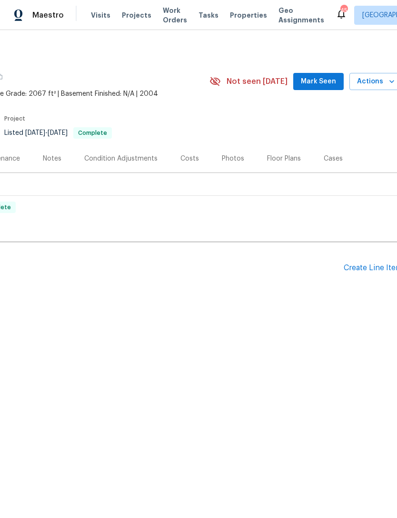
click at [387, 263] on div "Create Line Item" at bounding box center [373, 267] width 59 height 9
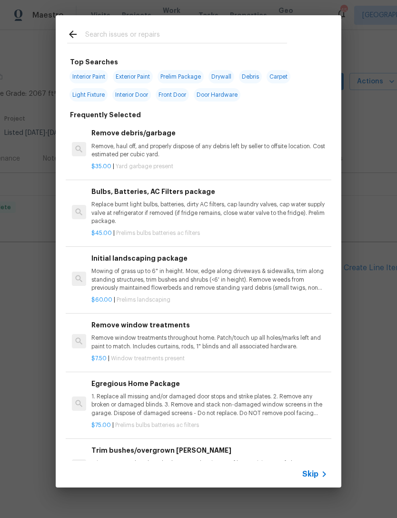
click at [222, 25] on div at bounding box center [177, 34] width 243 height 38
click at [249, 40] on input "text" at bounding box center [186, 36] width 202 height 14
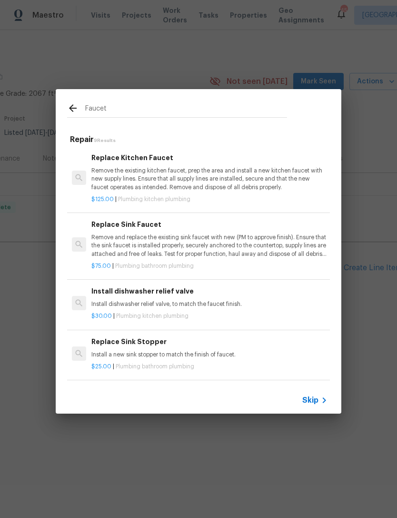
type input "Faucet"
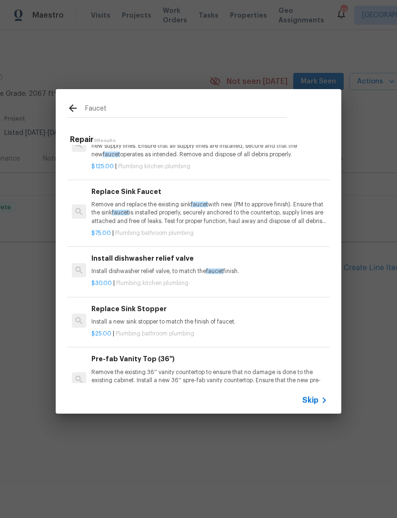
scroll to position [33, 0]
click at [263, 220] on p "Remove and replace the existing sink faucet with new (PM to approve finish). En…" at bounding box center [209, 213] width 236 height 24
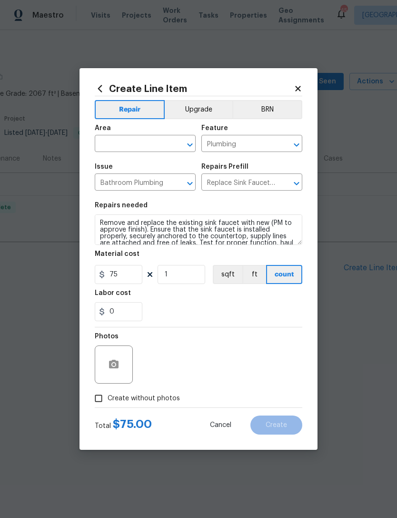
click at [136, 146] on input "text" at bounding box center [132, 144] width 74 height 15
type input "u"
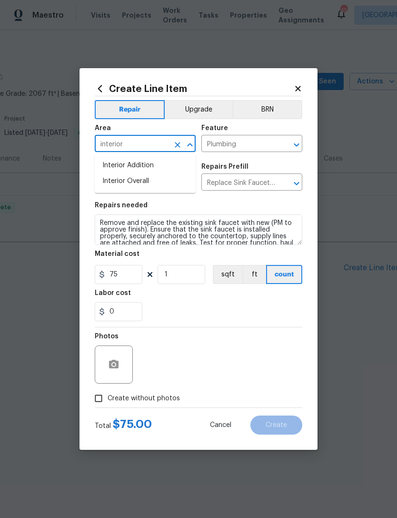
click at [155, 185] on li "Interior Overall" at bounding box center [145, 181] width 101 height 16
type input "Interior Overall"
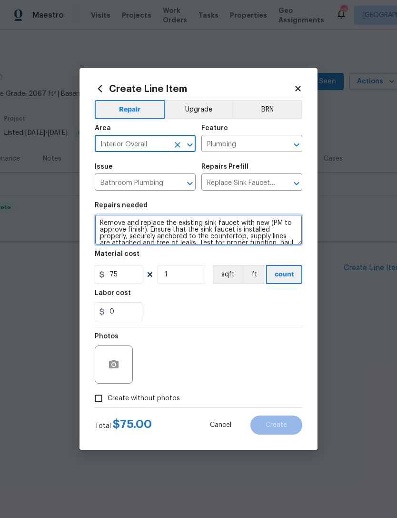
click at [103, 219] on textarea "Remove and replace the existing sink faucet with new (PM to approve finish). En…" at bounding box center [199, 229] width 208 height 30
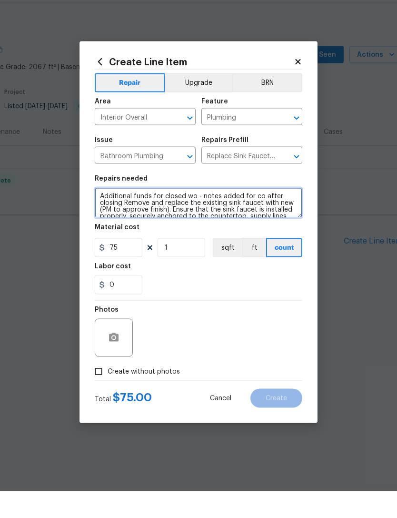
type textarea "Additional funds for closed wo - notes added for co after closing Remove and re…"
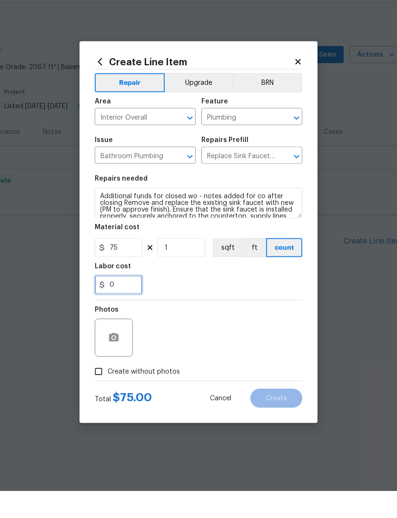
click at [133, 302] on input "0" at bounding box center [119, 311] width 48 height 19
type input "1"
click at [237, 327] on div "Photos" at bounding box center [199, 358] width 208 height 62
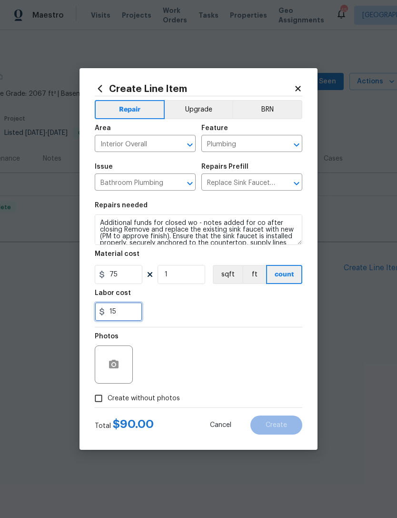
click at [129, 312] on input "15" at bounding box center [119, 311] width 48 height 19
type input "1"
type input "20"
click at [251, 330] on div "Photos" at bounding box center [199, 358] width 208 height 62
click at [159, 398] on span "Create without photos" at bounding box center [144, 398] width 72 height 10
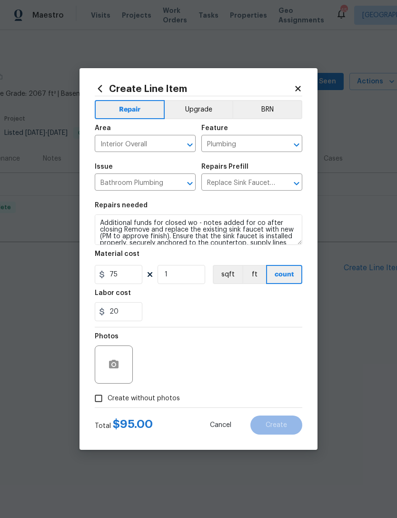
click at [108, 398] on input "Create without photos" at bounding box center [99, 398] width 18 height 18
checkbox input "true"
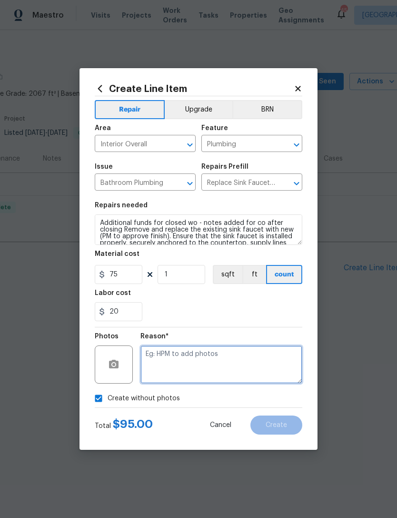
click at [209, 364] on textarea at bounding box center [222, 364] width 162 height 38
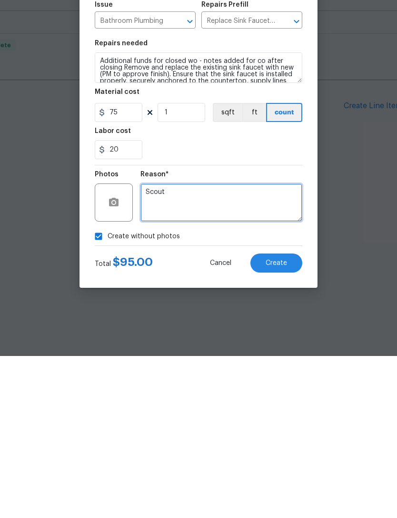
type textarea "Scout"
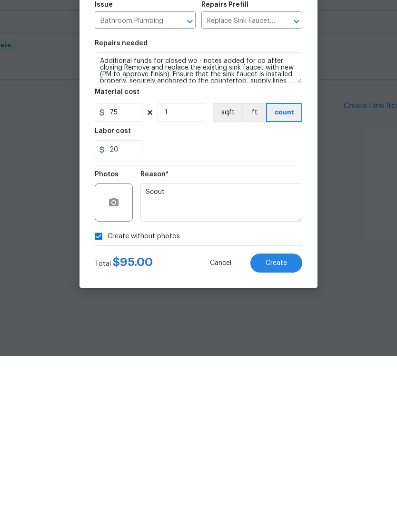
click at [286, 422] on span "Create" at bounding box center [276, 425] width 21 height 7
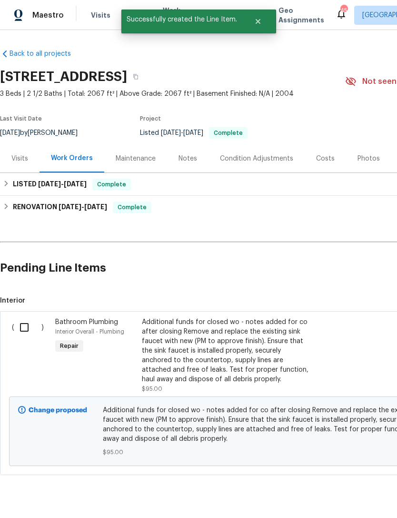
scroll to position [0, 0]
click at [28, 323] on input "checkbox" at bounding box center [27, 327] width 27 height 20
checkbox input "true"
click at [357, 482] on div "Cancel (1) Item Create Work Order" at bounding box center [198, 494] width 397 height 49
click at [343, 502] on button "Create Work Order" at bounding box center [342, 494] width 79 height 18
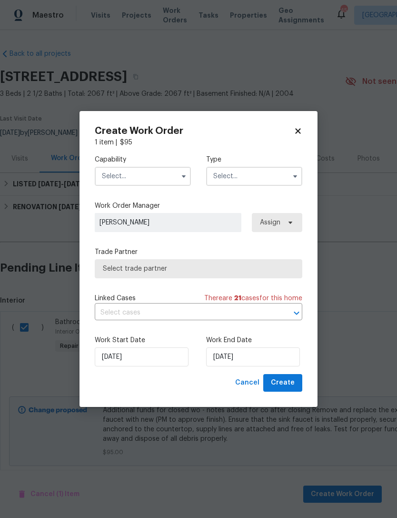
click at [171, 180] on input "text" at bounding box center [143, 176] width 96 height 19
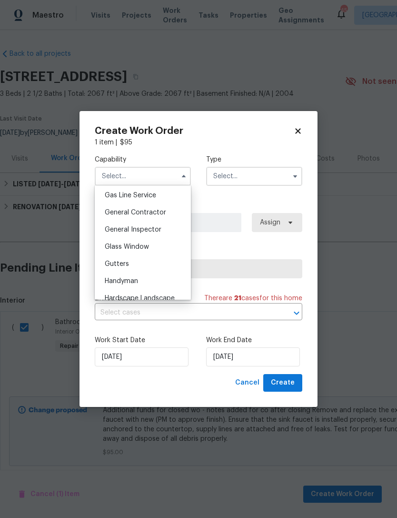
scroll to position [442, 0]
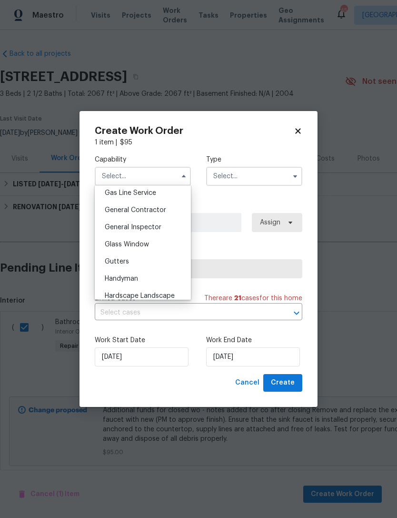
click at [153, 281] on div "Handyman" at bounding box center [142, 278] width 91 height 17
type input "Handyman"
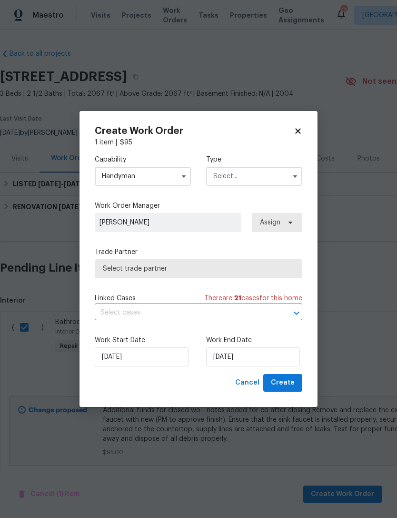
click at [275, 178] on input "text" at bounding box center [254, 176] width 96 height 19
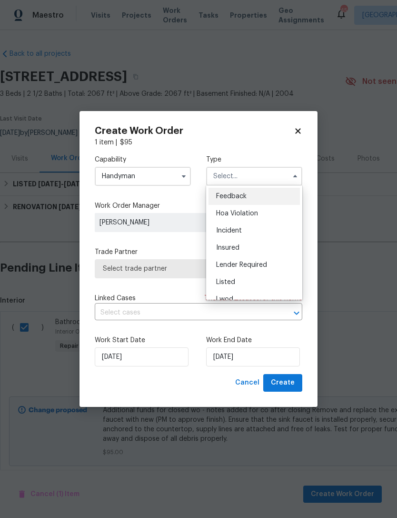
click at [261, 282] on div "Listed" at bounding box center [254, 281] width 91 height 17
type input "Listed"
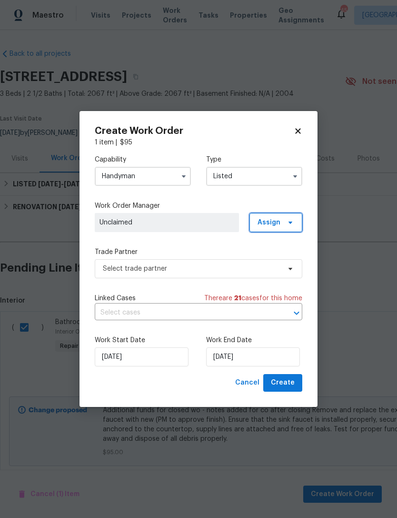
click at [289, 222] on icon at bounding box center [291, 223] width 8 height 8
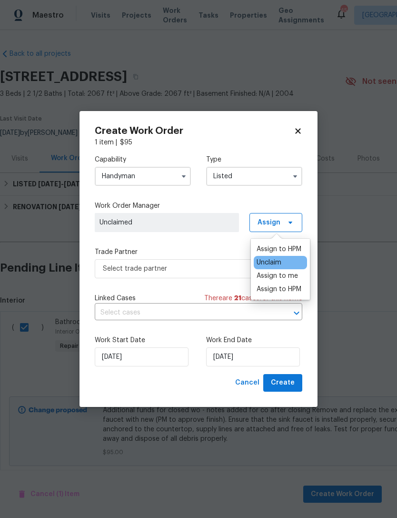
click at [281, 249] on div "Assign to HPM" at bounding box center [279, 249] width 45 height 10
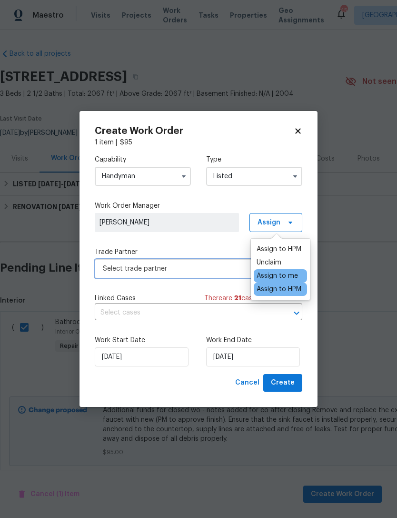
click at [193, 267] on span "Select trade partner" at bounding box center [192, 269] width 178 height 10
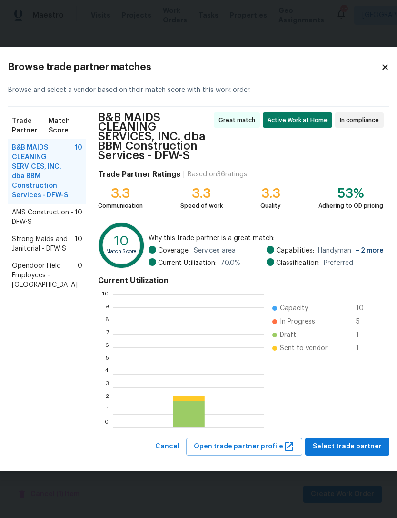
scroll to position [133, 151]
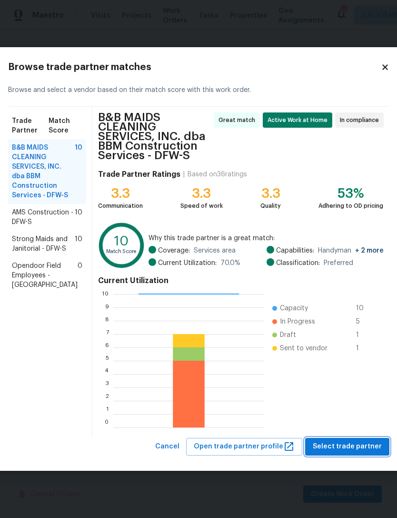
click at [329, 448] on span "Select trade partner" at bounding box center [347, 447] width 69 height 12
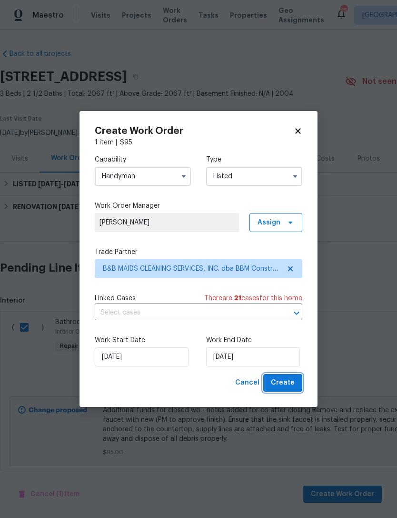
click at [287, 378] on span "Create" at bounding box center [283, 383] width 24 height 12
checkbox input "false"
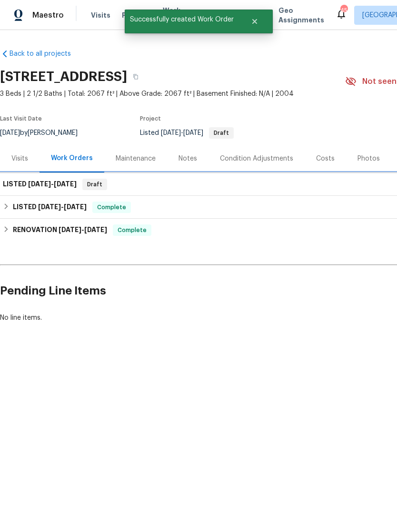
click at [70, 188] on h6 "LISTED 10/7/25 - 10/7/25" at bounding box center [40, 184] width 74 height 11
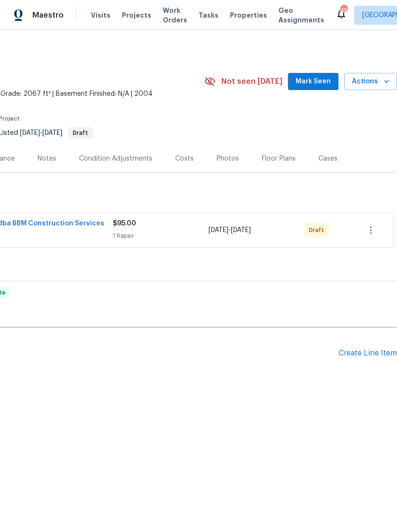
scroll to position [0, 141]
click at [376, 229] on icon "button" at bounding box center [370, 229] width 11 height 11
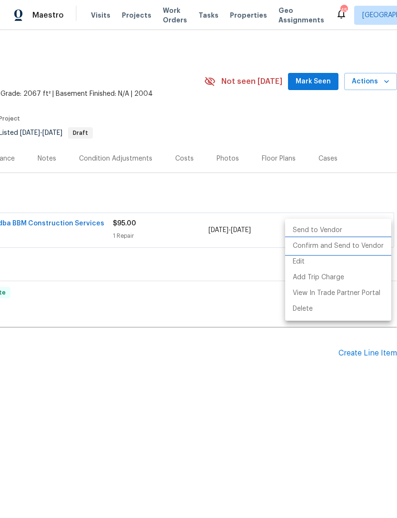
click at [373, 243] on li "Confirm and Send to Vendor" at bounding box center [338, 246] width 106 height 16
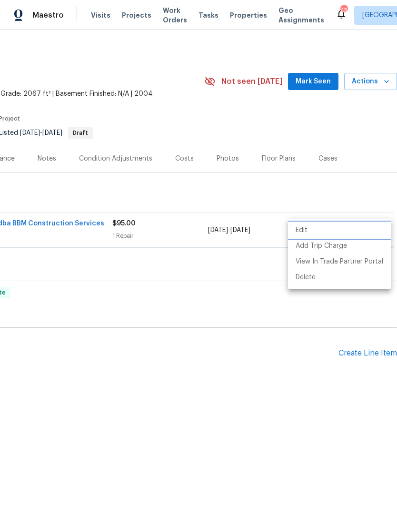
click at [228, 378] on div at bounding box center [198, 259] width 397 height 518
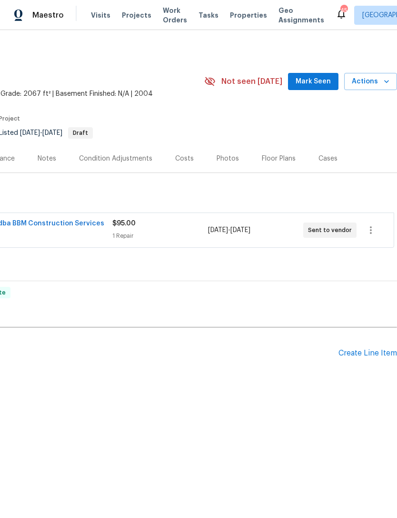
click at [166, 14] on span "Work Orders" at bounding box center [175, 15] width 24 height 19
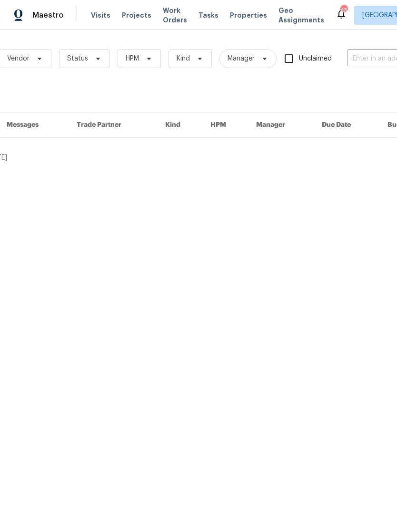
scroll to position [0, 56]
click at [370, 57] on input "text" at bounding box center [394, 58] width 95 height 15
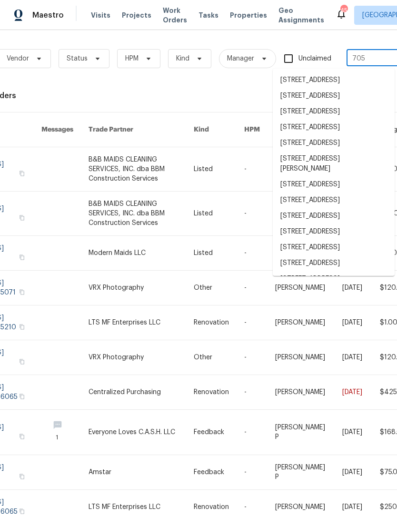
type input "705 n"
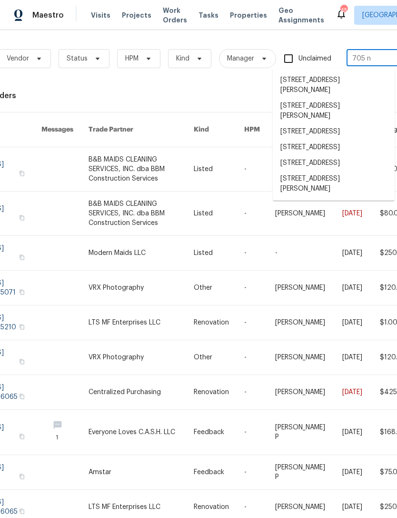
click at [327, 194] on li "[STREET_ADDRESS][PERSON_NAME]" at bounding box center [334, 184] width 122 height 26
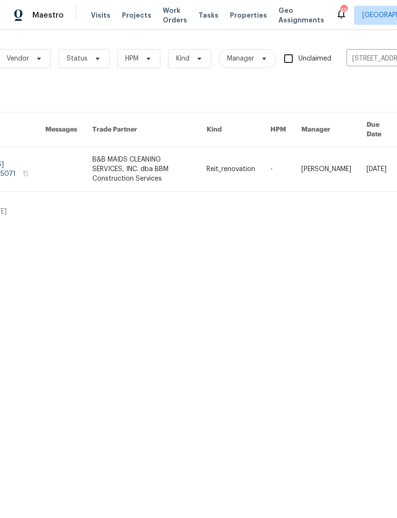
click at [154, 158] on link at bounding box center [149, 169] width 114 height 44
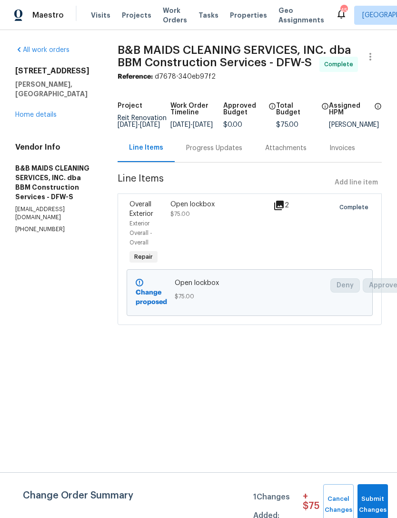
click at [225, 153] on div "Progress Updates" at bounding box center [214, 148] width 56 height 10
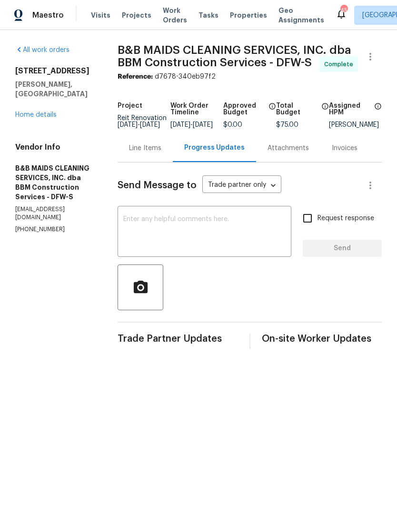
click at [39, 111] on link "Home details" at bounding box center [35, 114] width 41 height 7
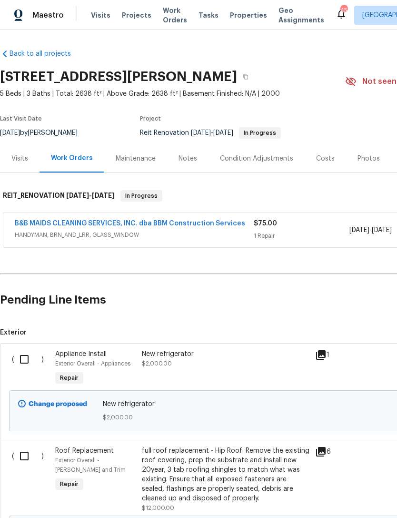
click at [169, 225] on link "B&B MAIDS CLEANING SERVICES, INC. dba BBM Construction Services" at bounding box center [130, 223] width 231 height 7
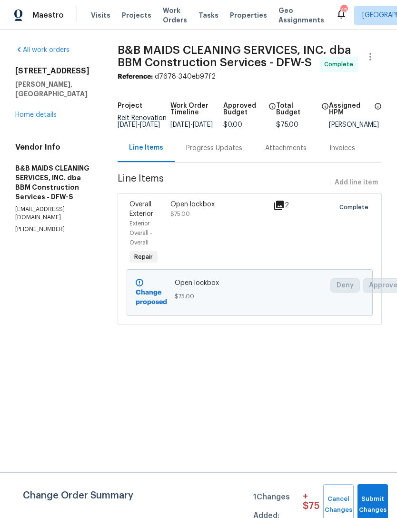
click at [217, 153] on div "Progress Updates" at bounding box center [214, 148] width 56 height 10
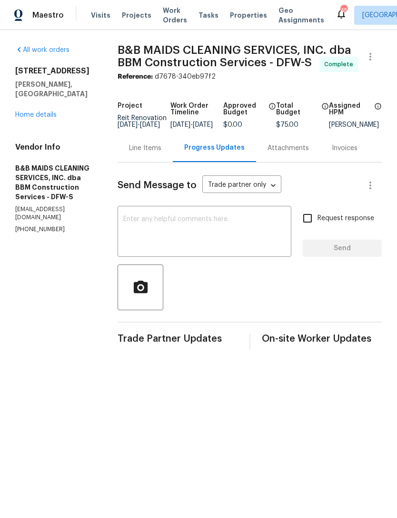
click at [46, 111] on link "Home details" at bounding box center [35, 114] width 41 height 7
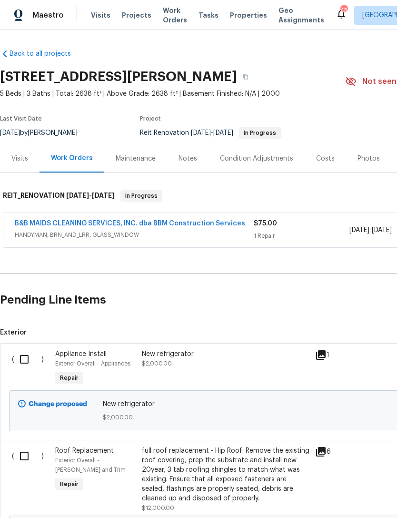
click at [93, 16] on span "Visits" at bounding box center [101, 15] width 20 height 10
